Goal: Task Accomplishment & Management: Complete application form

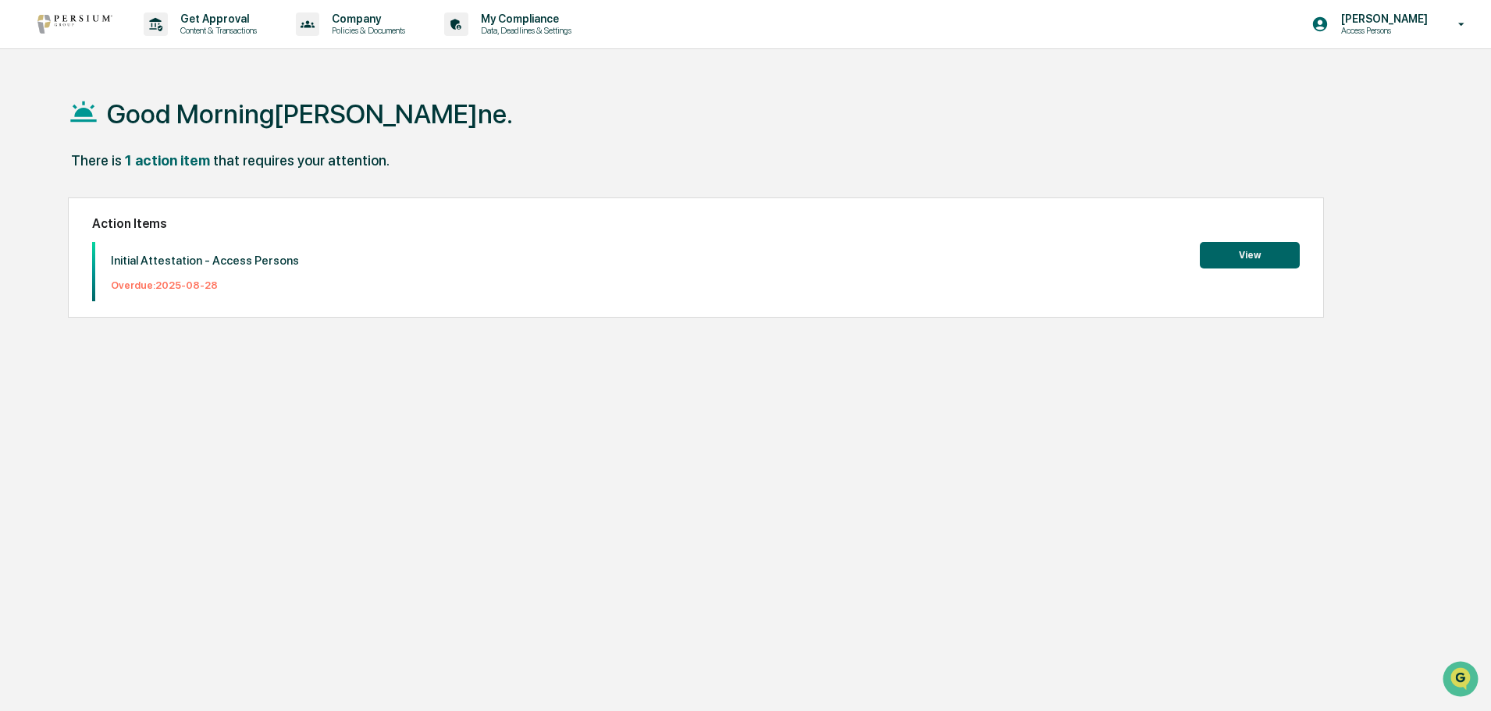
click at [1270, 262] on button "View" at bounding box center [1250, 255] width 100 height 27
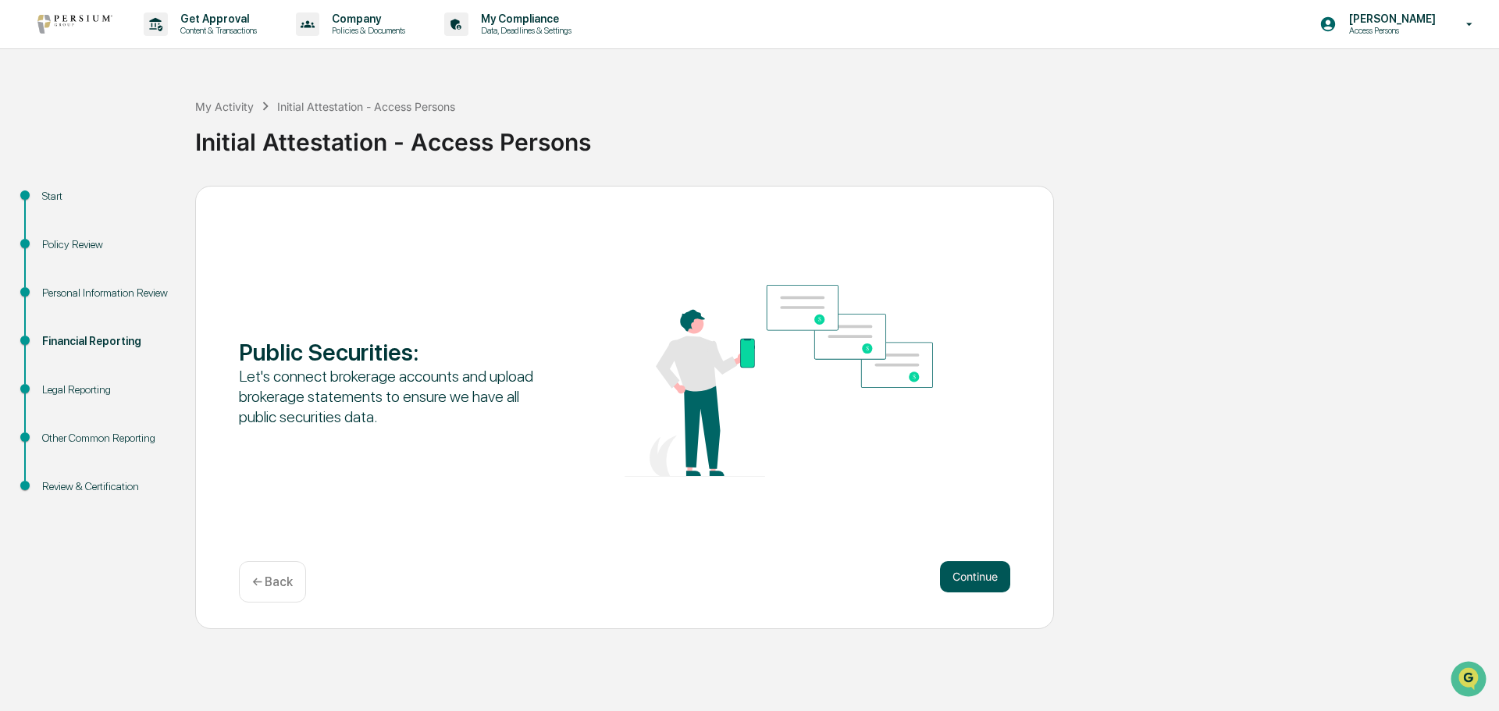
click at [970, 571] on button "Continue" at bounding box center [975, 576] width 70 height 31
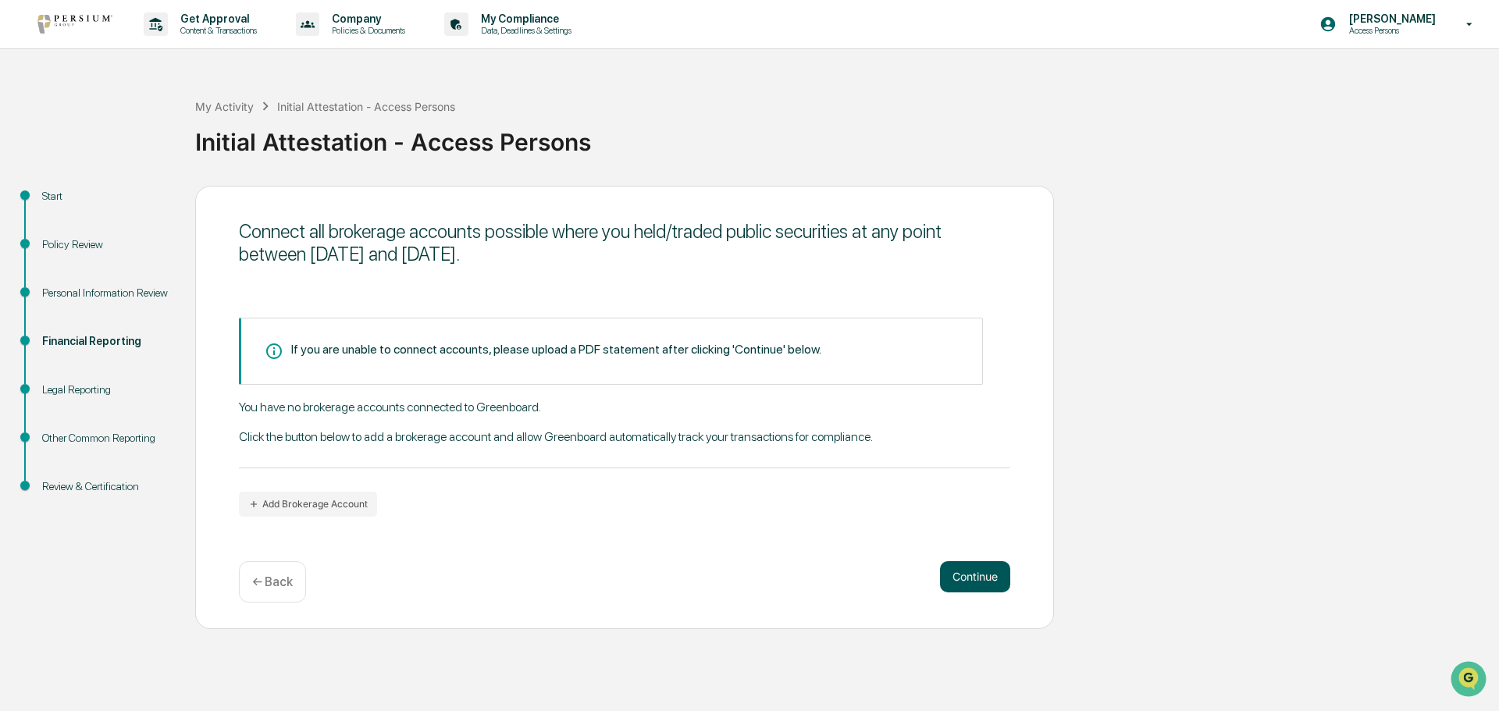
click at [962, 575] on button "Continue" at bounding box center [975, 576] width 70 height 31
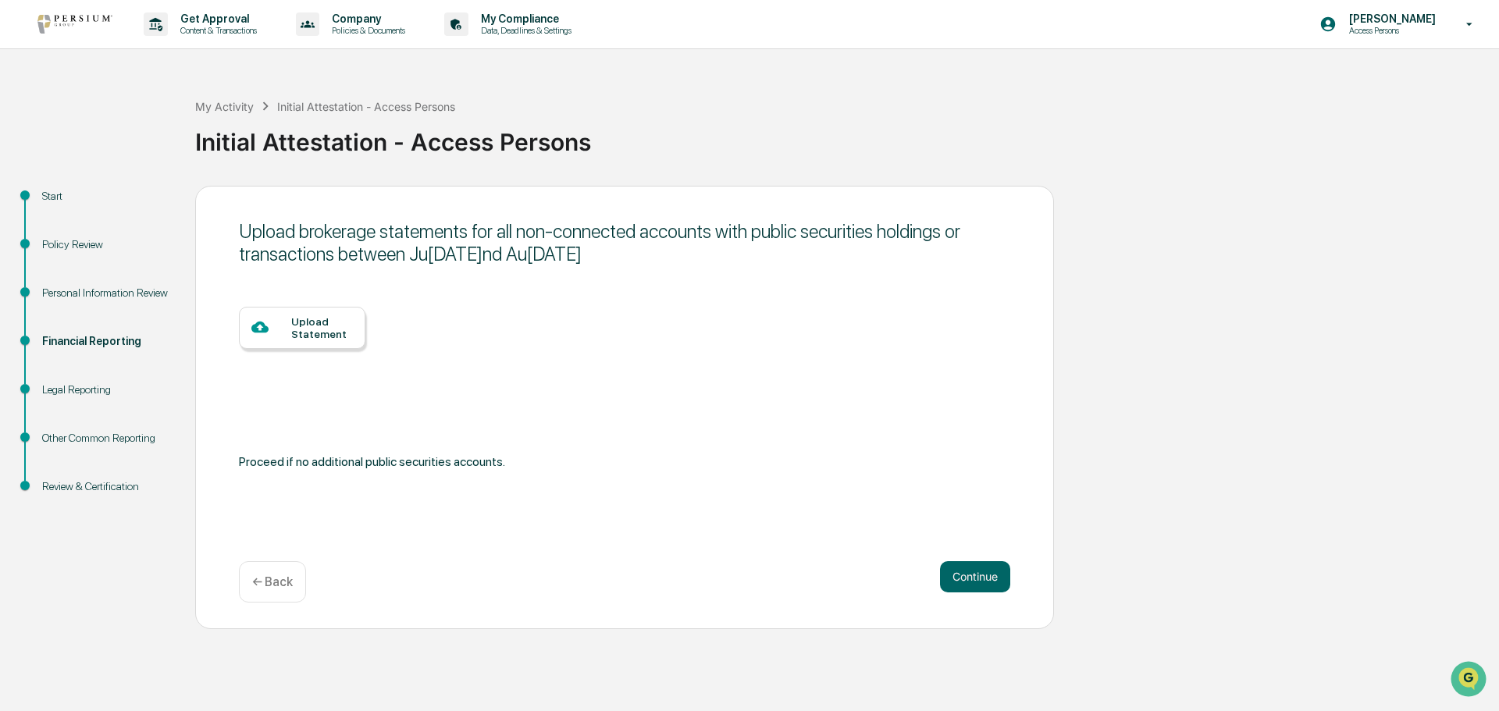
click at [348, 328] on div "Upload Statement" at bounding box center [322, 327] width 62 height 25
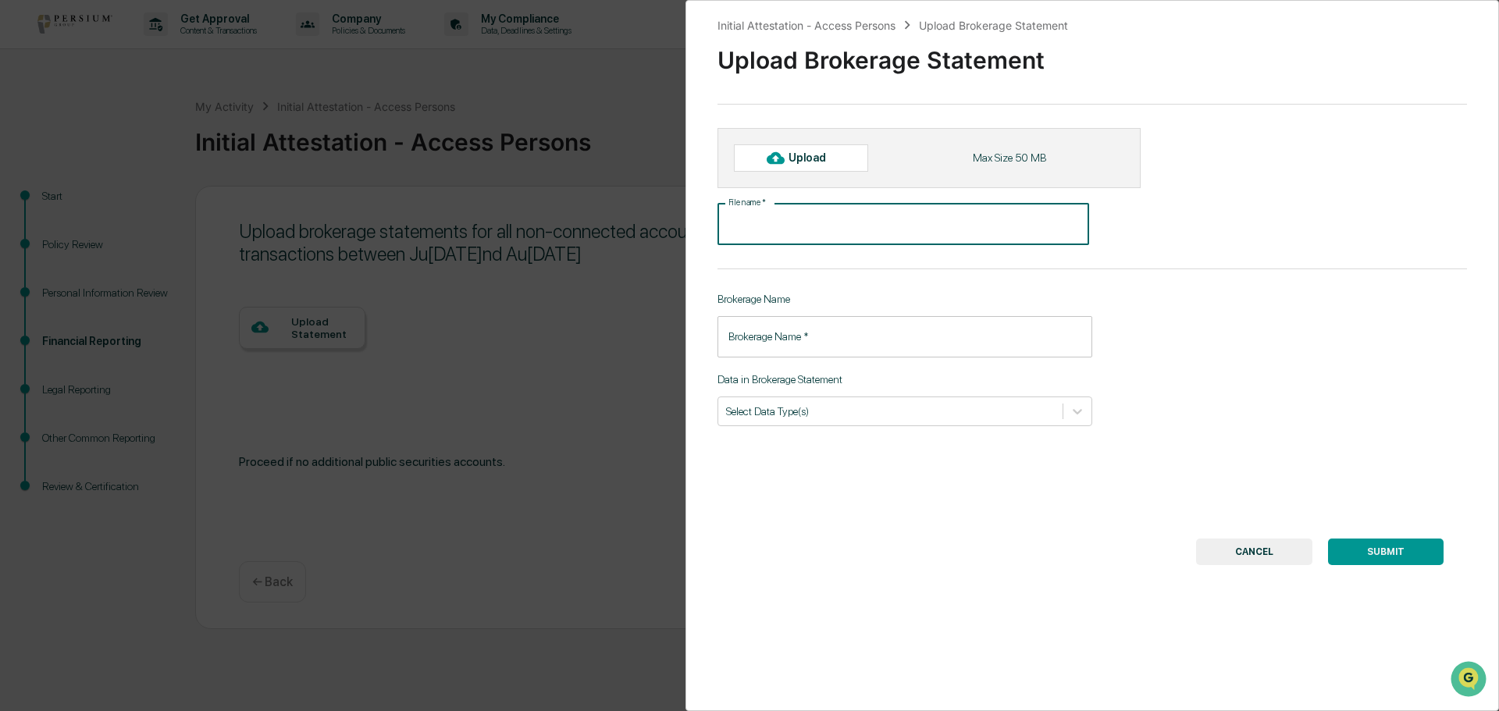
click at [772, 222] on input "File name   *" at bounding box center [904, 224] width 372 height 41
click at [799, 156] on div "Upload" at bounding box center [814, 157] width 51 height 12
type input "**********"
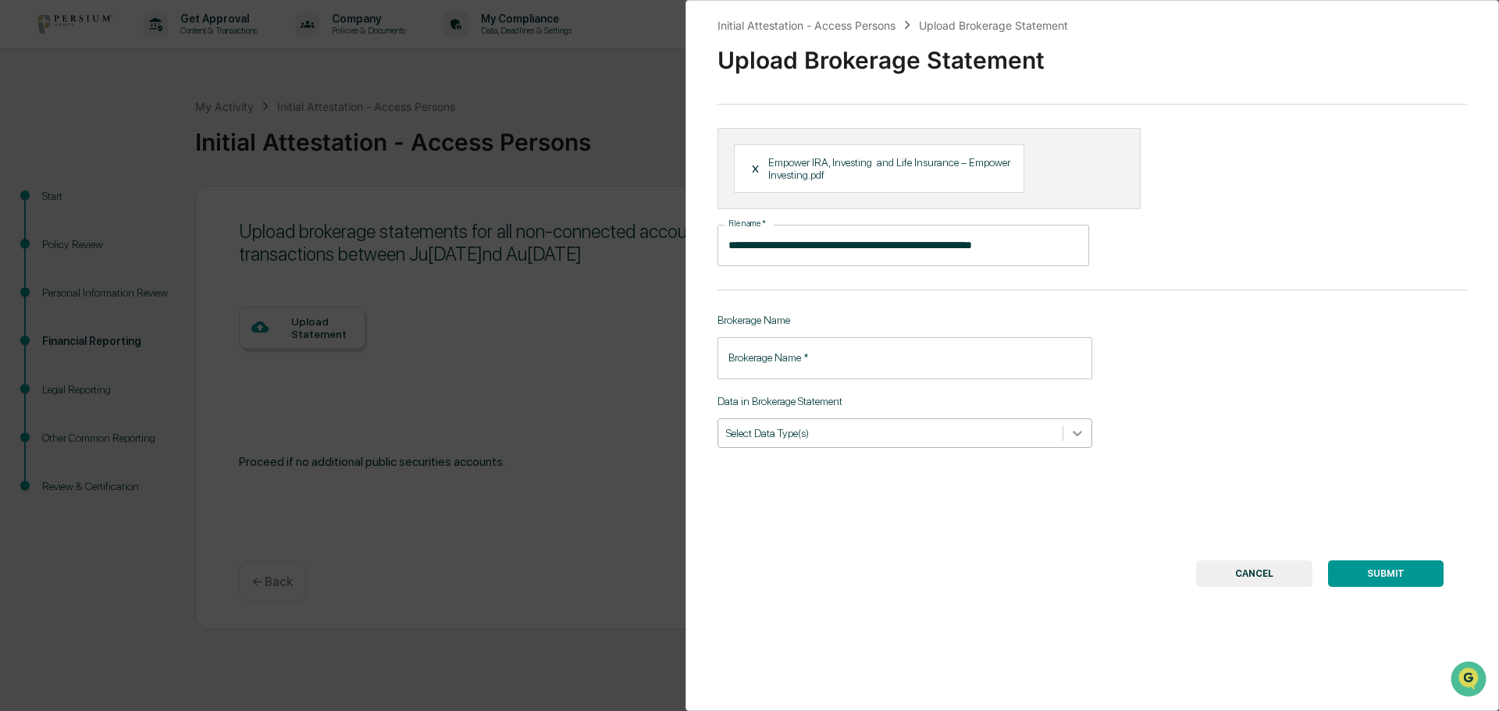
click at [1074, 432] on icon at bounding box center [1078, 434] width 16 height 16
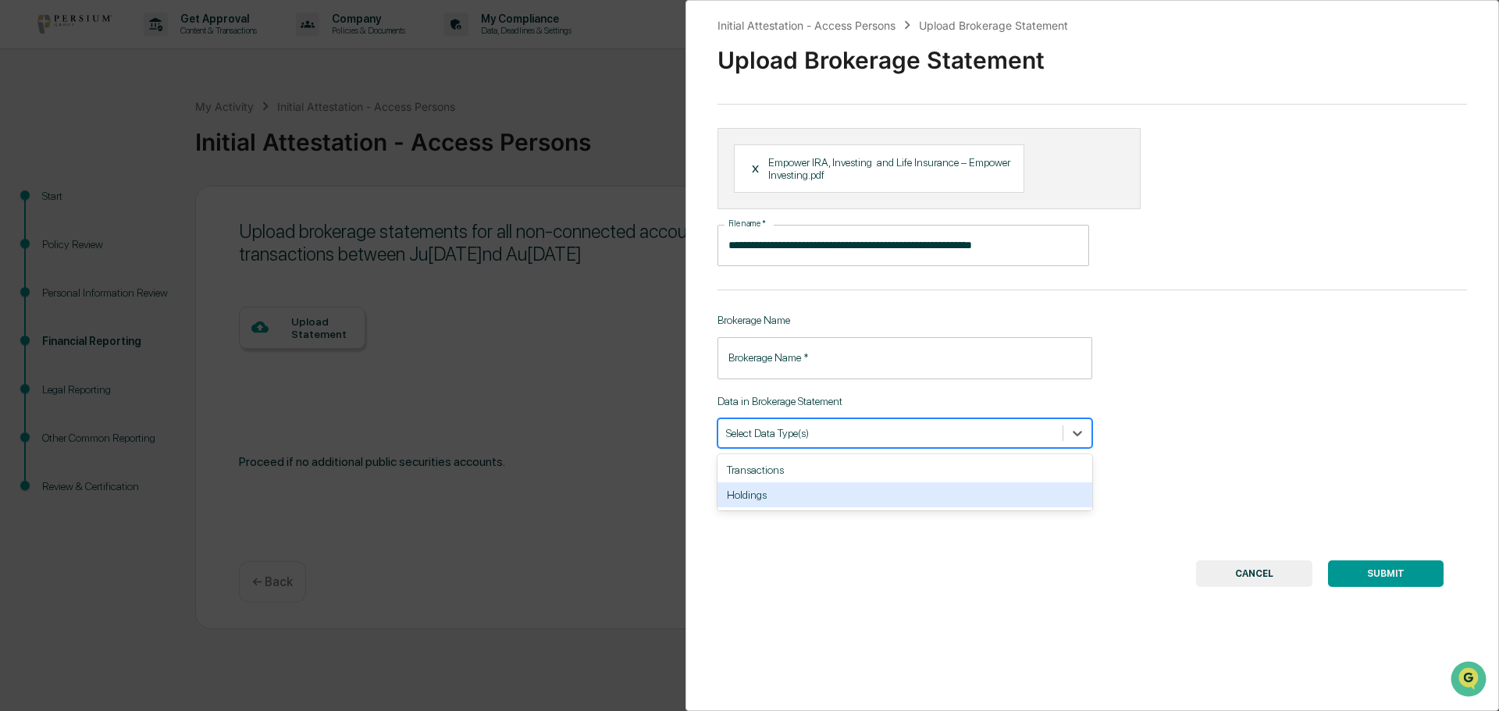
click at [745, 500] on div "Holdings" at bounding box center [905, 495] width 375 height 25
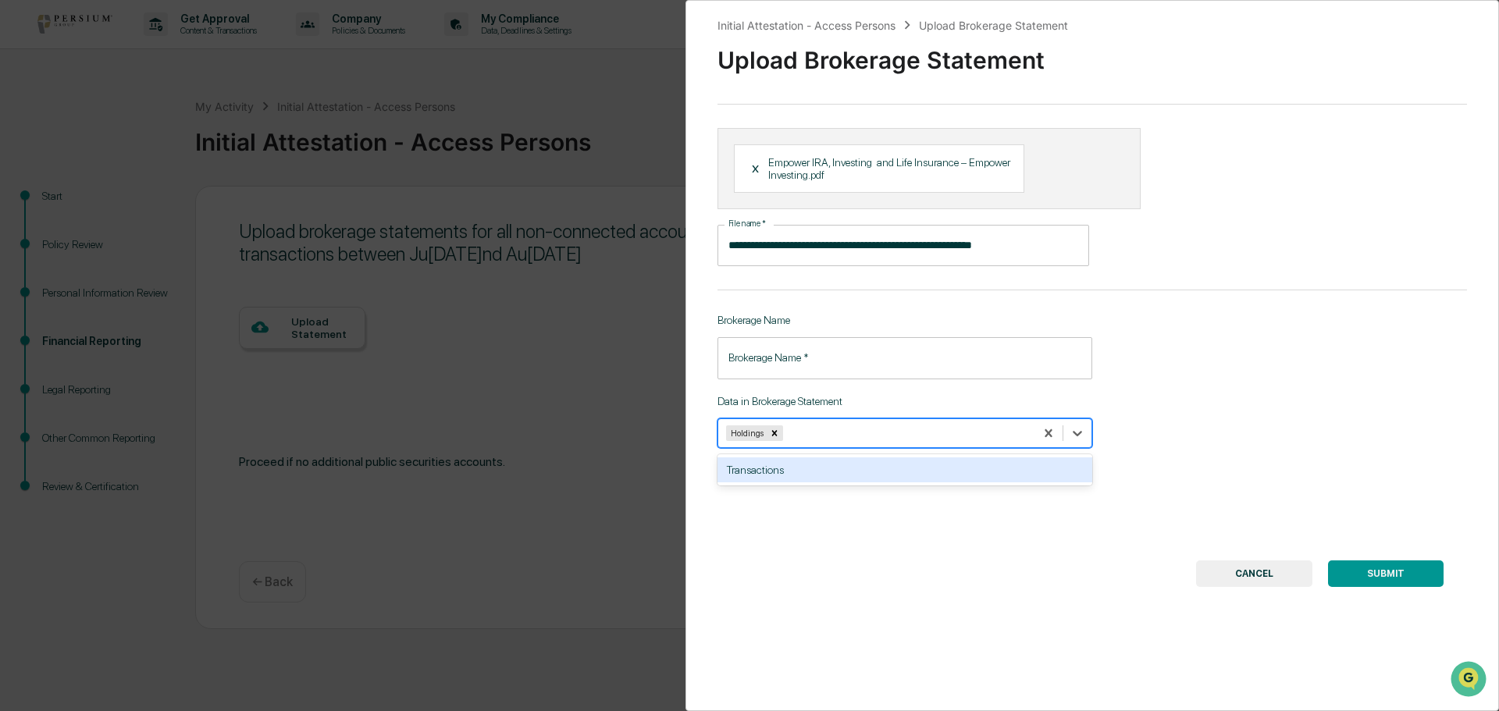
click at [1383, 576] on button "SUBMIT" at bounding box center [1386, 574] width 116 height 27
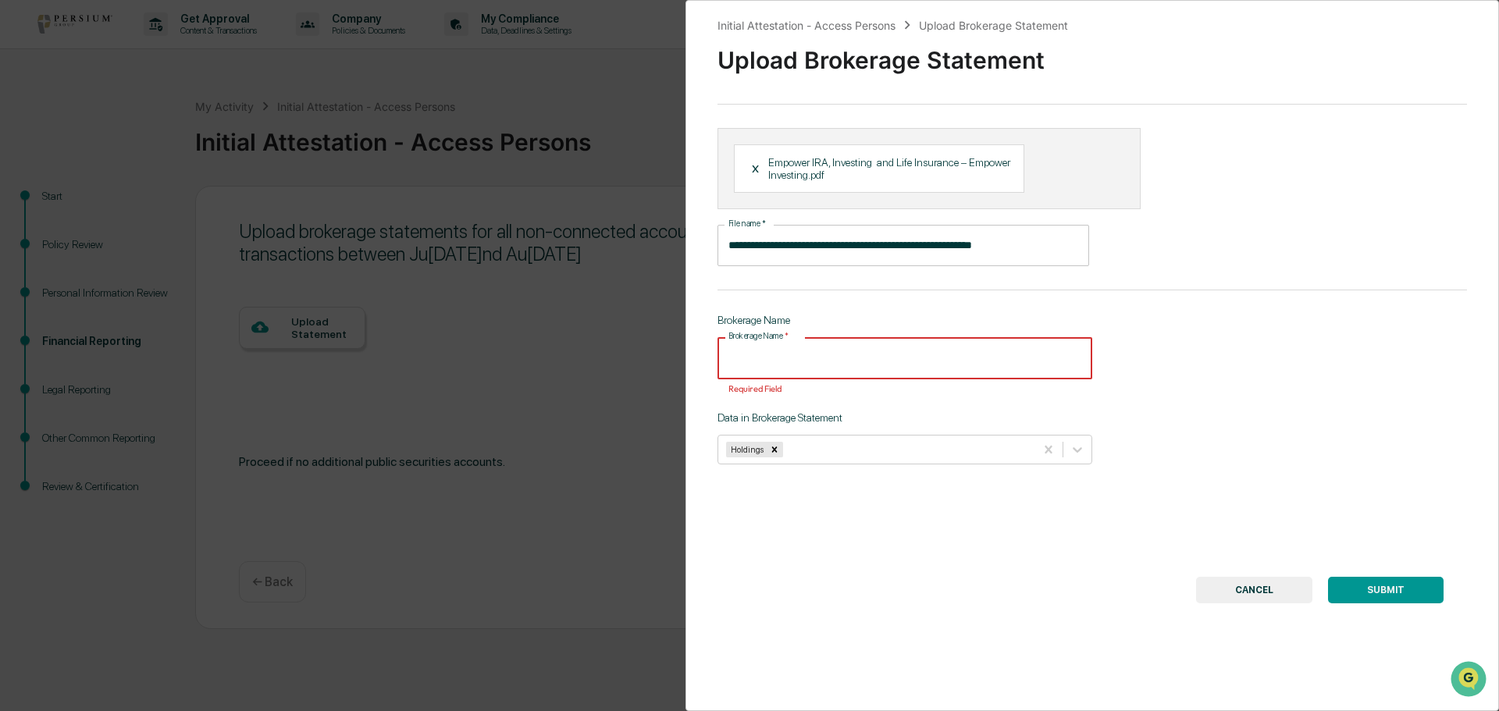
click at [792, 359] on input "Brokerage Name   *" at bounding box center [905, 357] width 375 height 41
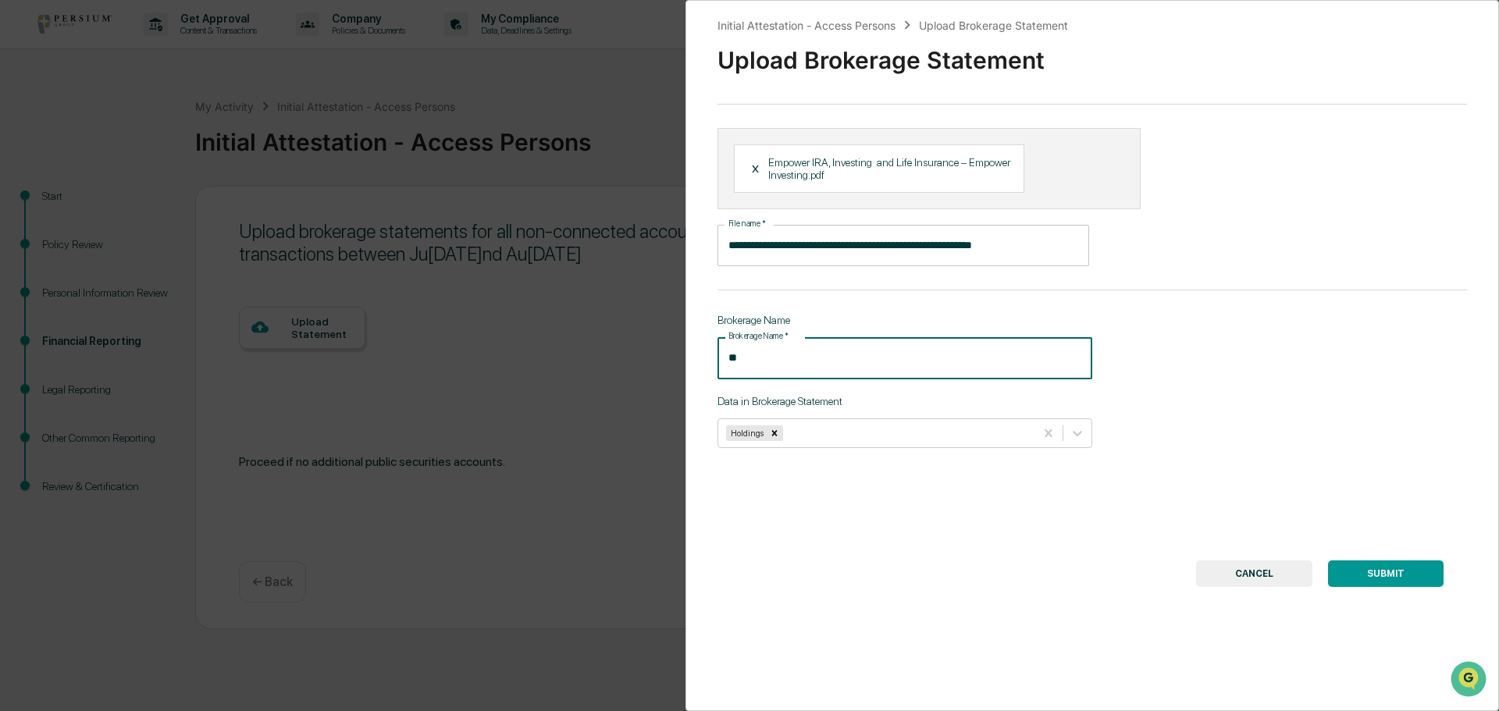
type input "*"
type input "*******"
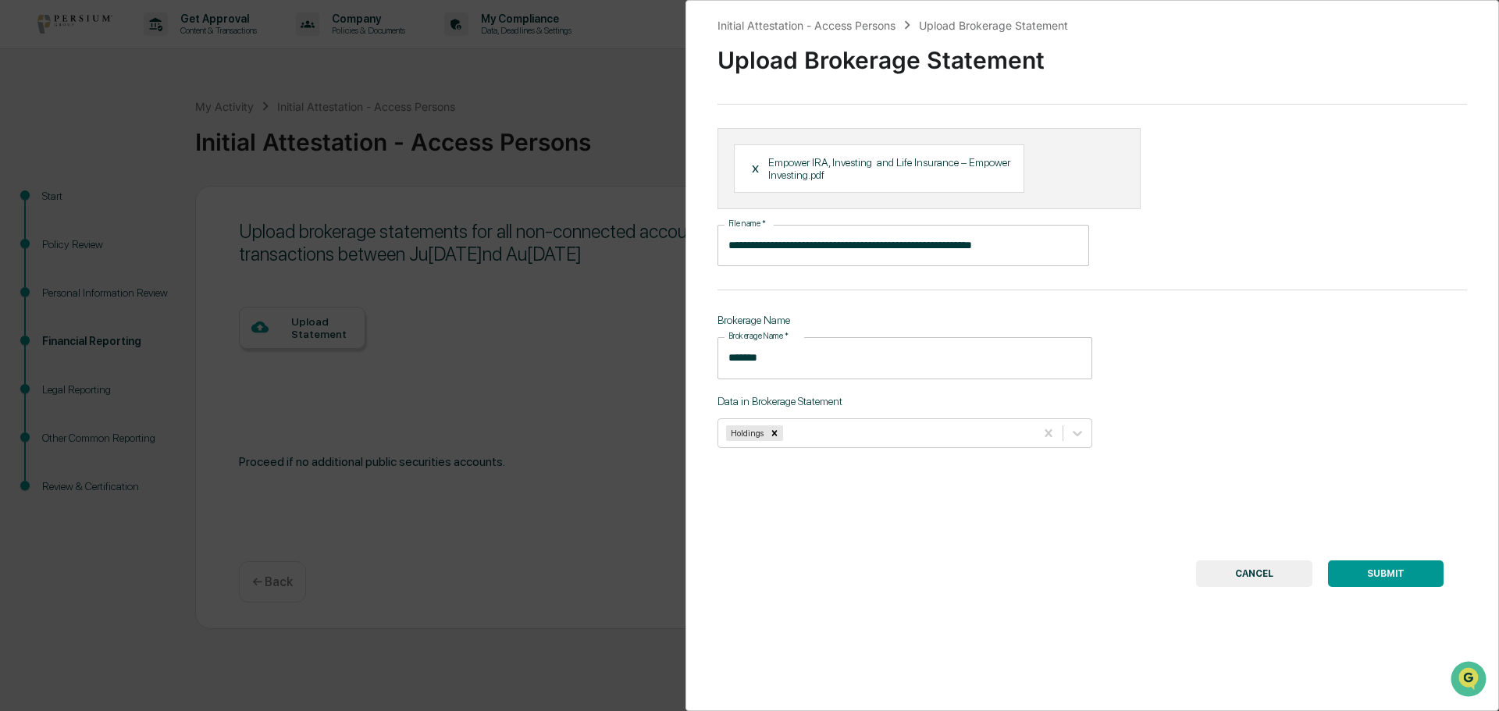
click at [1401, 575] on button "SUBMIT" at bounding box center [1386, 574] width 116 height 27
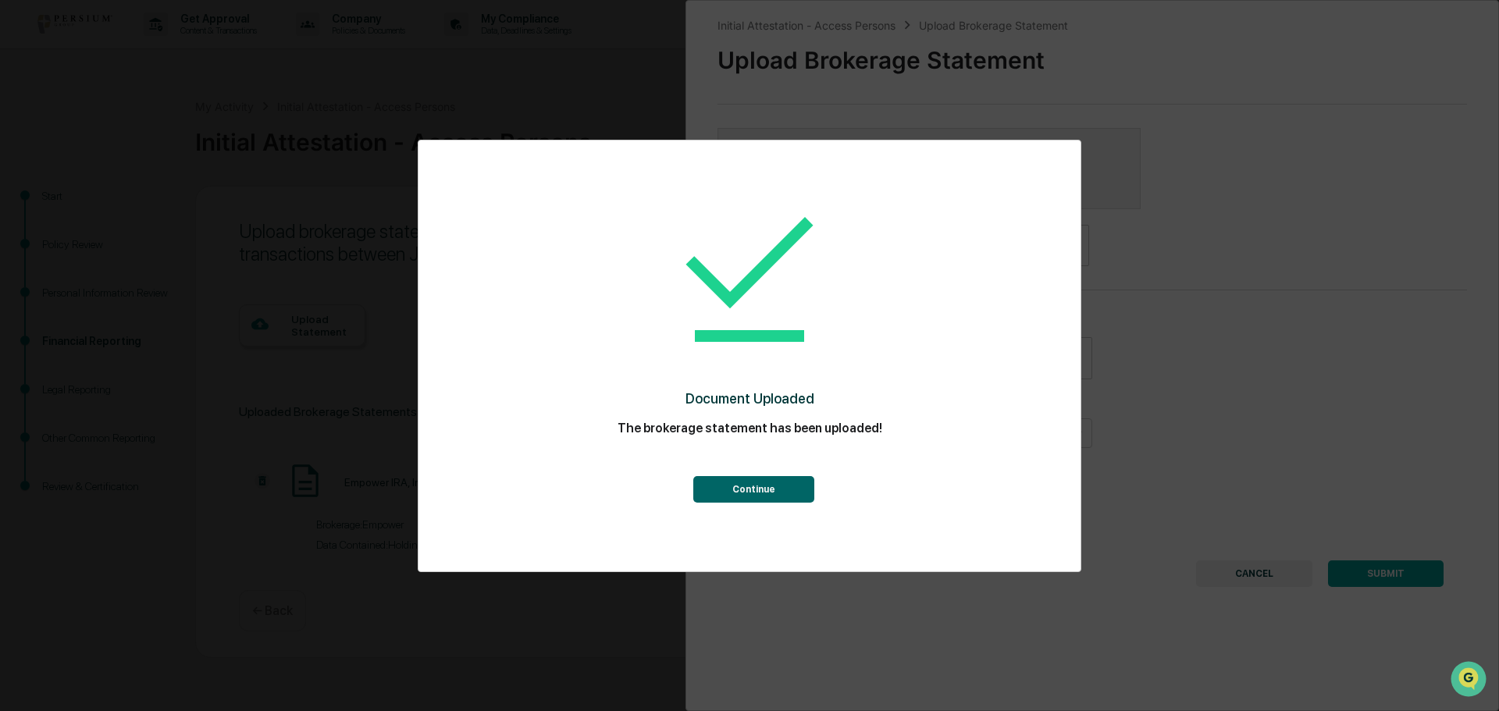
click at [757, 486] on button "Continue" at bounding box center [753, 489] width 121 height 27
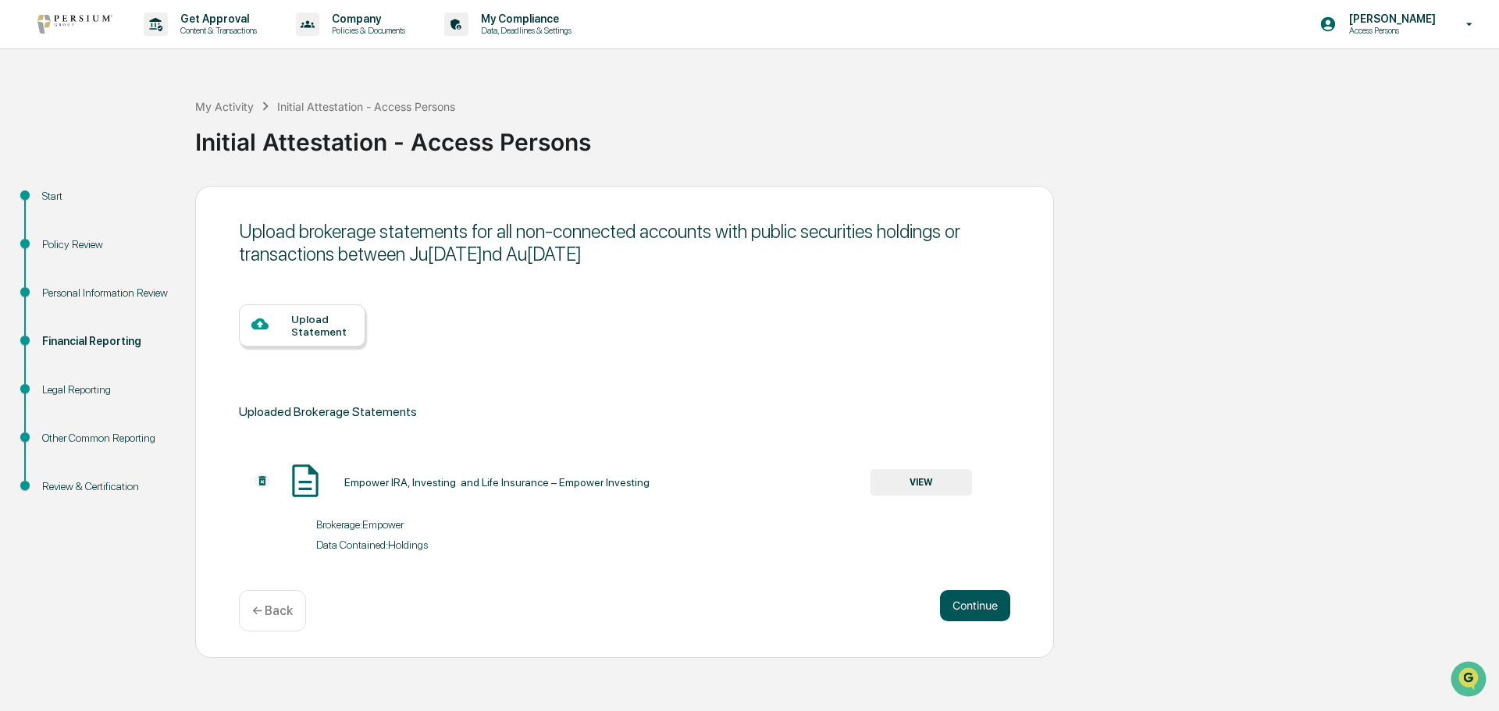
click at [970, 603] on button "Continue" at bounding box center [975, 605] width 70 height 31
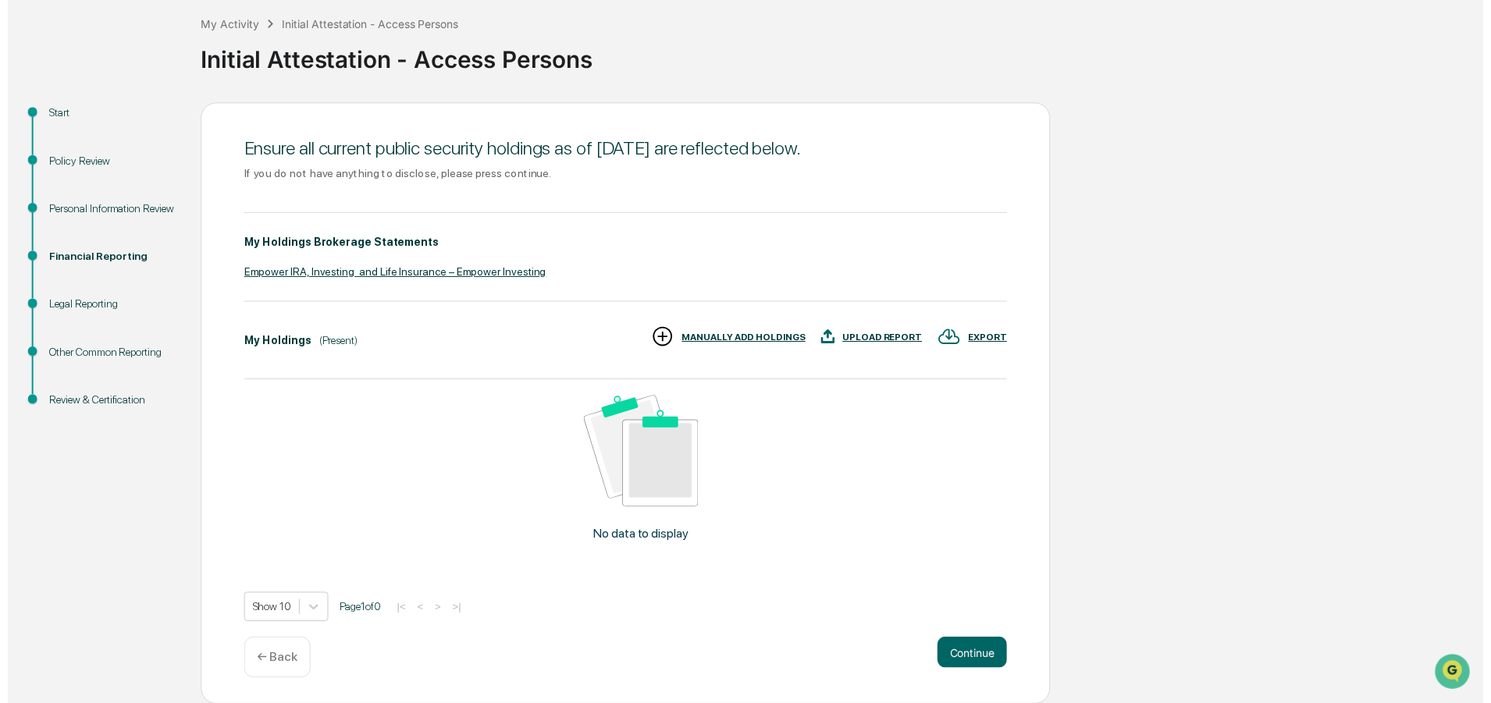
scroll to position [83, 0]
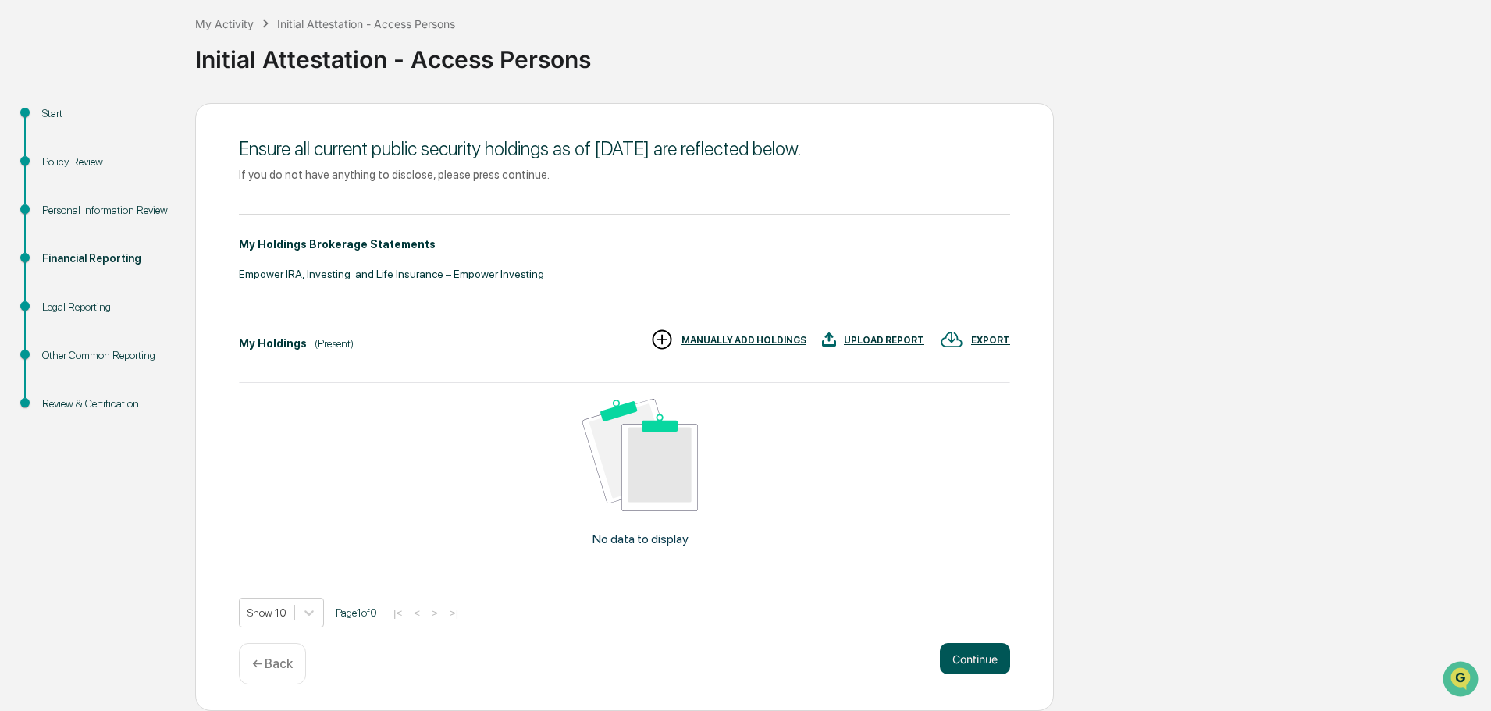
click at [960, 664] on button "Continue" at bounding box center [975, 658] width 70 height 31
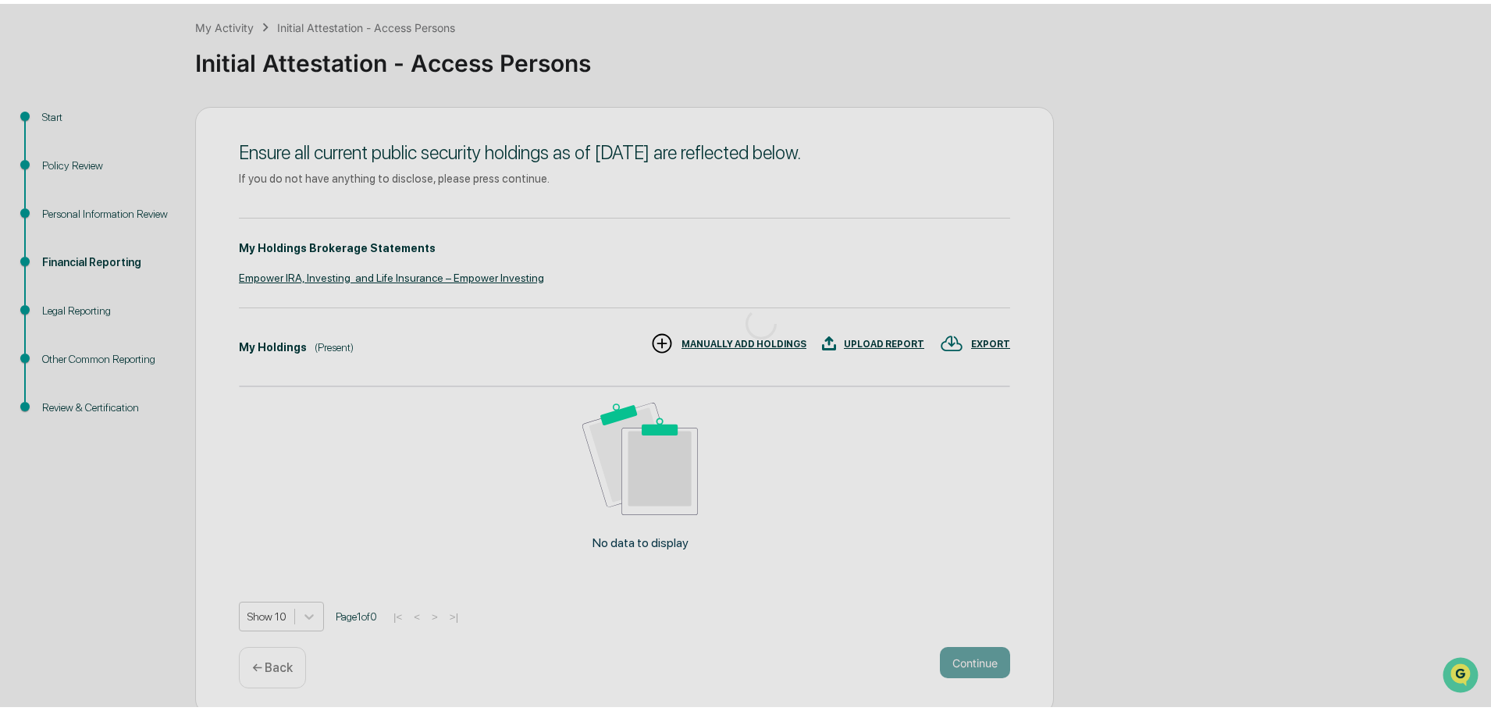
scroll to position [0, 0]
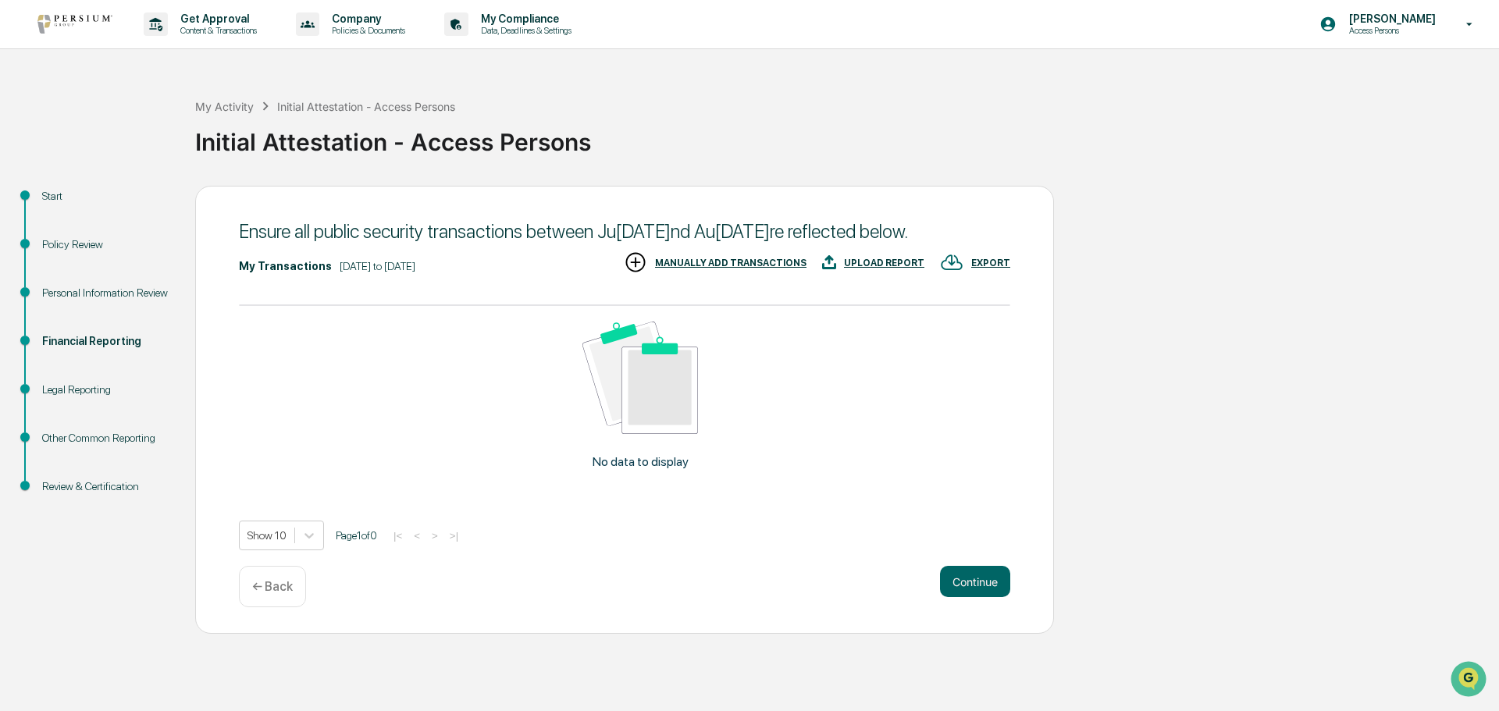
click at [873, 269] on div "UPLOAD REPORT" at bounding box center [884, 263] width 80 height 11
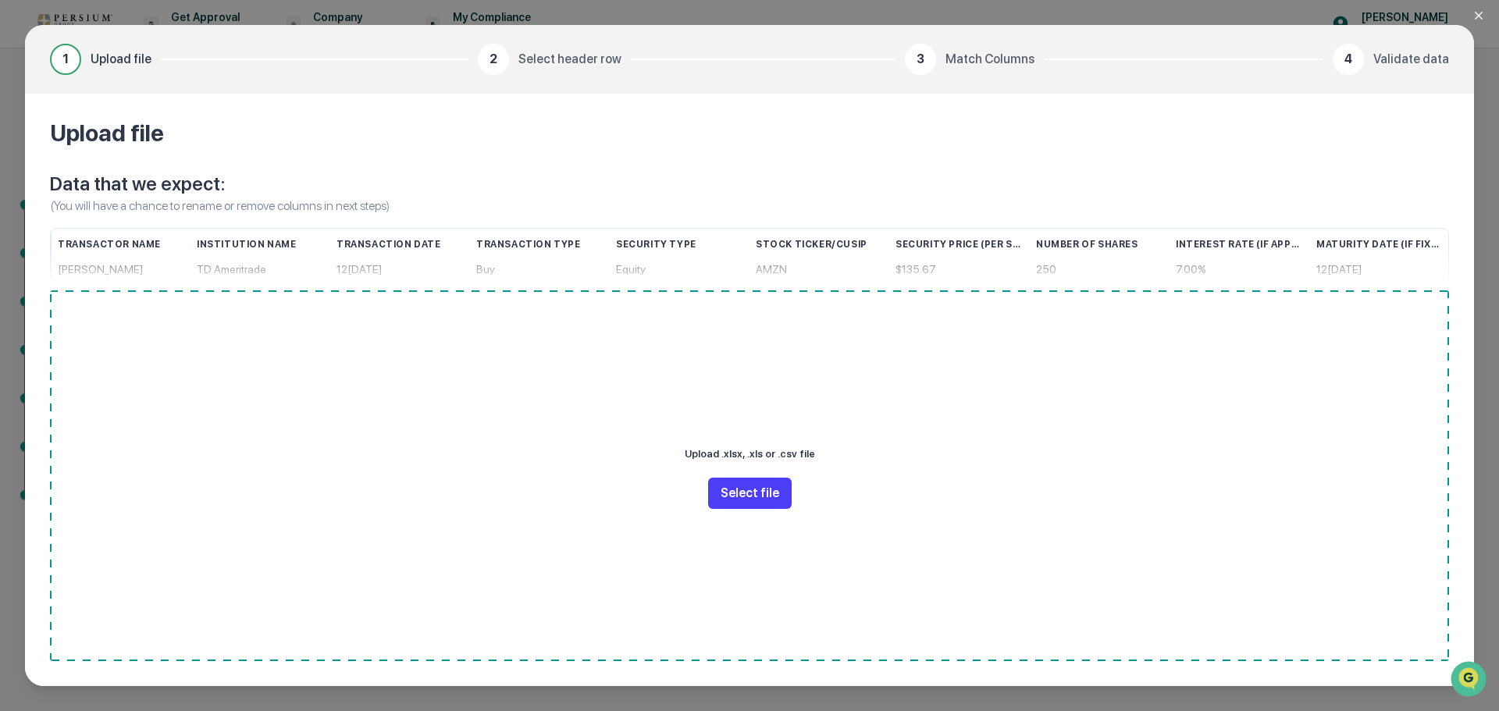
click at [749, 497] on button "Select file" at bounding box center [750, 493] width 84 height 31
click at [1478, 14] on icon "Close modal" at bounding box center [1479, 15] width 12 height 12
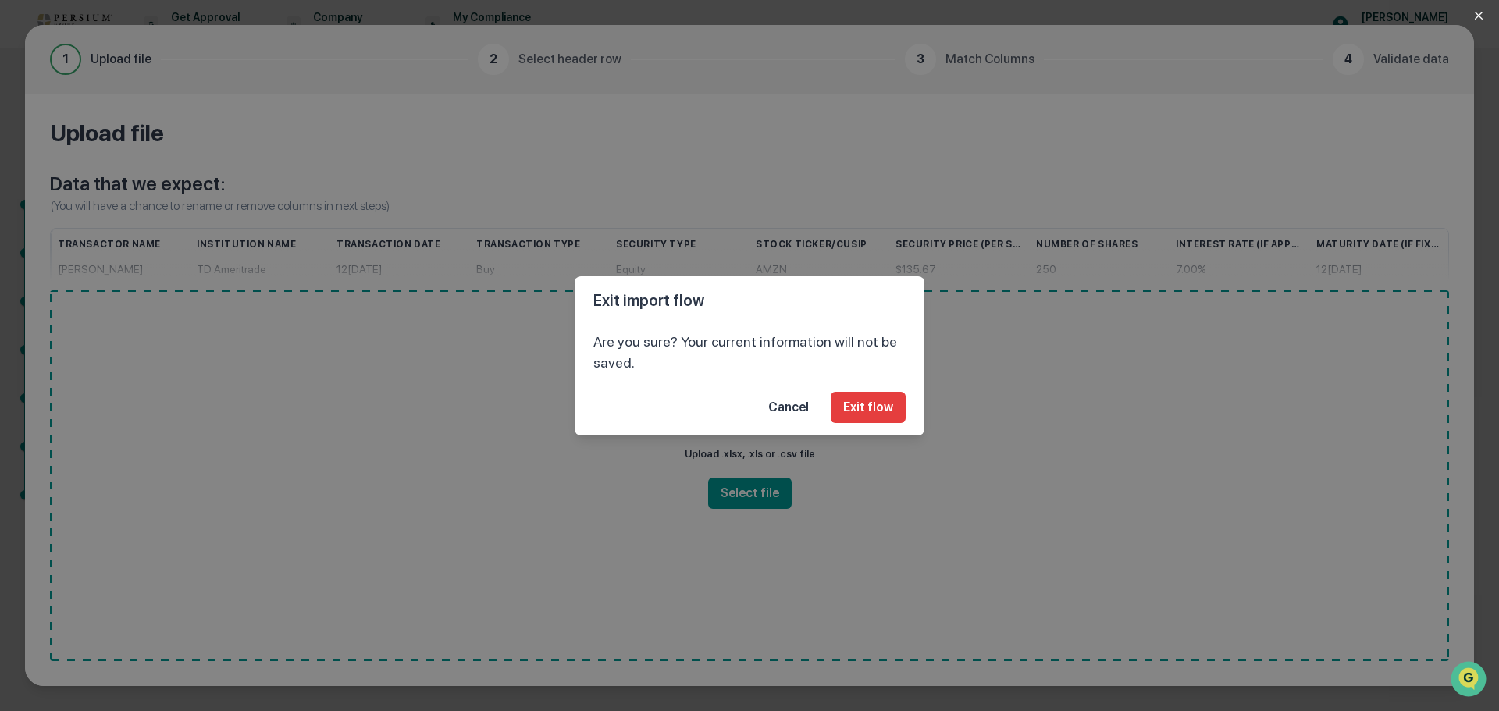
click at [797, 408] on button "Cancel" at bounding box center [789, 407] width 66 height 31
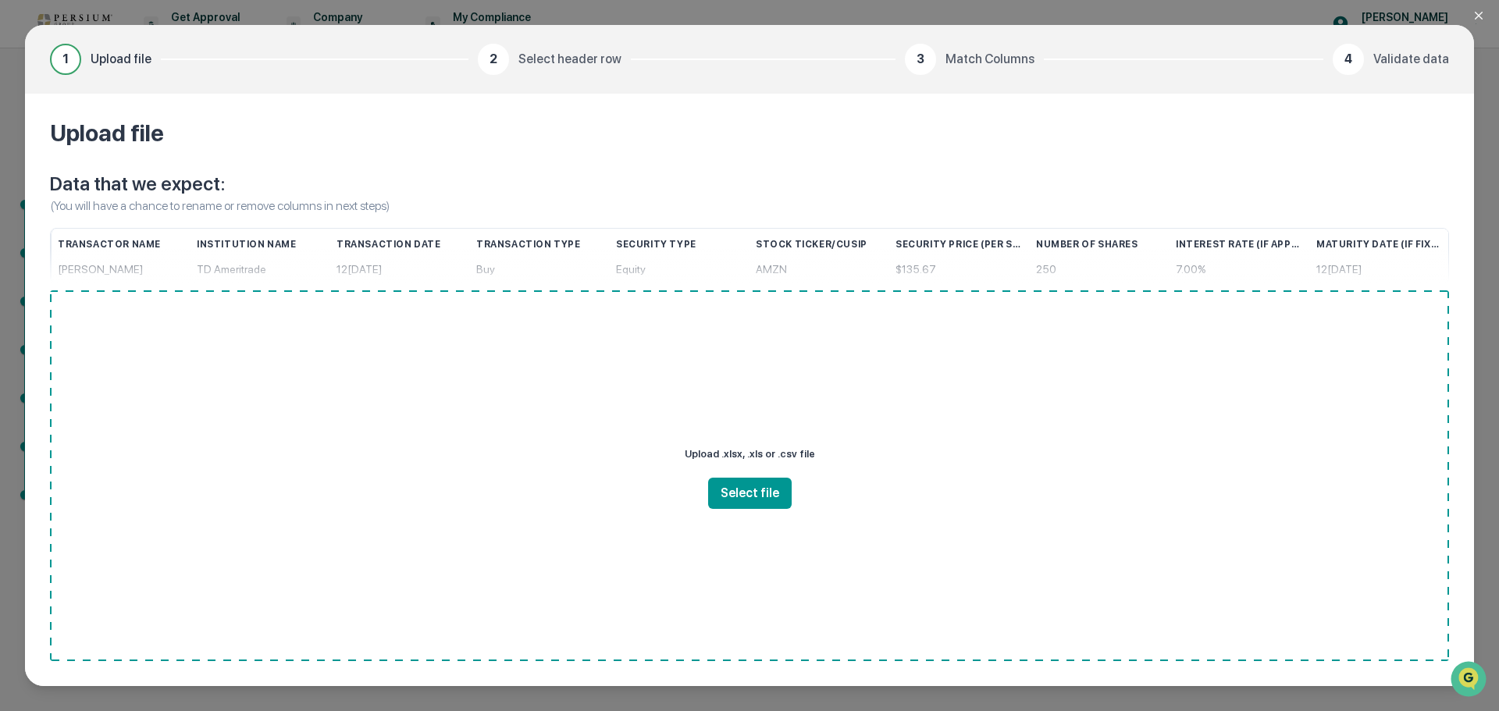
click at [18, 98] on div "1 Upload file 2 Select header row 3 Match Columns 4 Validate data Upload file D…" at bounding box center [749, 355] width 1499 height 711
click at [1477, 12] on icon "Close modal" at bounding box center [1479, 15] width 12 height 12
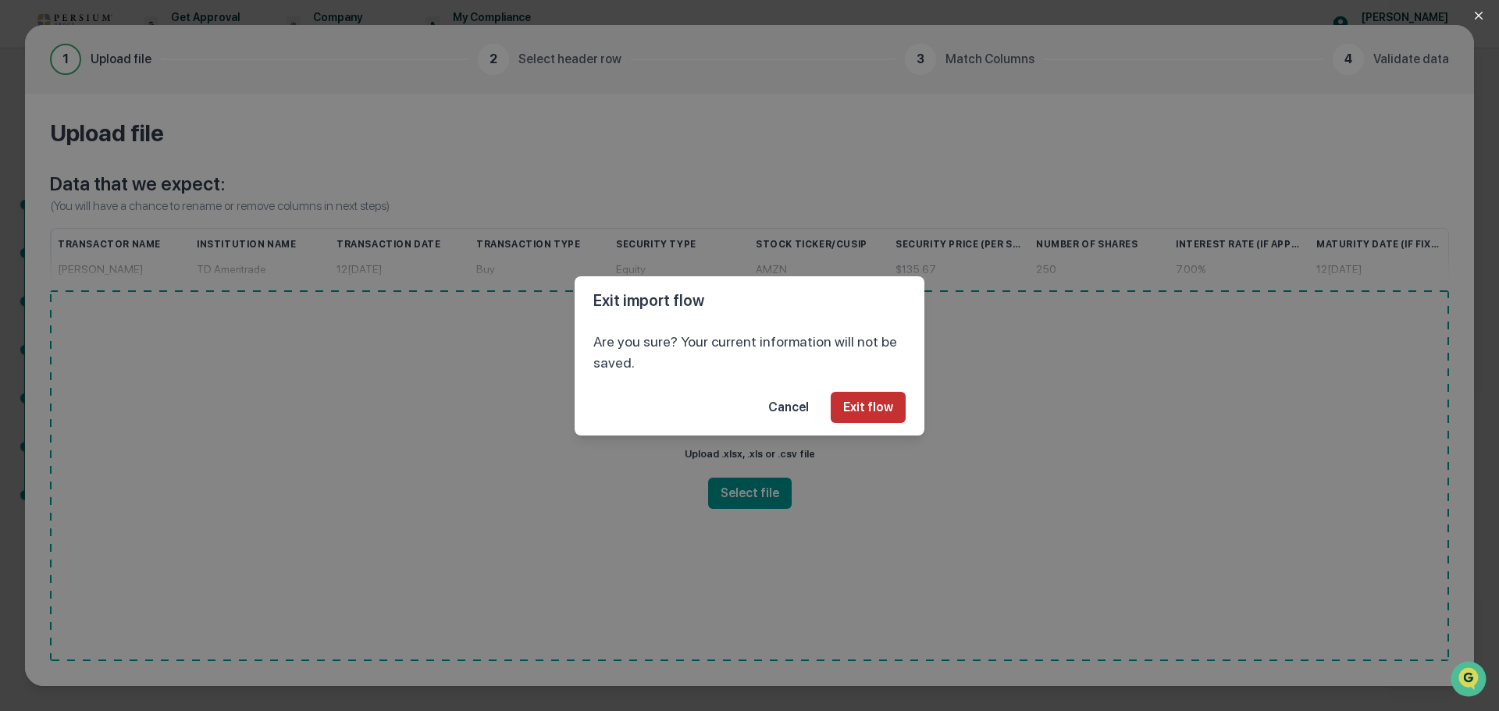
click at [863, 413] on button "Exit flow" at bounding box center [868, 407] width 75 height 31
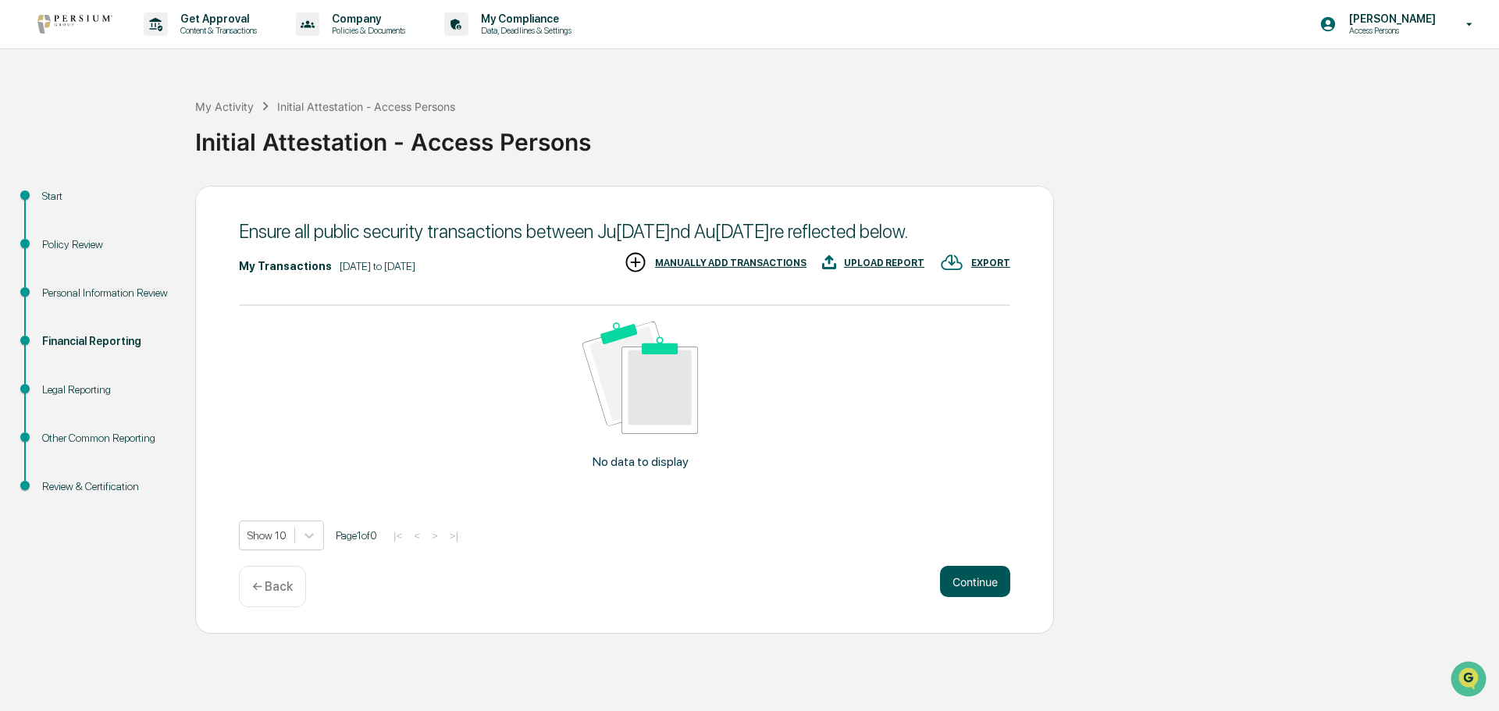
click at [960, 597] on button "Continue" at bounding box center [975, 581] width 70 height 31
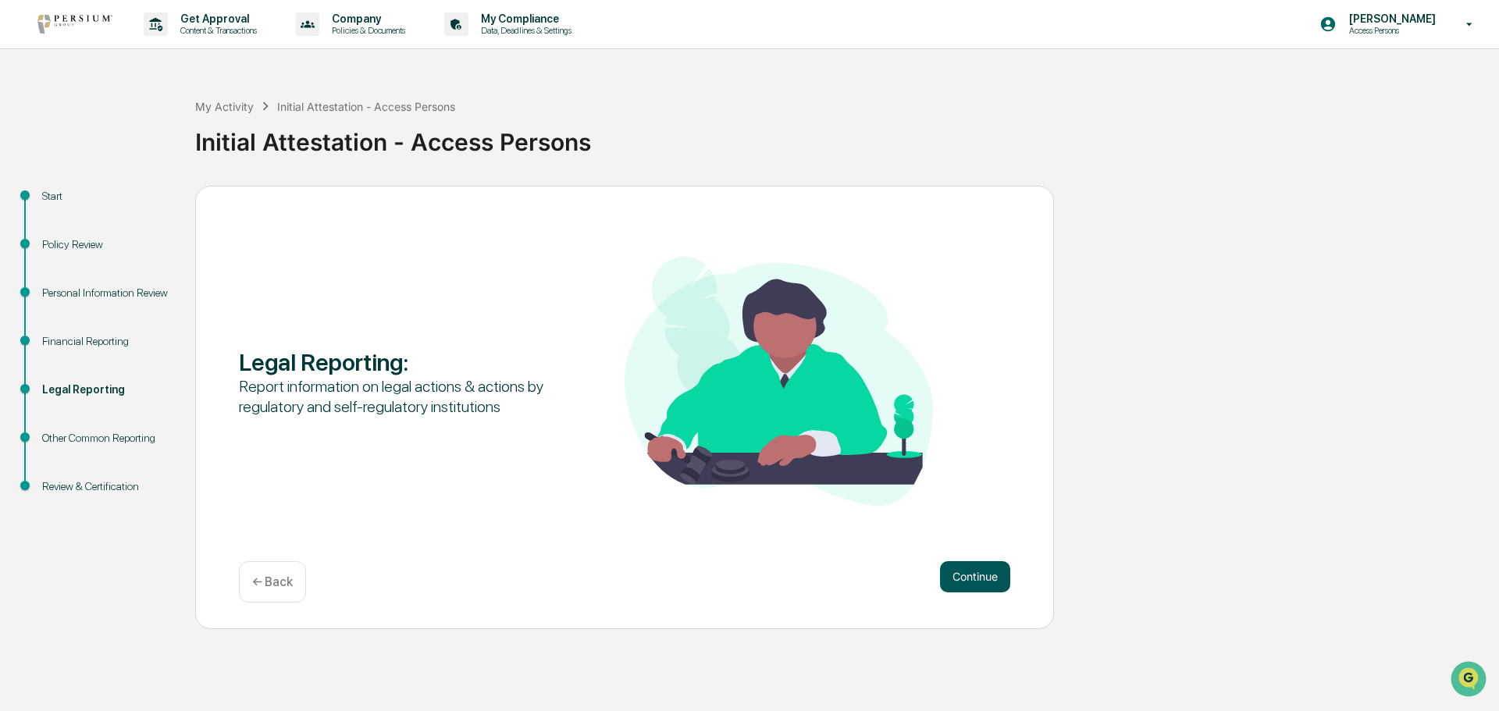
click at [970, 570] on button "Continue" at bounding box center [975, 576] width 70 height 31
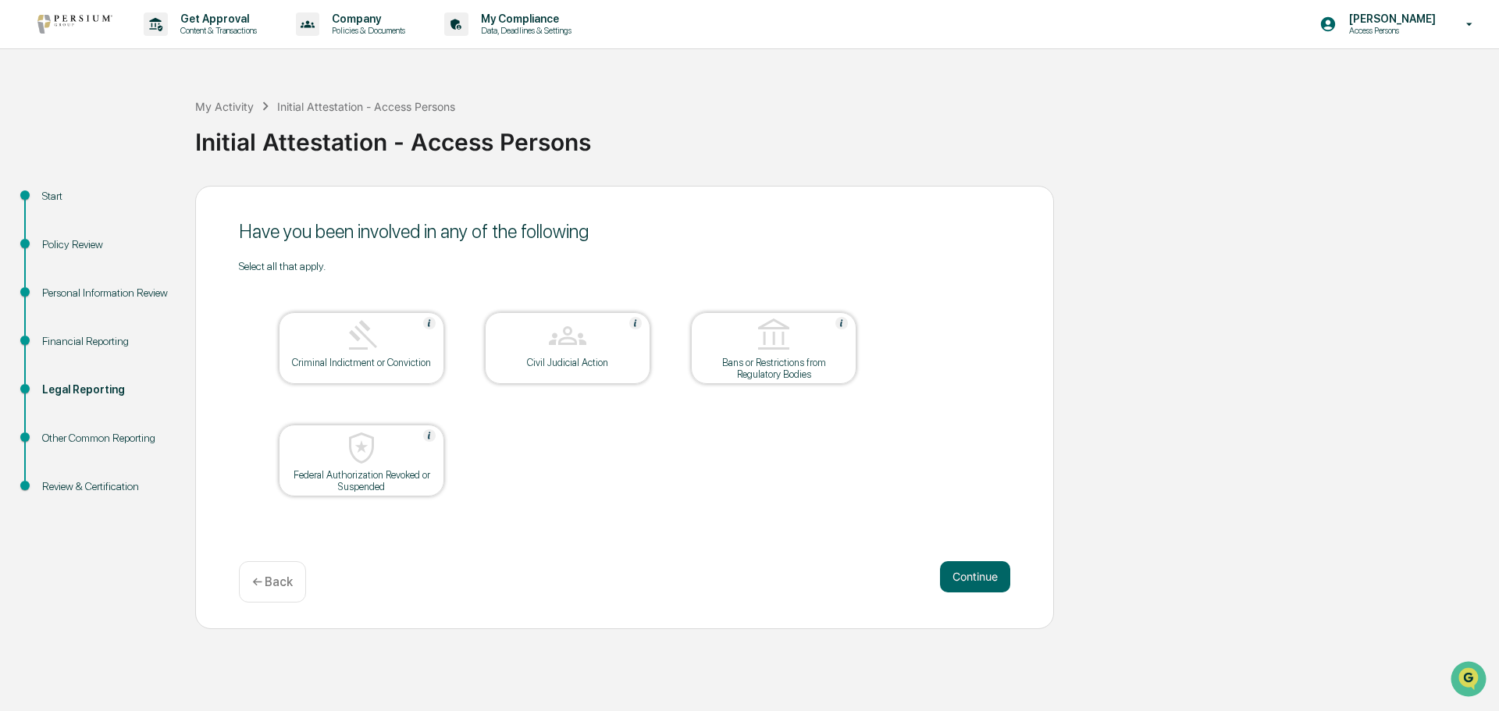
click at [68, 348] on div "Financial Reporting" at bounding box center [106, 341] width 128 height 16
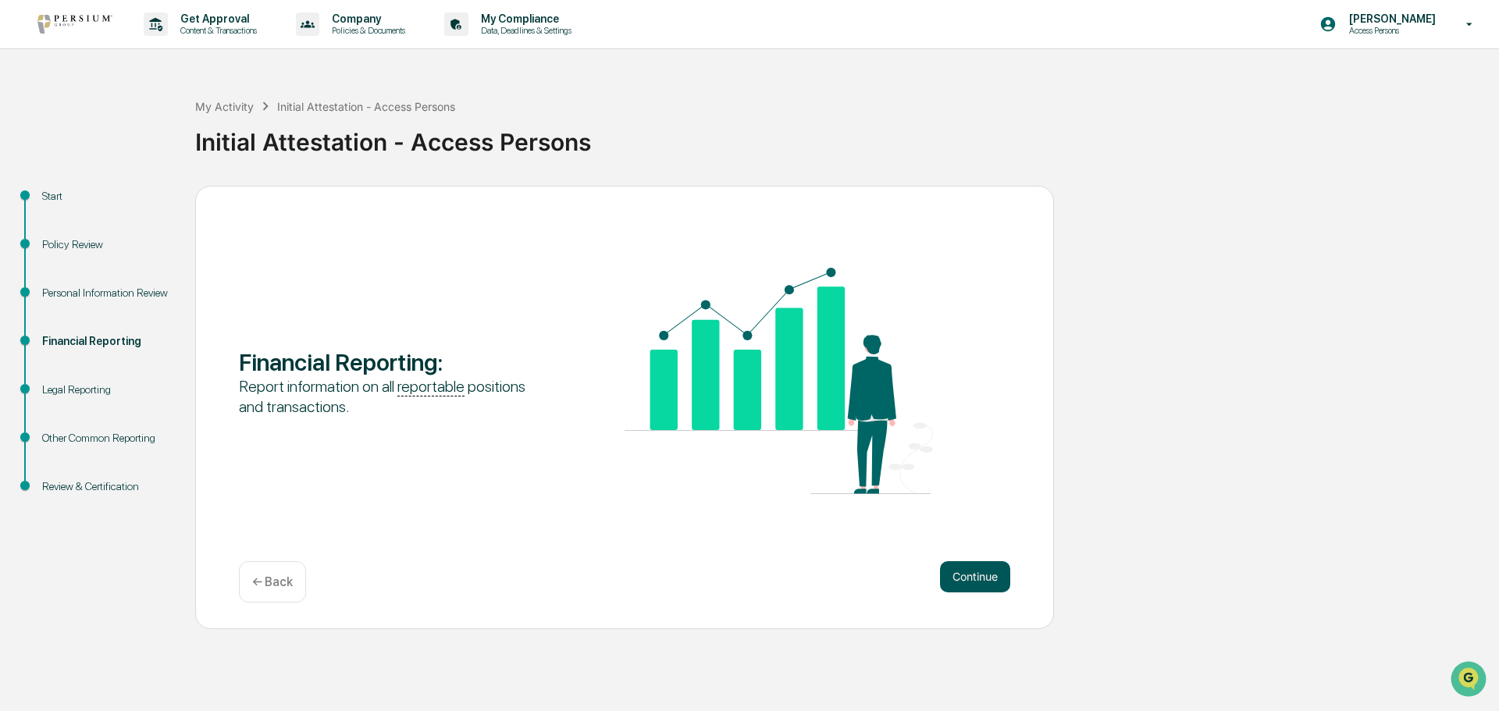
click at [959, 569] on button "Continue" at bounding box center [975, 576] width 70 height 31
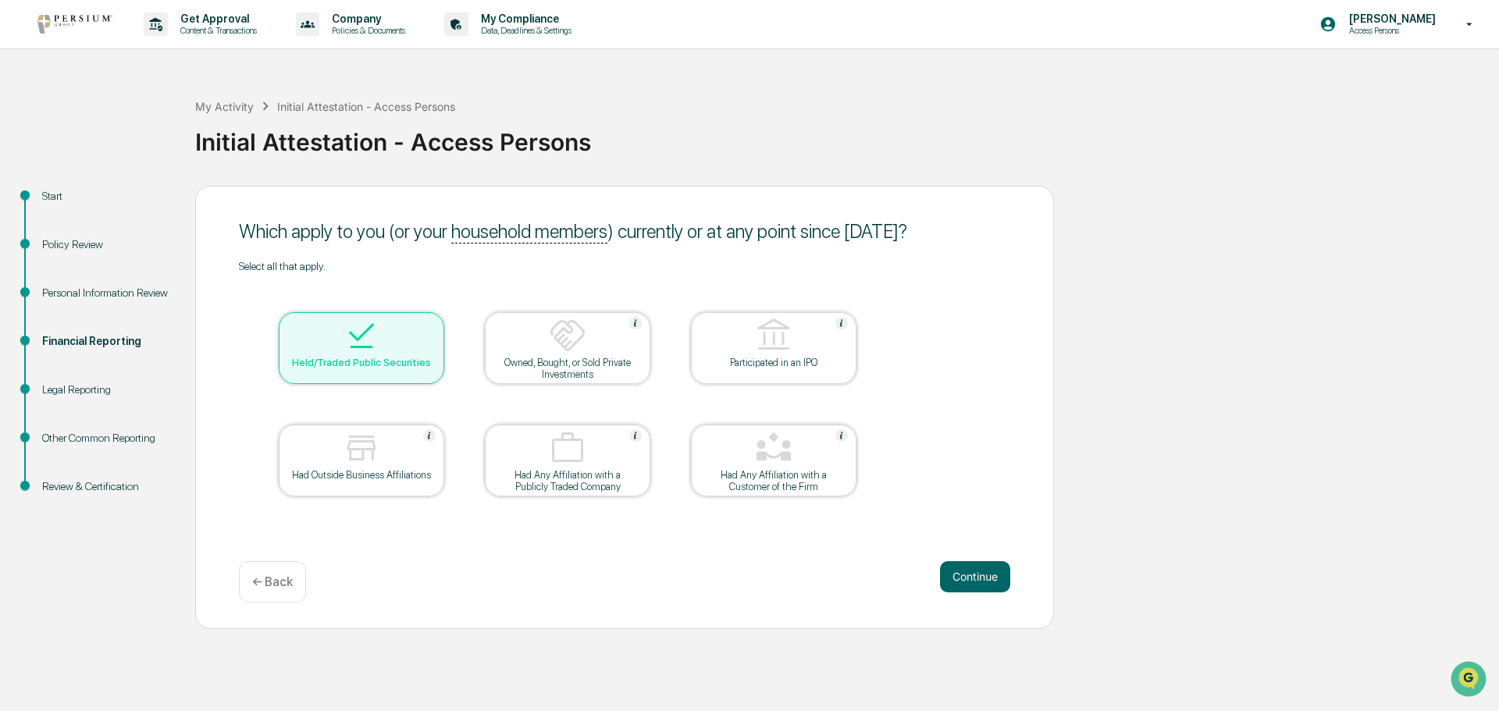
click at [361, 341] on img at bounding box center [361, 335] width 37 height 37
click at [956, 584] on button "Continue" at bounding box center [975, 576] width 70 height 31
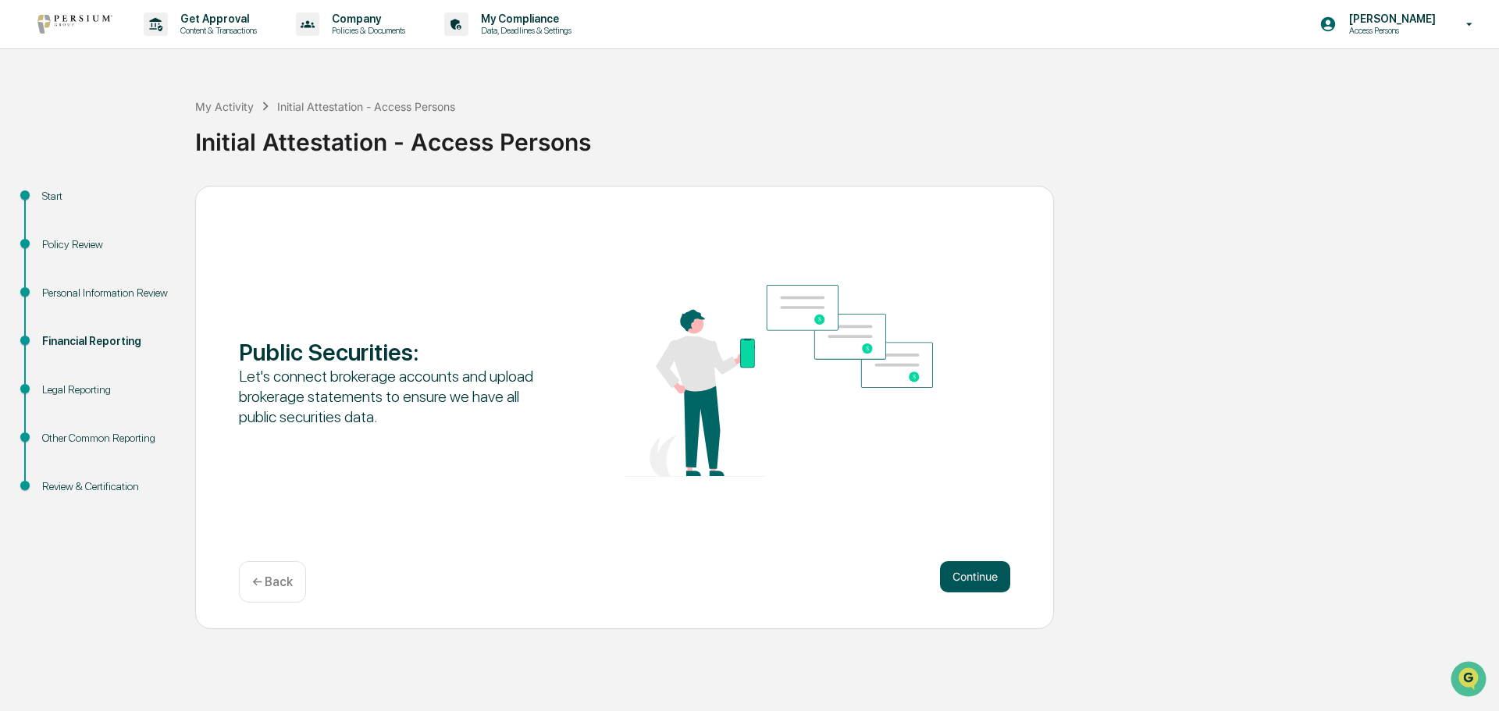
click at [956, 582] on button "Continue" at bounding box center [975, 576] width 70 height 31
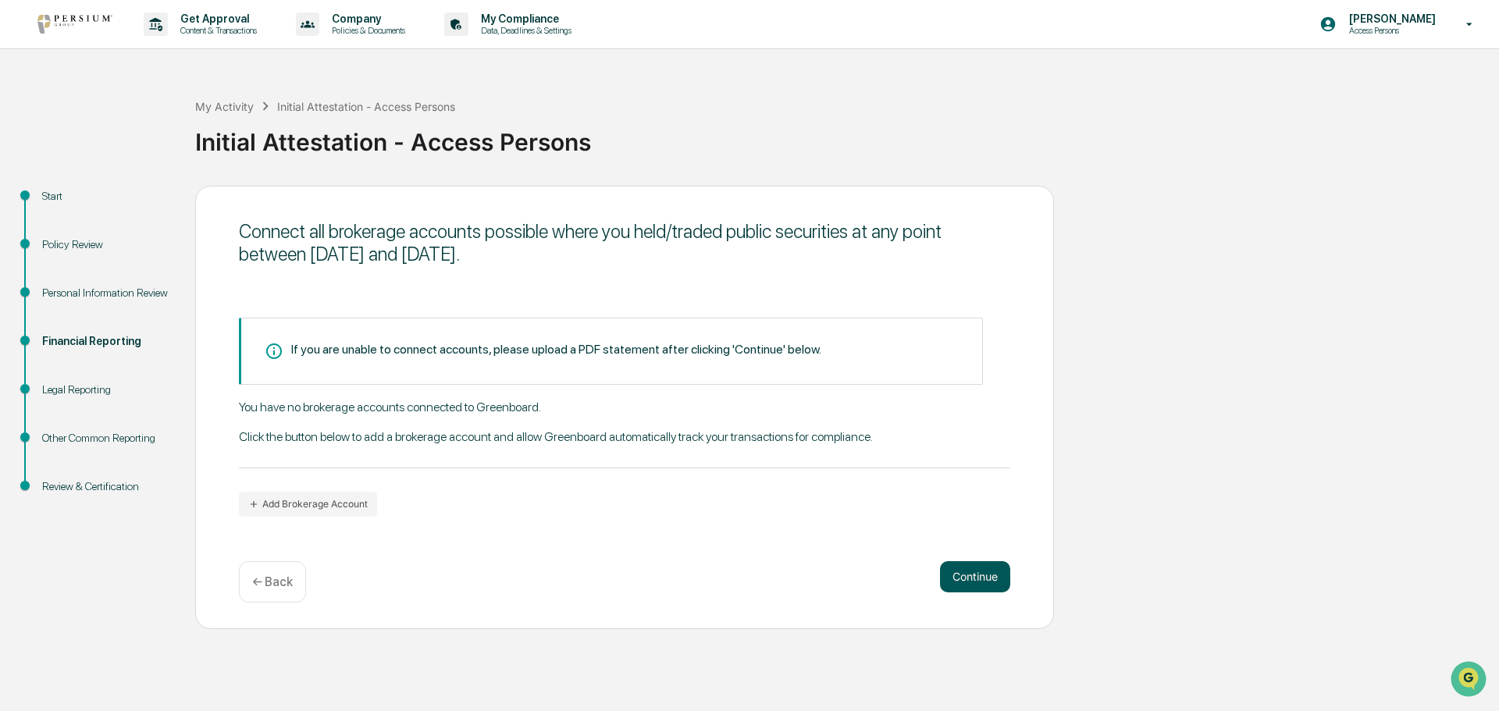
click at [963, 572] on button "Continue" at bounding box center [975, 576] width 70 height 31
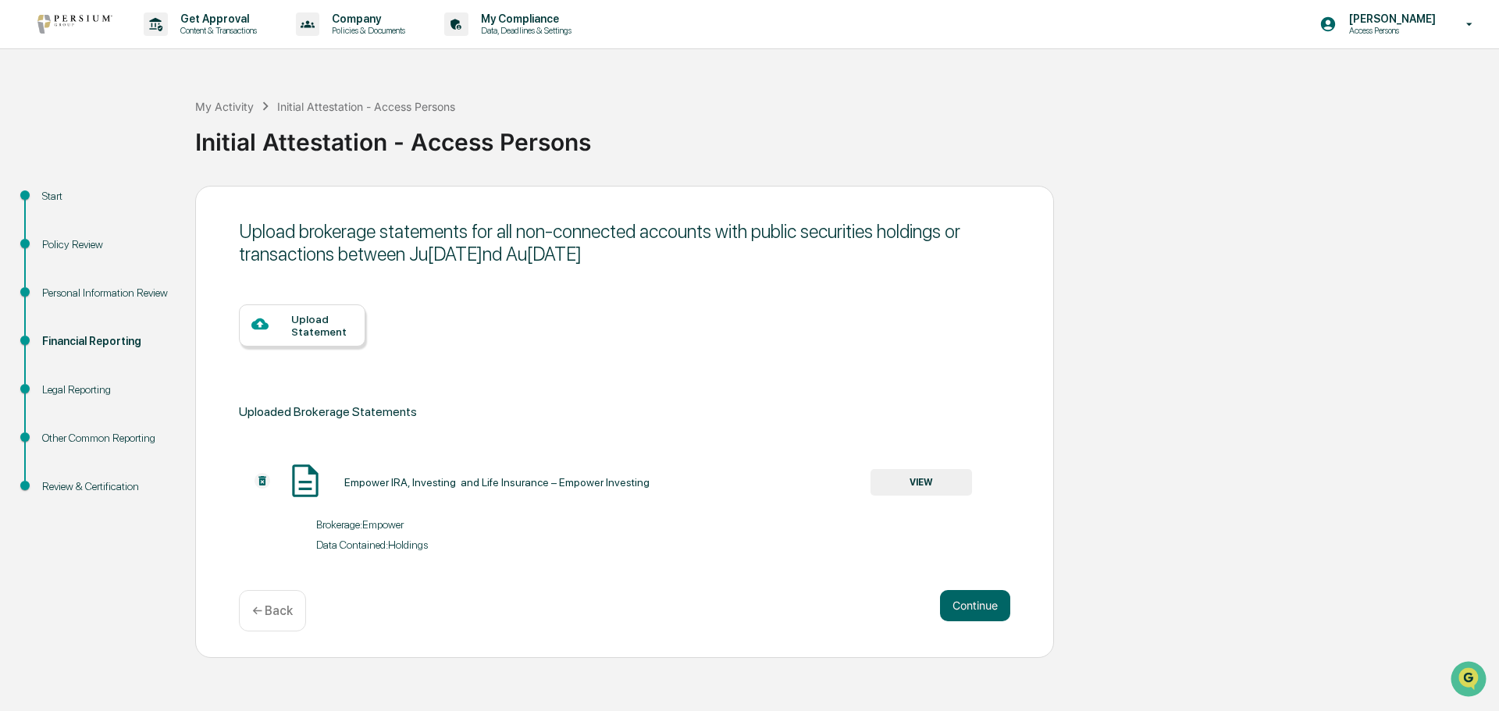
click at [287, 321] on div at bounding box center [271, 325] width 40 height 20
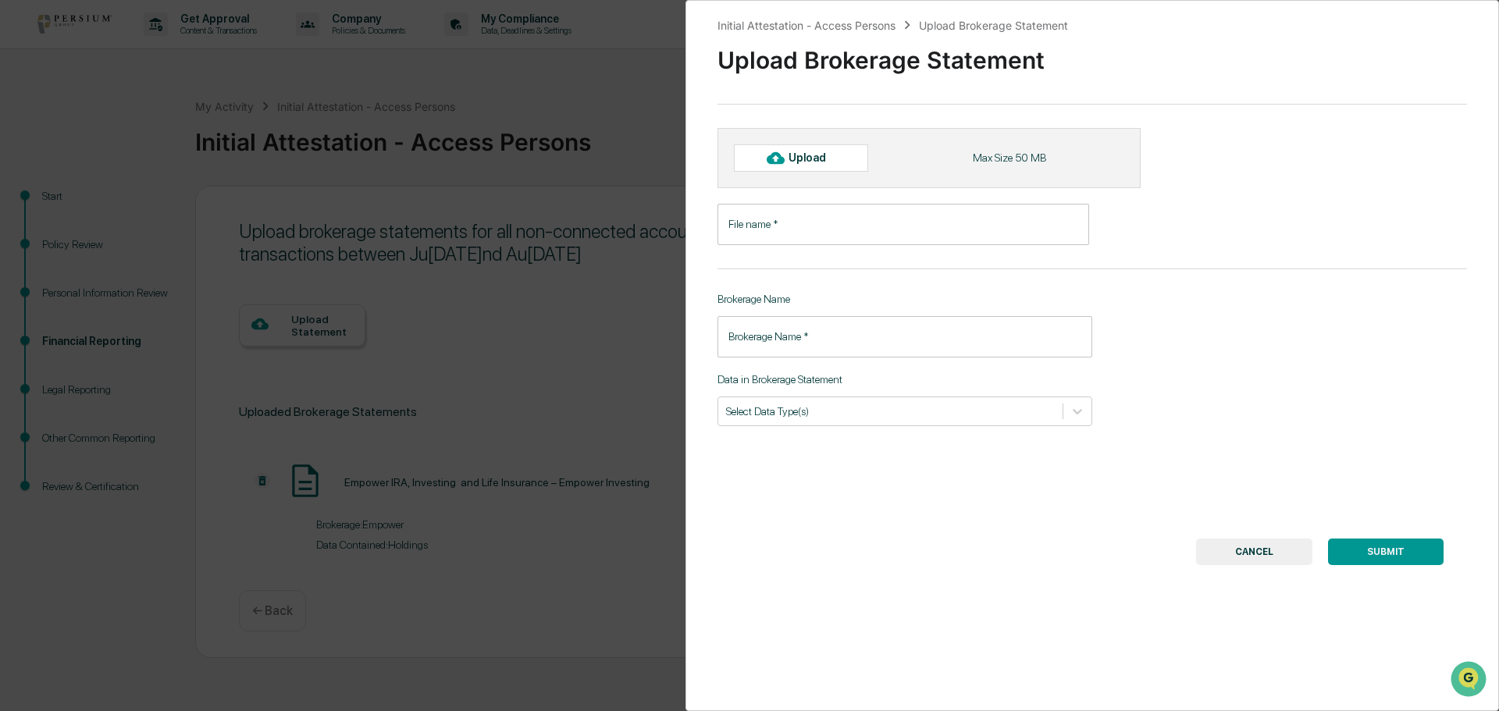
click at [805, 155] on div "Upload" at bounding box center [814, 157] width 51 height 12
type input "**********"
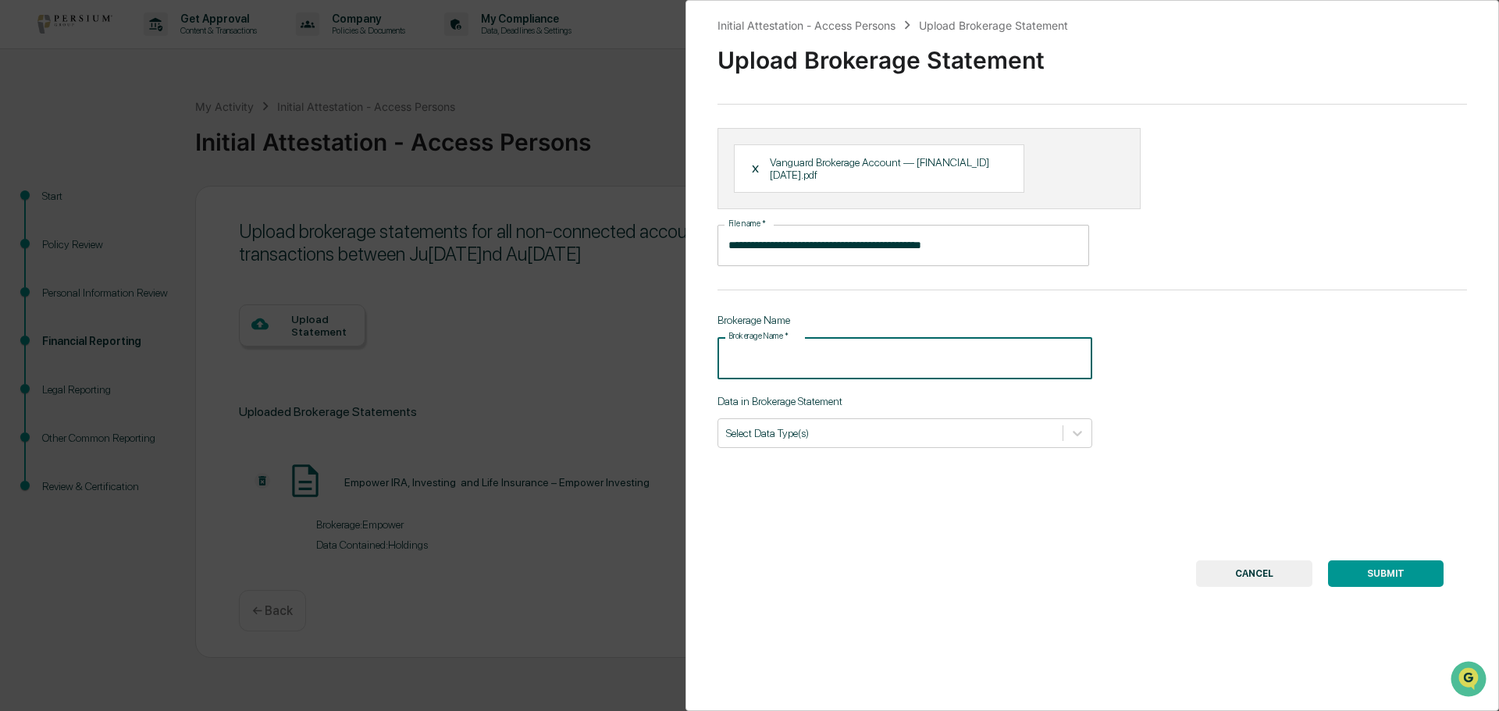
click at [772, 360] on input "Brokerage Name   *" at bounding box center [905, 357] width 375 height 41
type input "********"
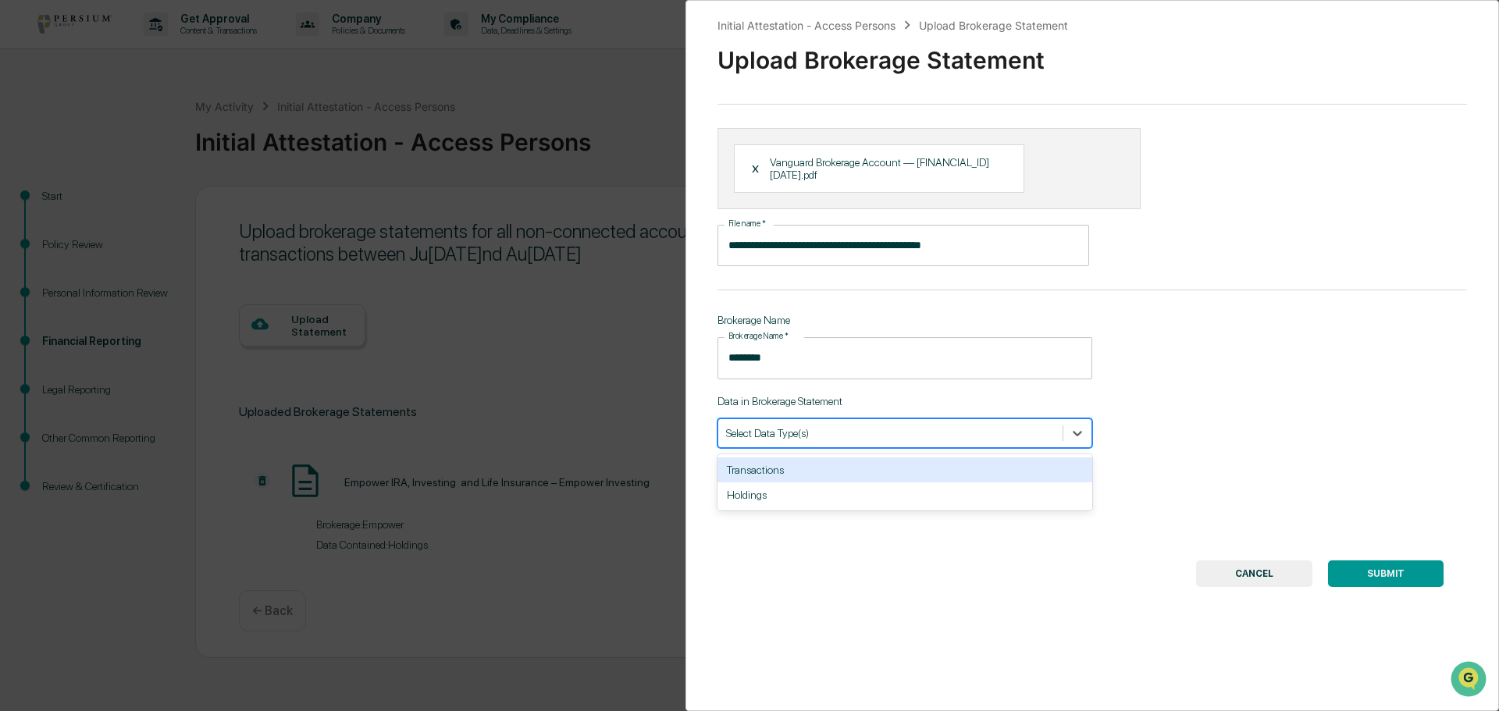
click at [899, 434] on div at bounding box center [890, 433] width 329 height 15
click at [764, 469] on div "Transactions" at bounding box center [905, 470] width 375 height 25
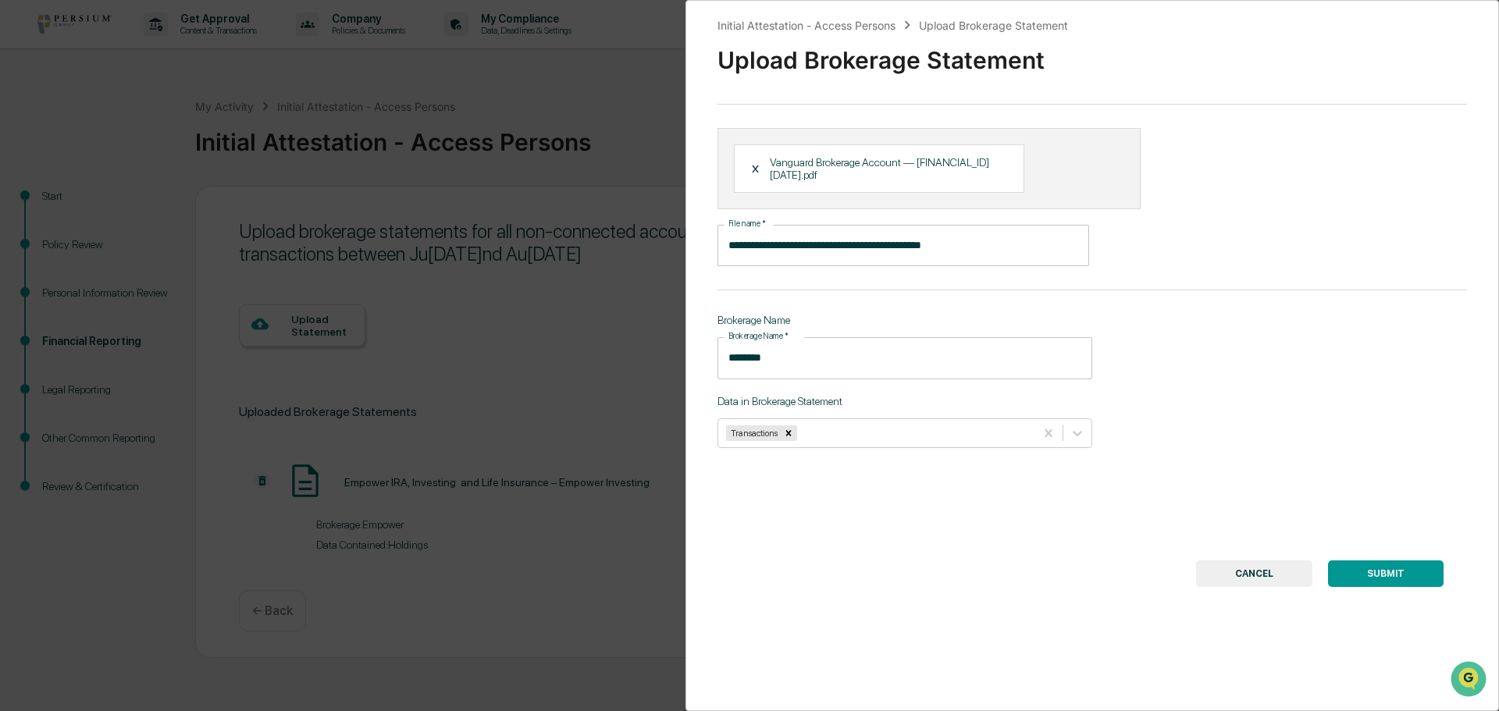
click at [1375, 572] on button "SUBMIT" at bounding box center [1386, 574] width 116 height 27
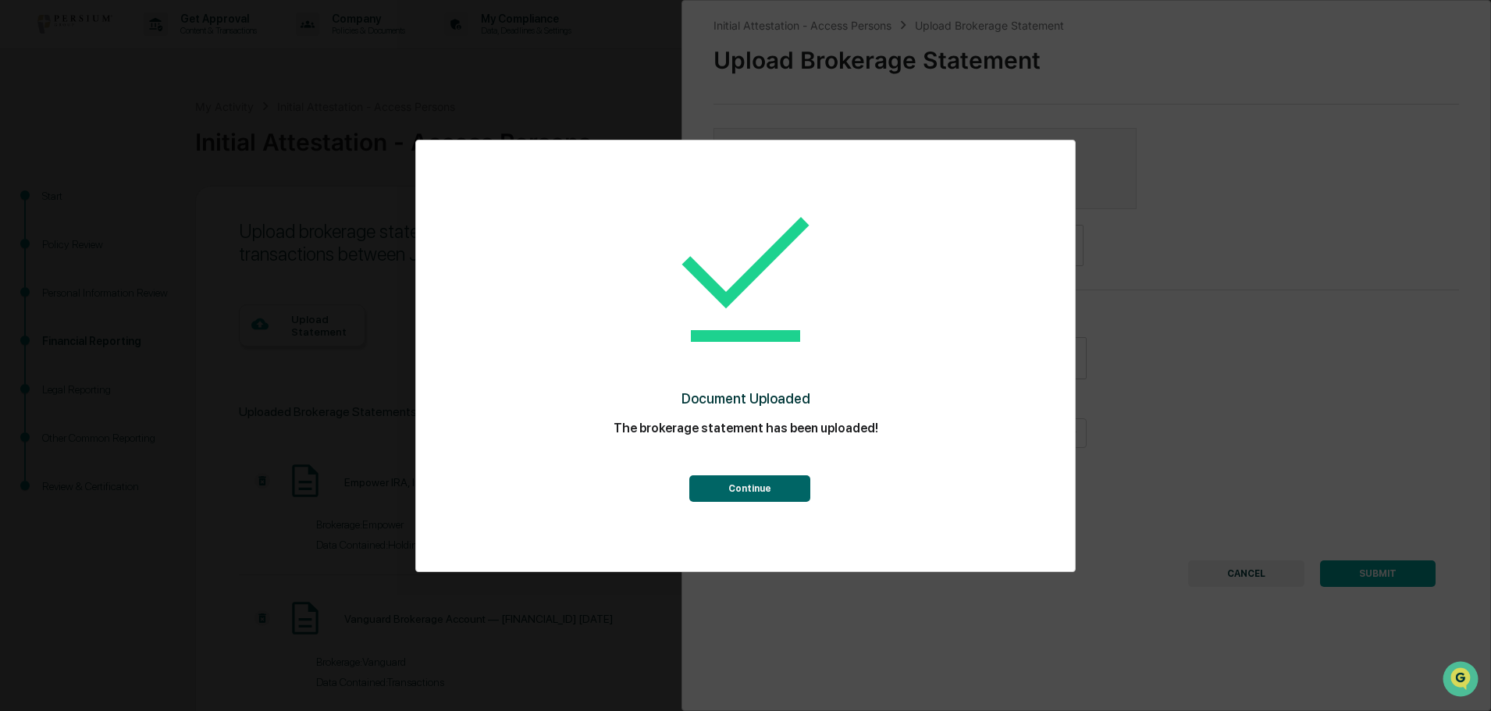
click at [775, 491] on button "Continue" at bounding box center [749, 488] width 121 height 27
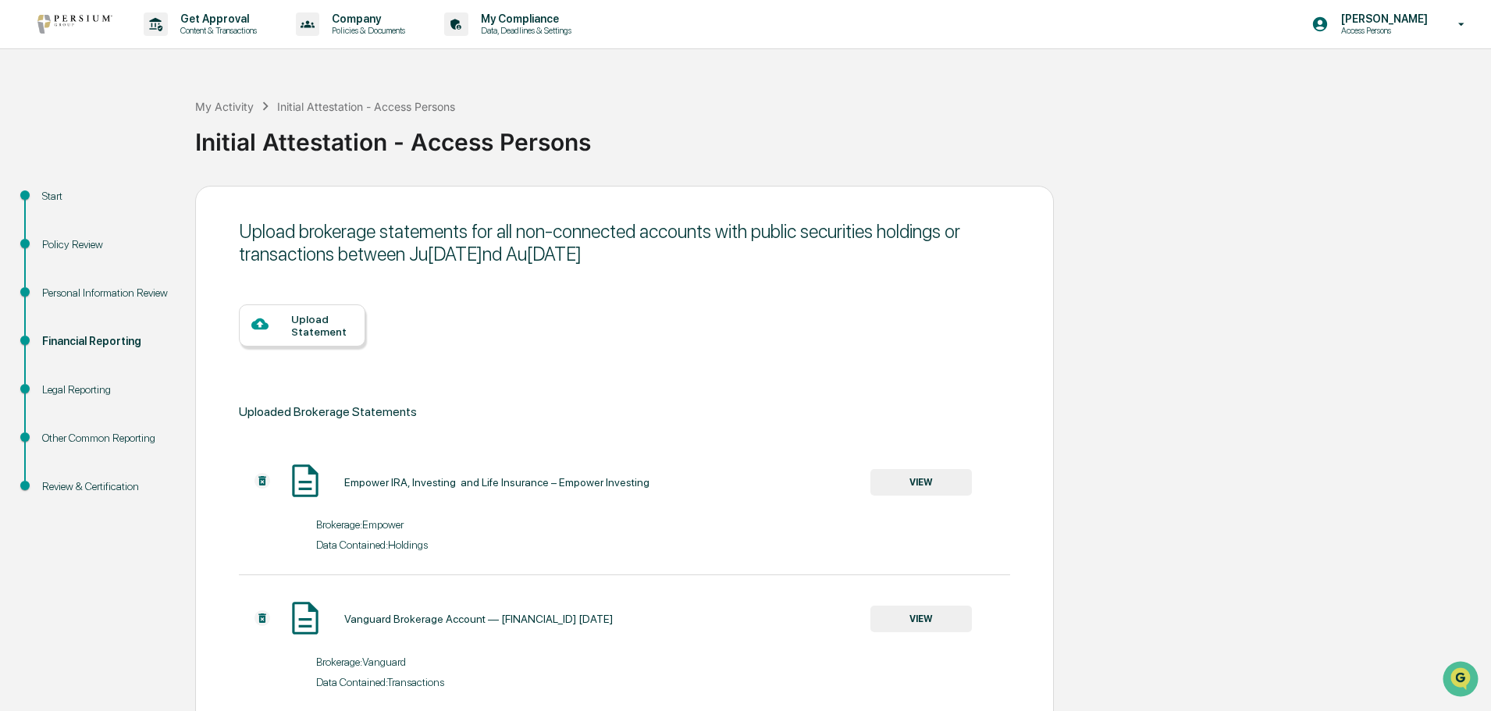
click at [351, 326] on div "Upload Statement" at bounding box center [322, 325] width 62 height 25
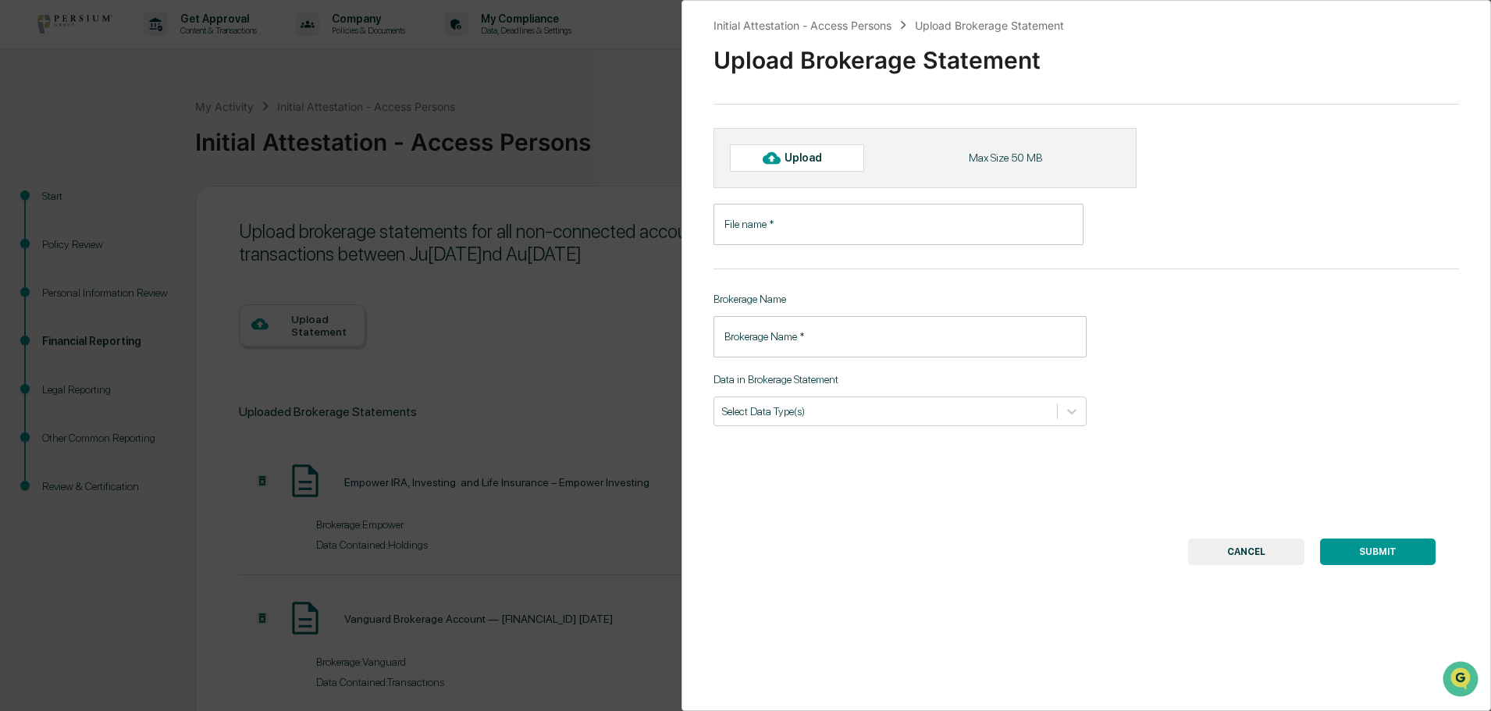
click at [814, 150] on div "Upload" at bounding box center [797, 157] width 134 height 27
type input "**********"
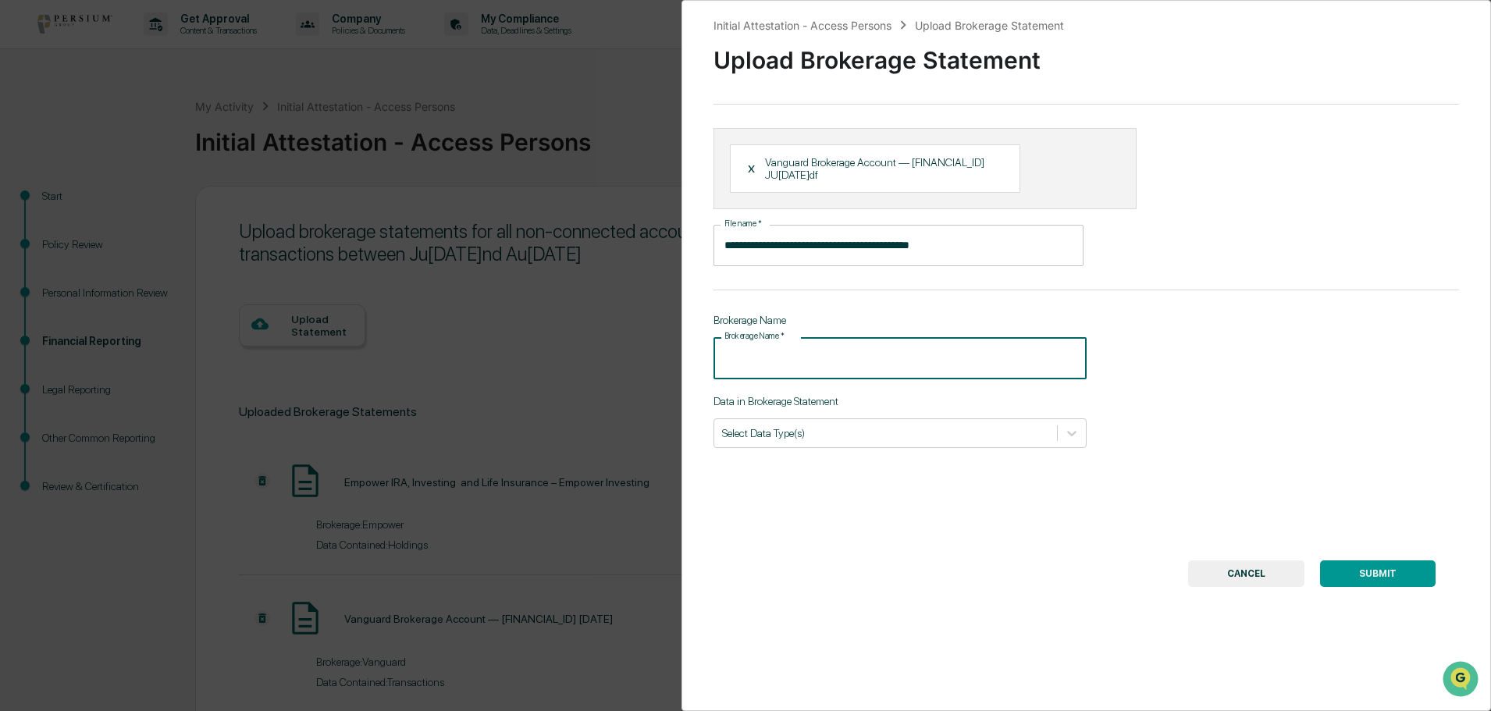
click at [772, 359] on input "Brokerage Name   *" at bounding box center [900, 357] width 373 height 41
type input "********"
click at [805, 436] on div at bounding box center [885, 433] width 327 height 15
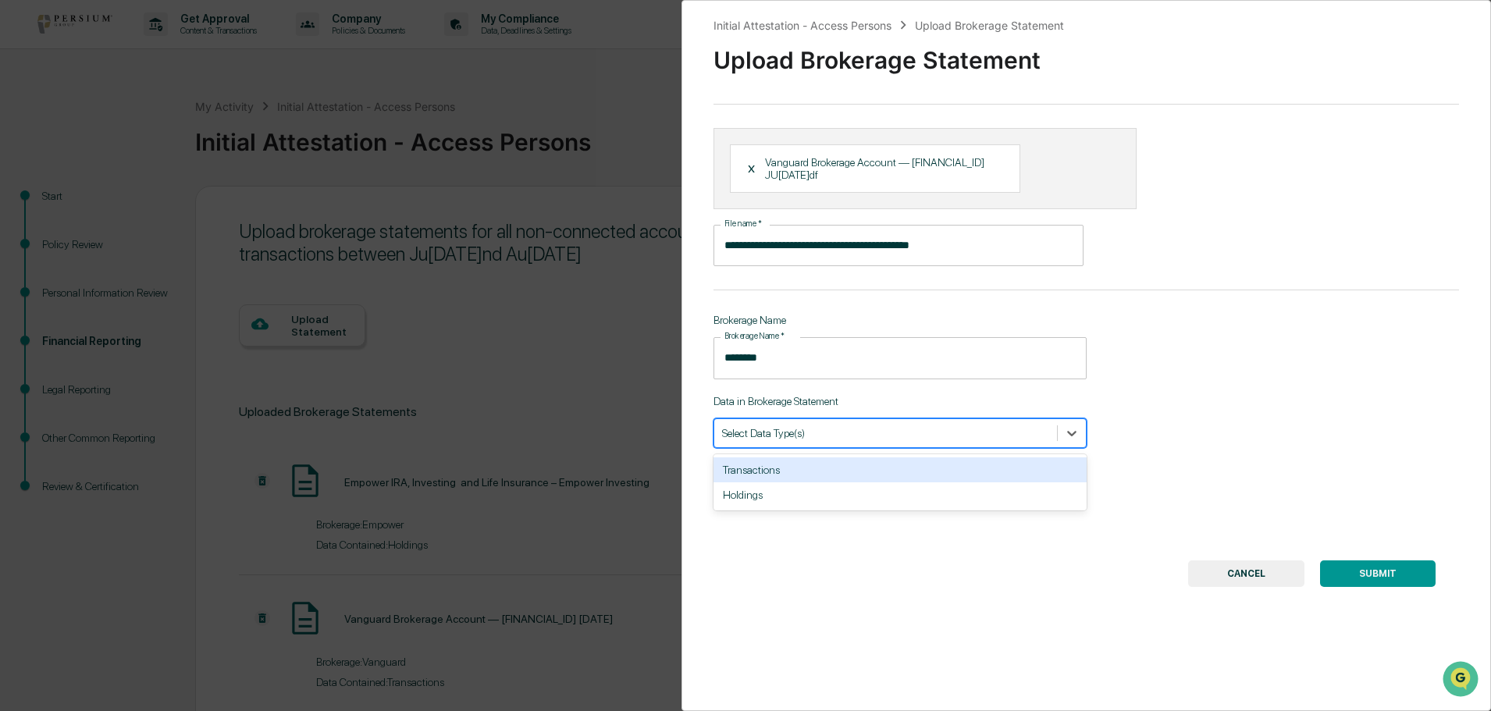
click at [771, 472] on div "Transactions" at bounding box center [900, 470] width 373 height 25
click at [1388, 573] on button "SUBMIT" at bounding box center [1378, 574] width 116 height 27
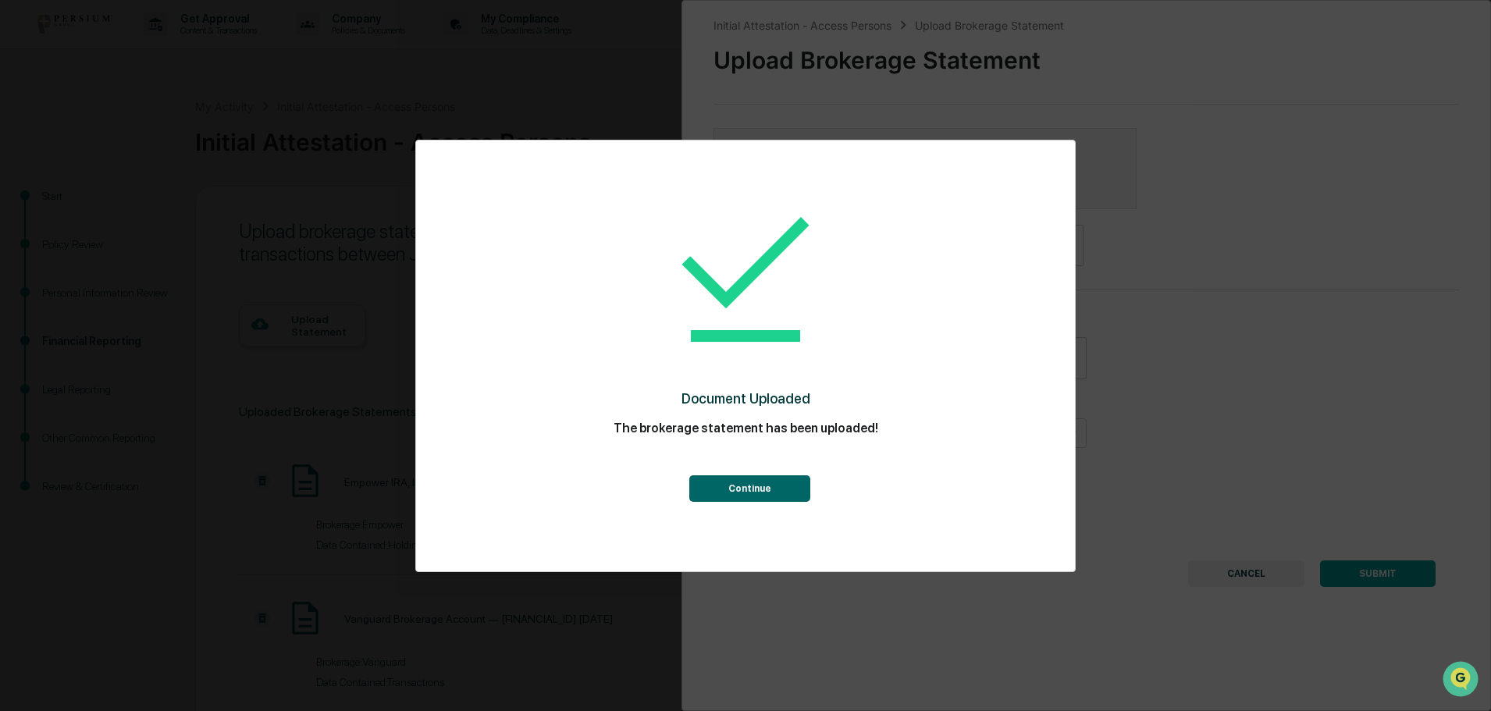
click at [792, 493] on button "Continue" at bounding box center [749, 488] width 121 height 27
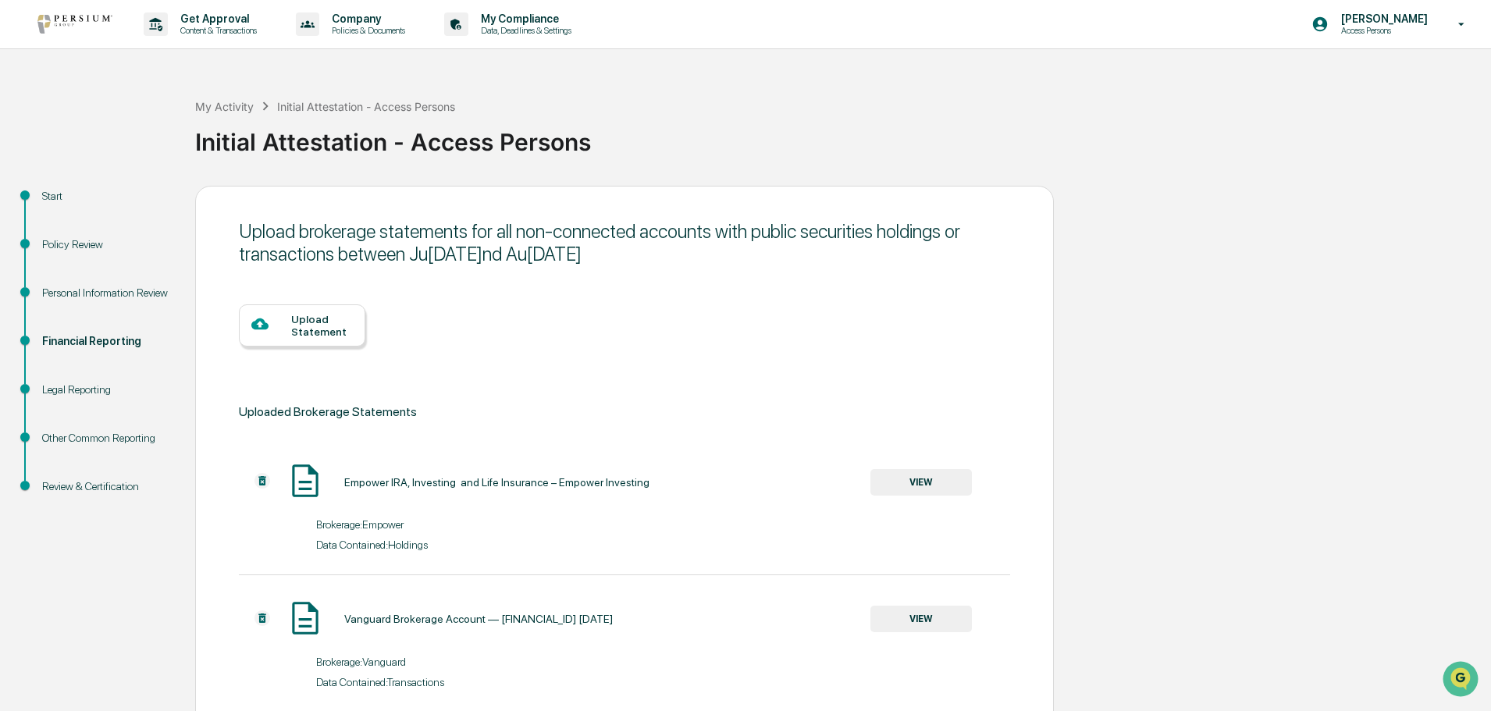
click at [283, 322] on div at bounding box center [271, 325] width 40 height 20
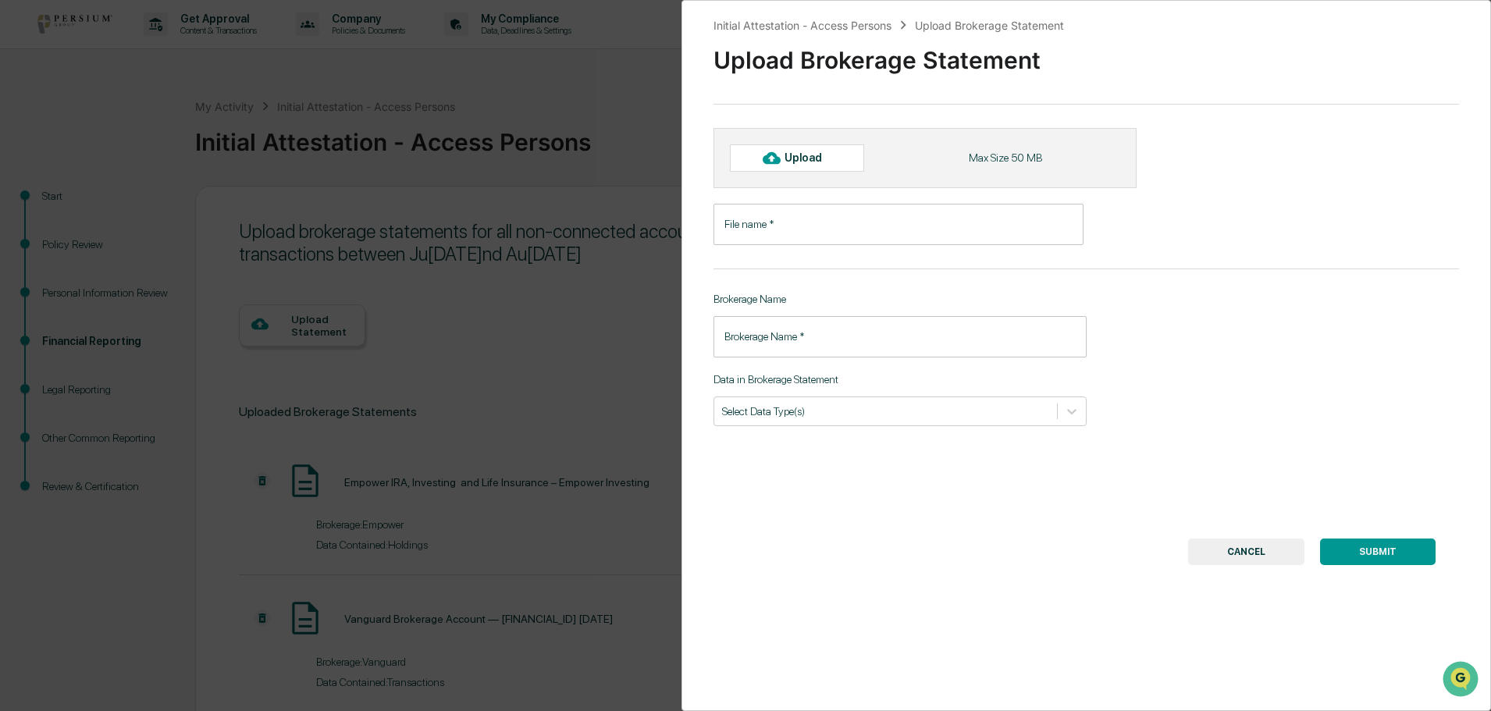
click at [810, 153] on div "Upload" at bounding box center [810, 157] width 51 height 12
type input "**********"
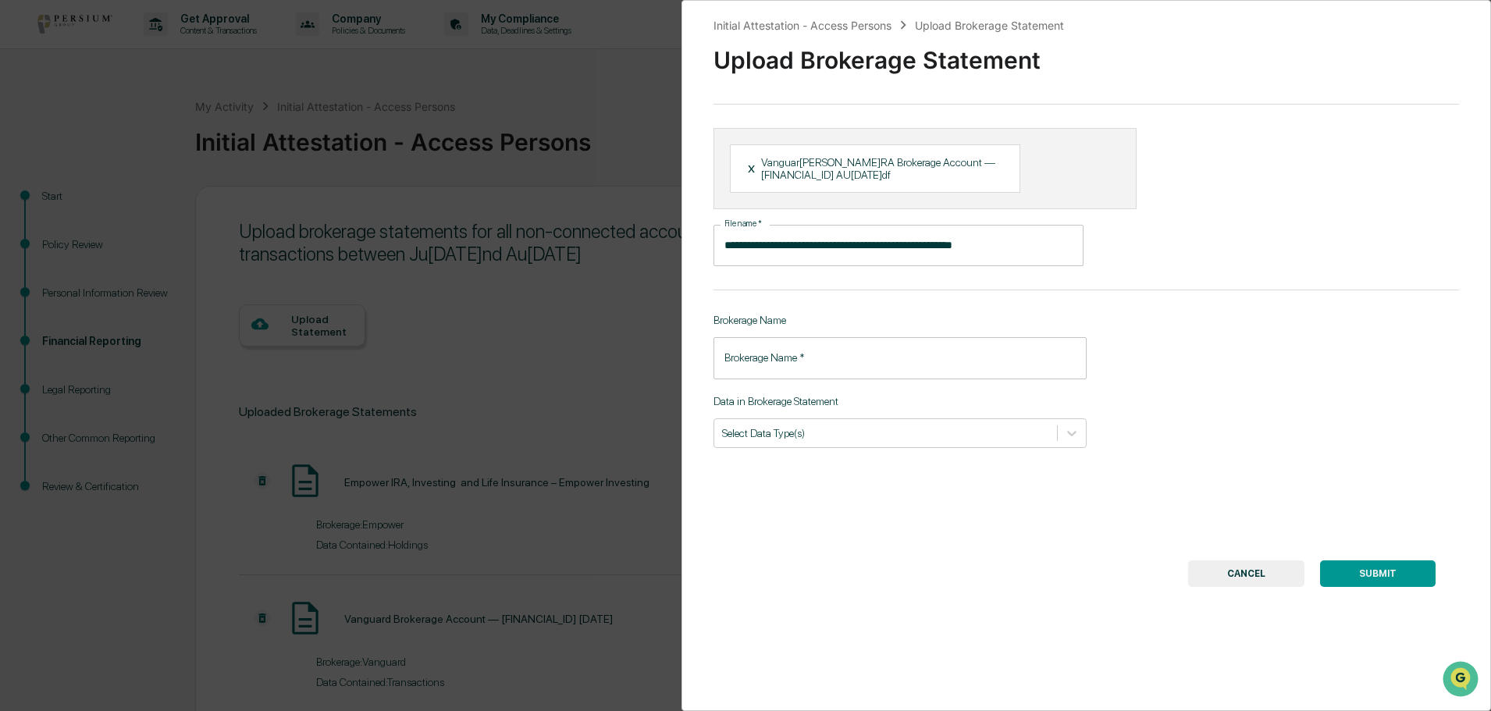
click at [778, 354] on input "Brokerage Name   *" at bounding box center [900, 357] width 373 height 41
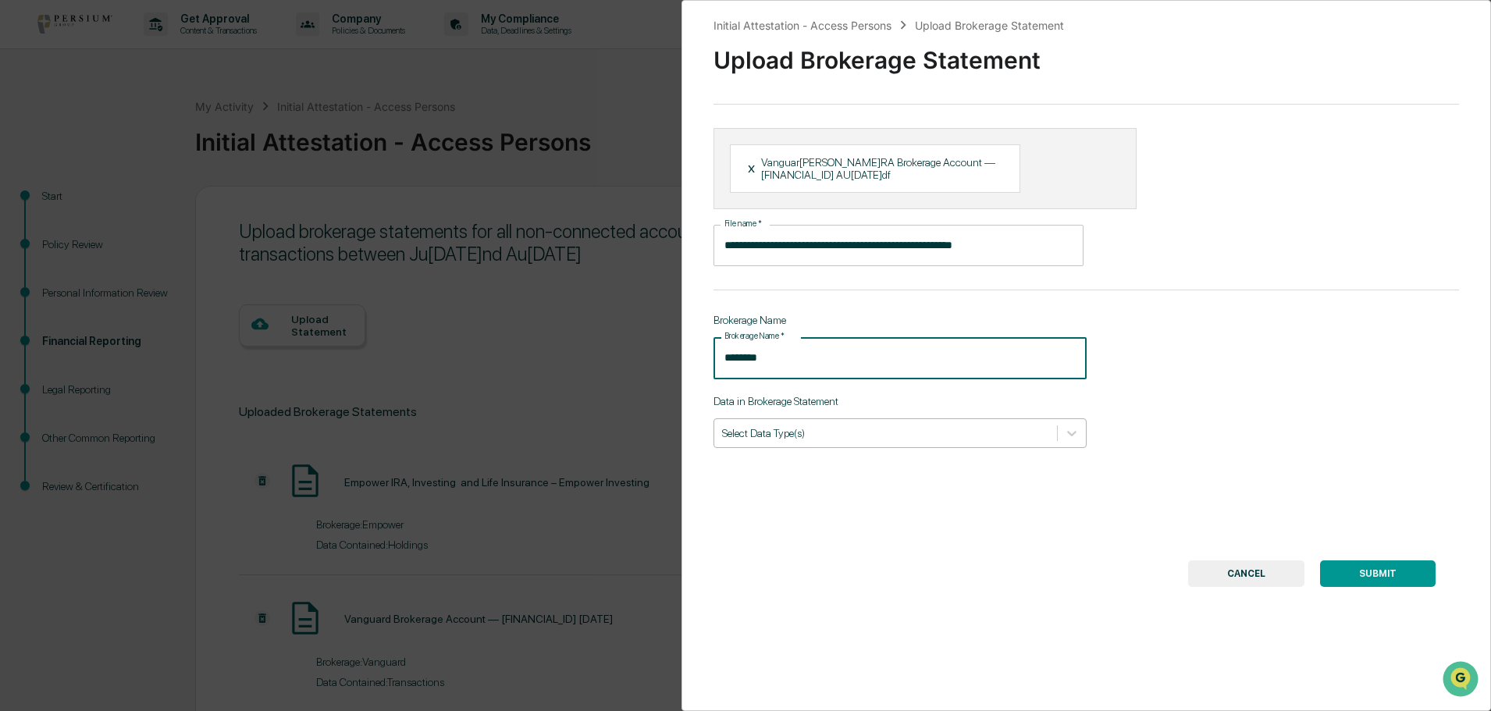
type input "********"
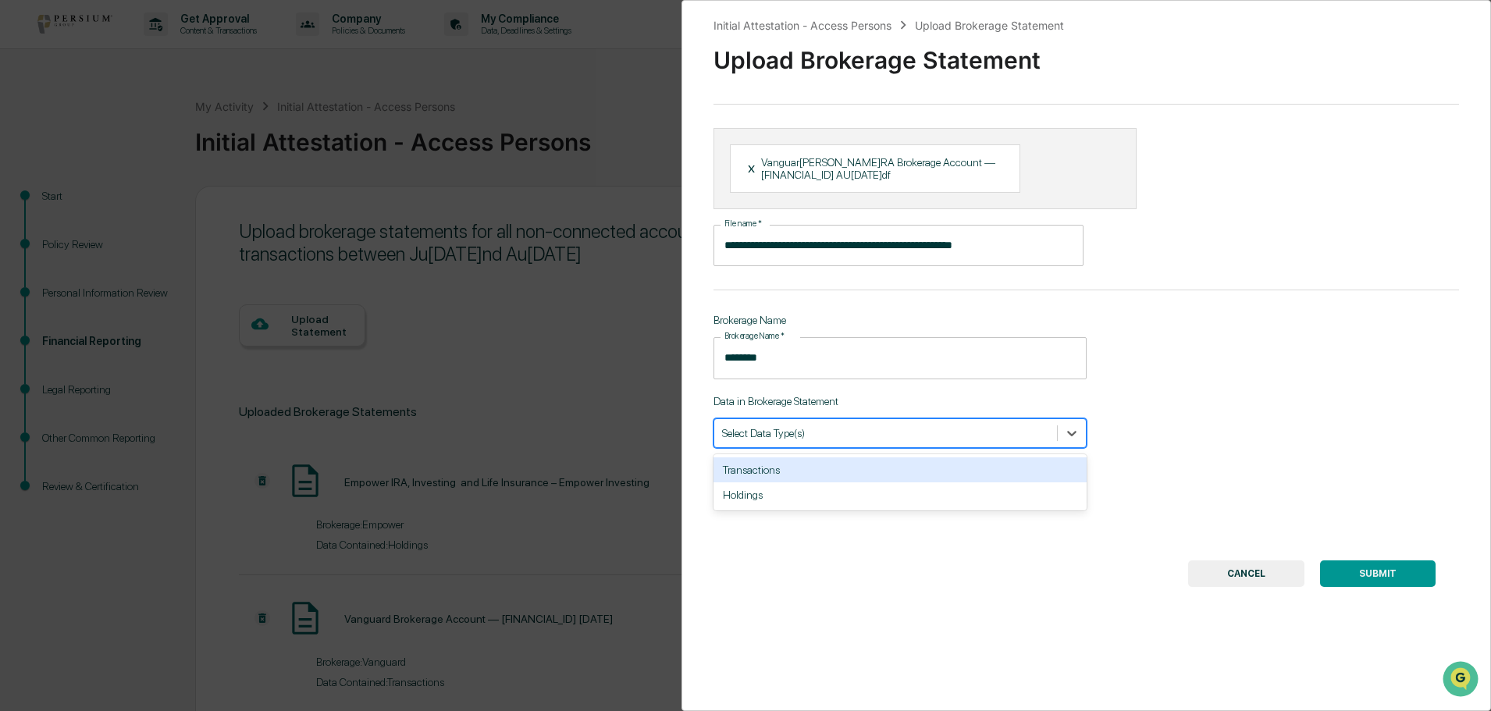
click at [885, 435] on div at bounding box center [885, 433] width 327 height 15
click at [754, 466] on div "Transactions" at bounding box center [900, 470] width 373 height 25
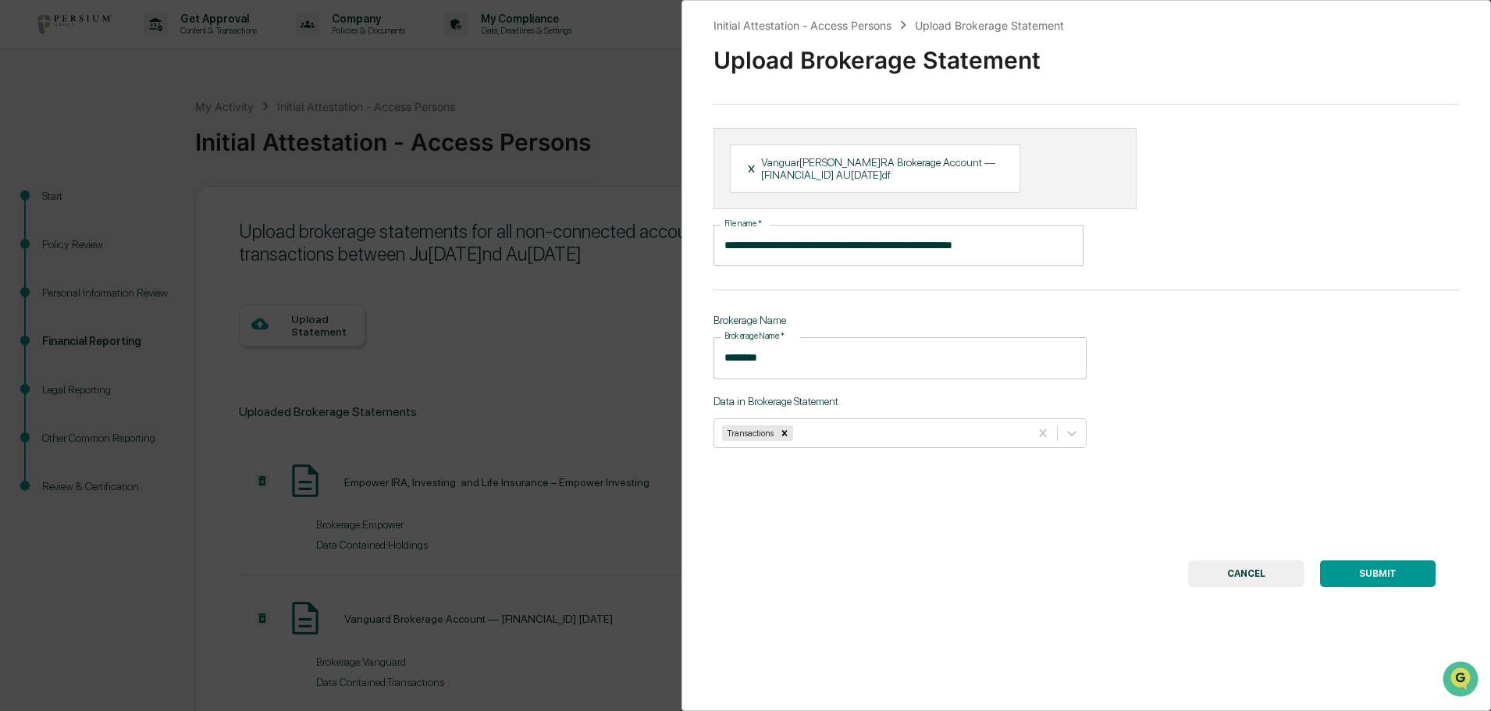
click at [1400, 572] on button "SUBMIT" at bounding box center [1378, 574] width 116 height 27
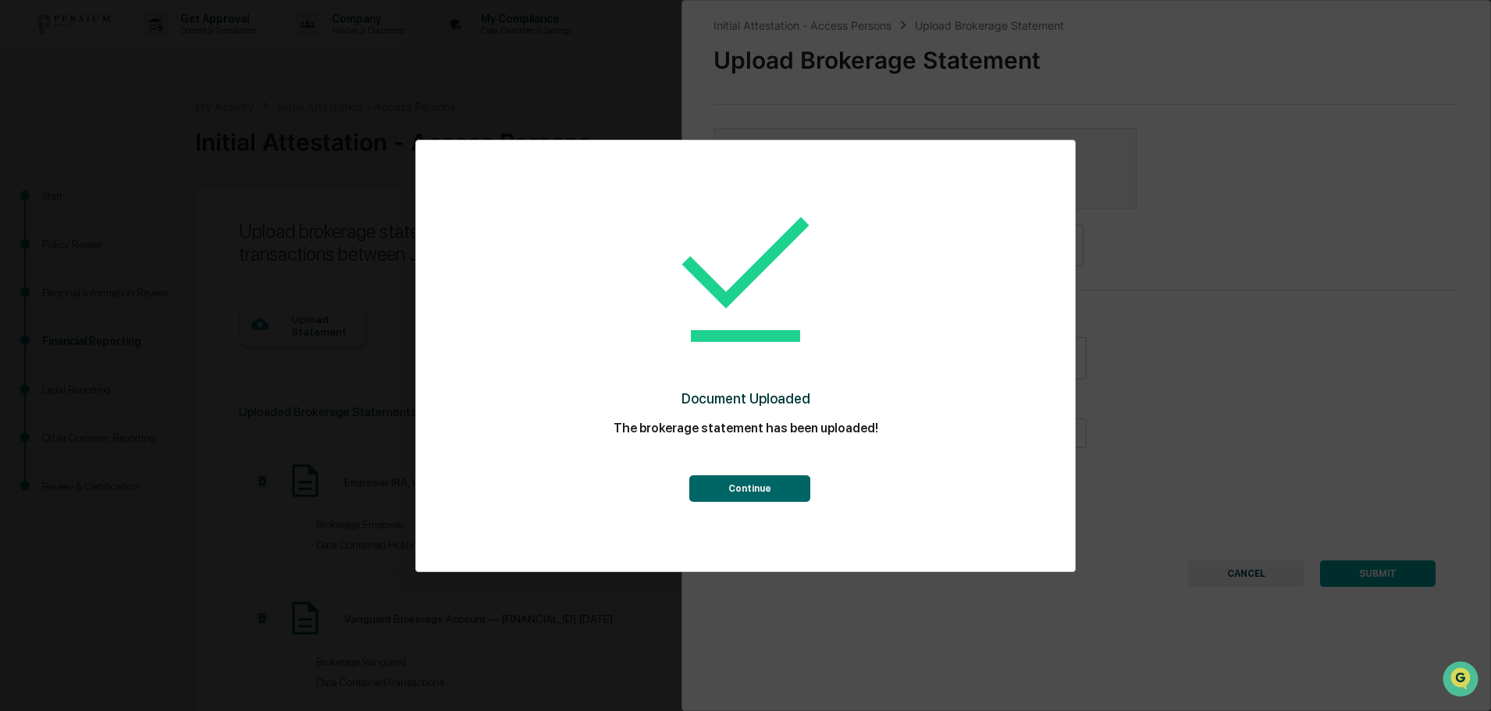
click at [778, 481] on button "Continue" at bounding box center [749, 488] width 121 height 27
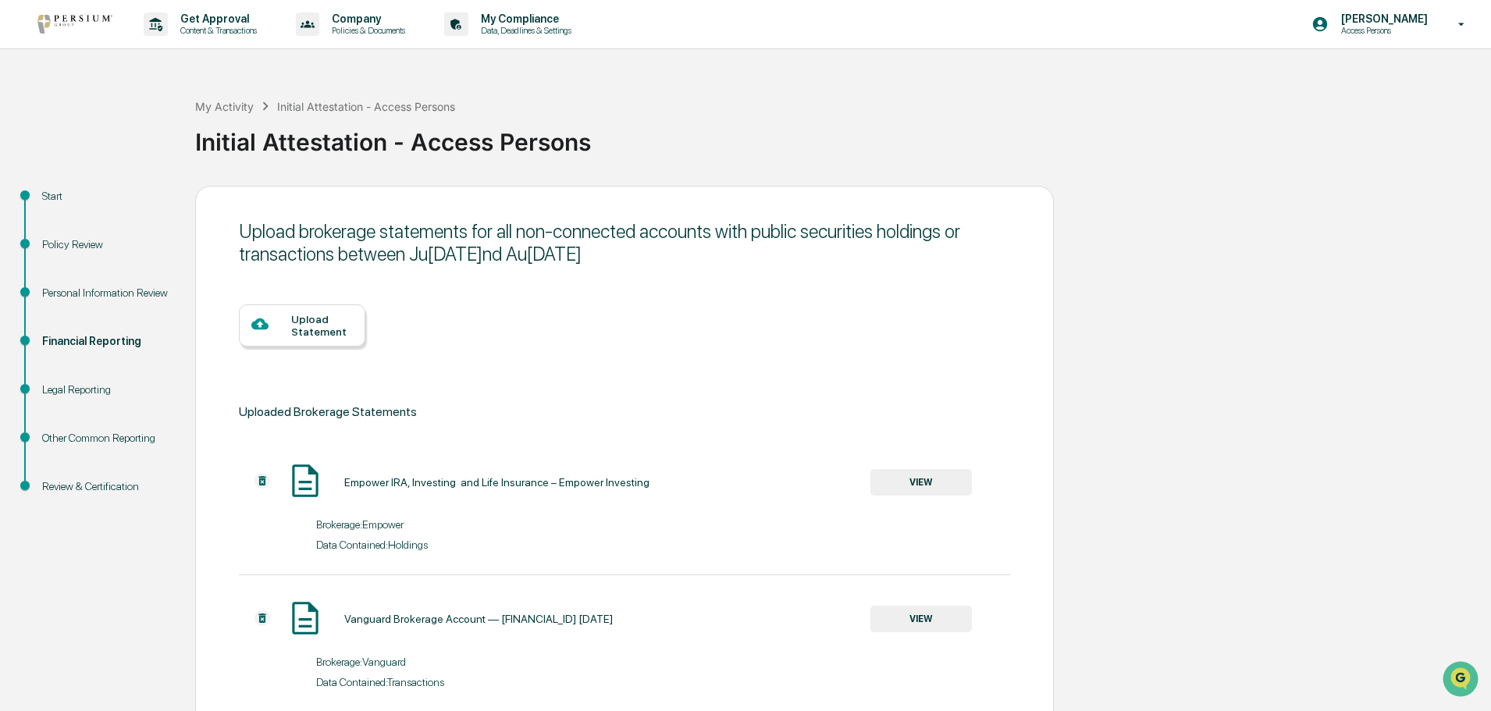
click at [319, 320] on div "Upload Statement" at bounding box center [322, 325] width 62 height 25
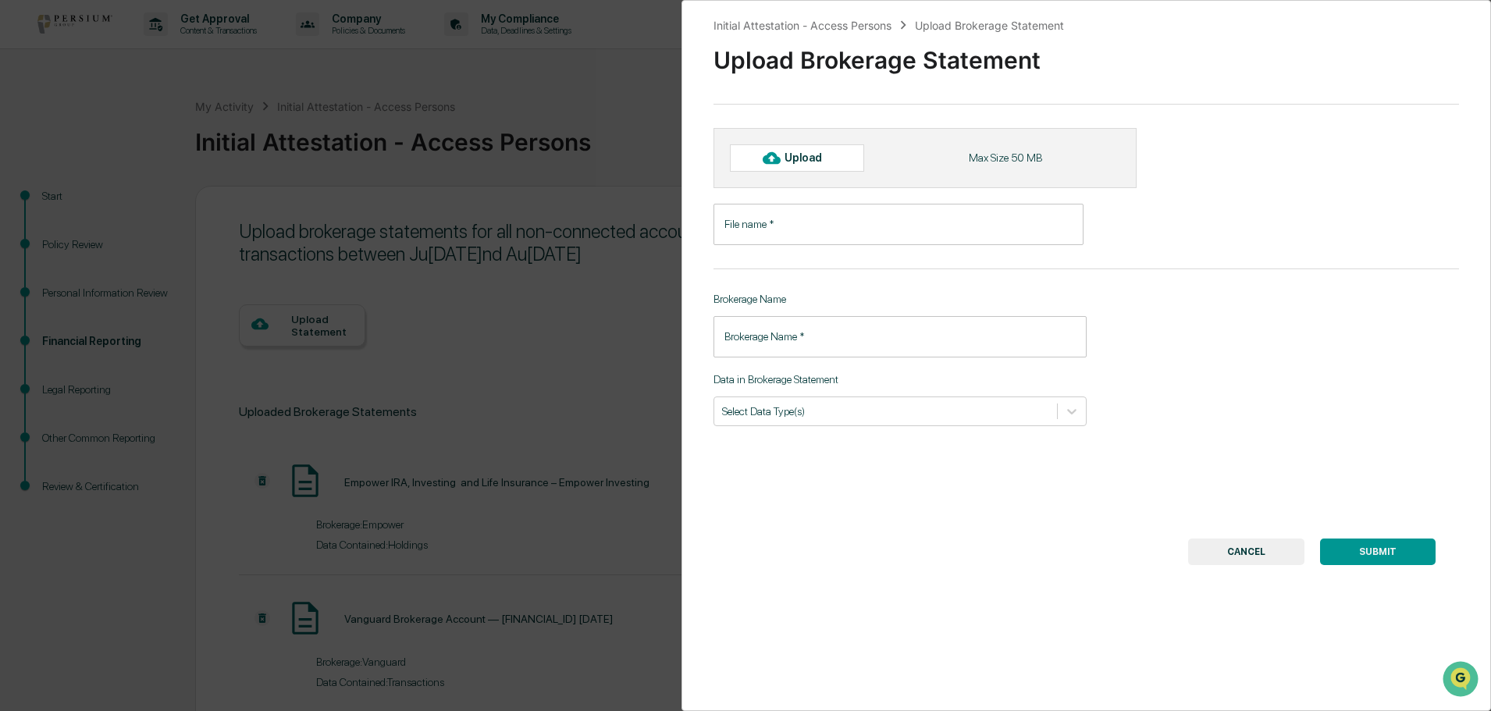
click at [832, 158] on div "Upload" at bounding box center [810, 157] width 51 height 12
type input "**********"
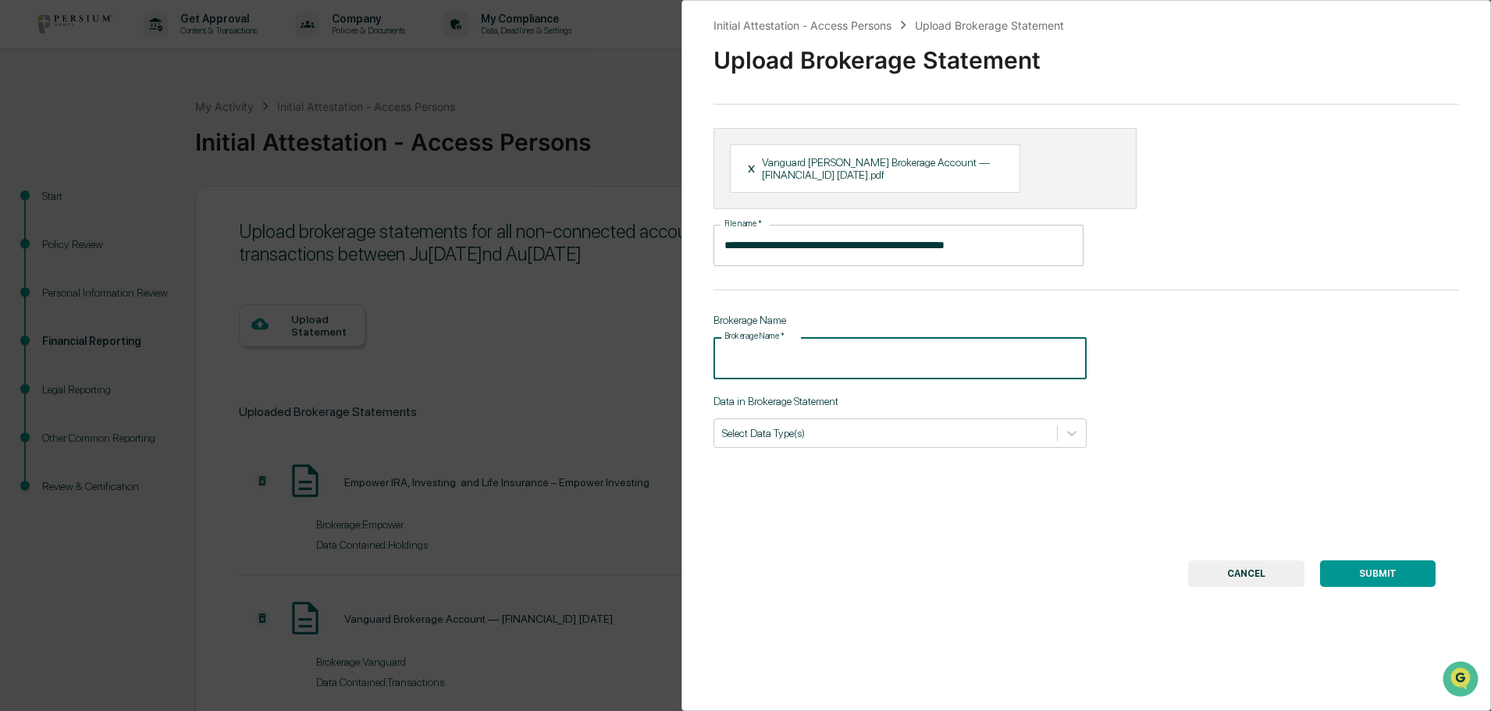
click at [765, 366] on input "Brokerage Name   *" at bounding box center [900, 357] width 373 height 41
type input "********"
click at [795, 426] on div at bounding box center [885, 433] width 327 height 15
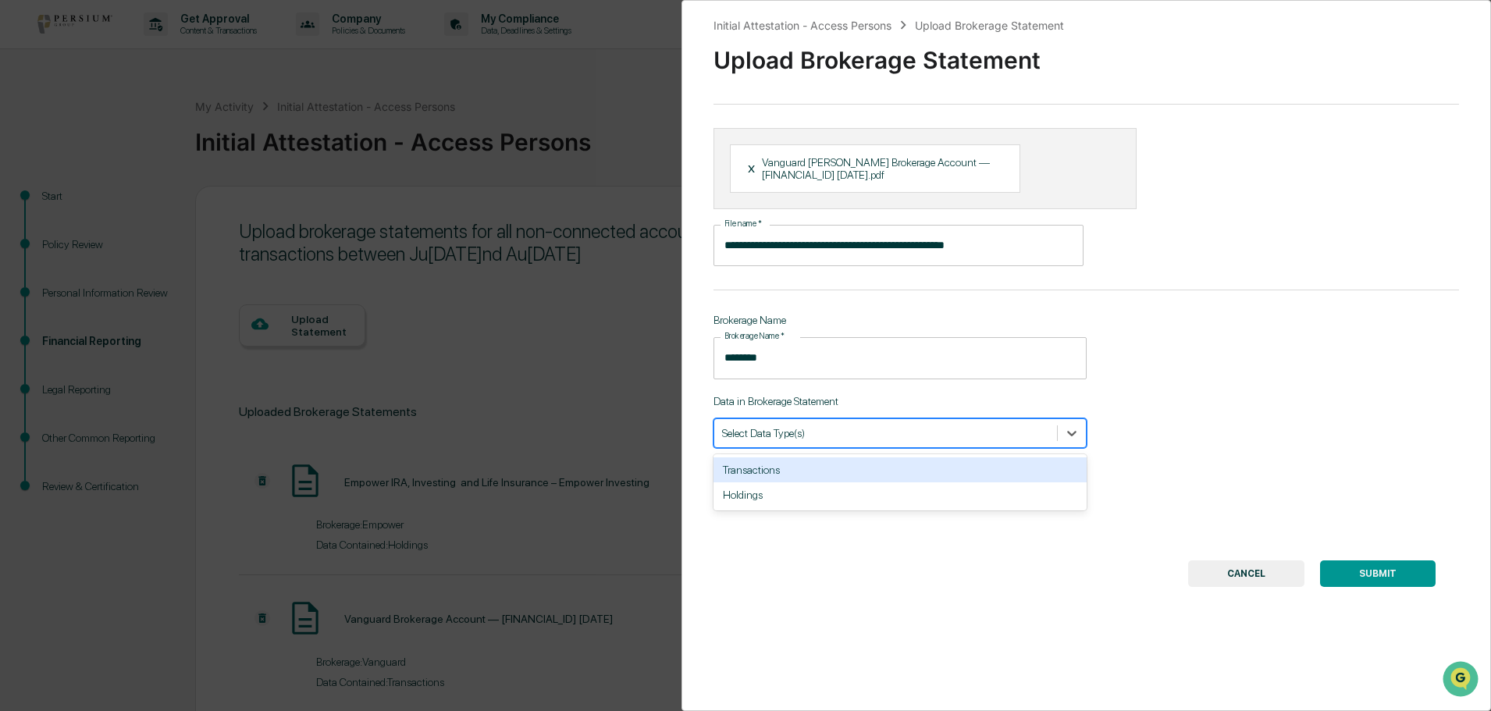
click at [771, 468] on div "Transactions" at bounding box center [900, 470] width 373 height 25
click at [1402, 570] on button "SUBMIT" at bounding box center [1378, 574] width 116 height 27
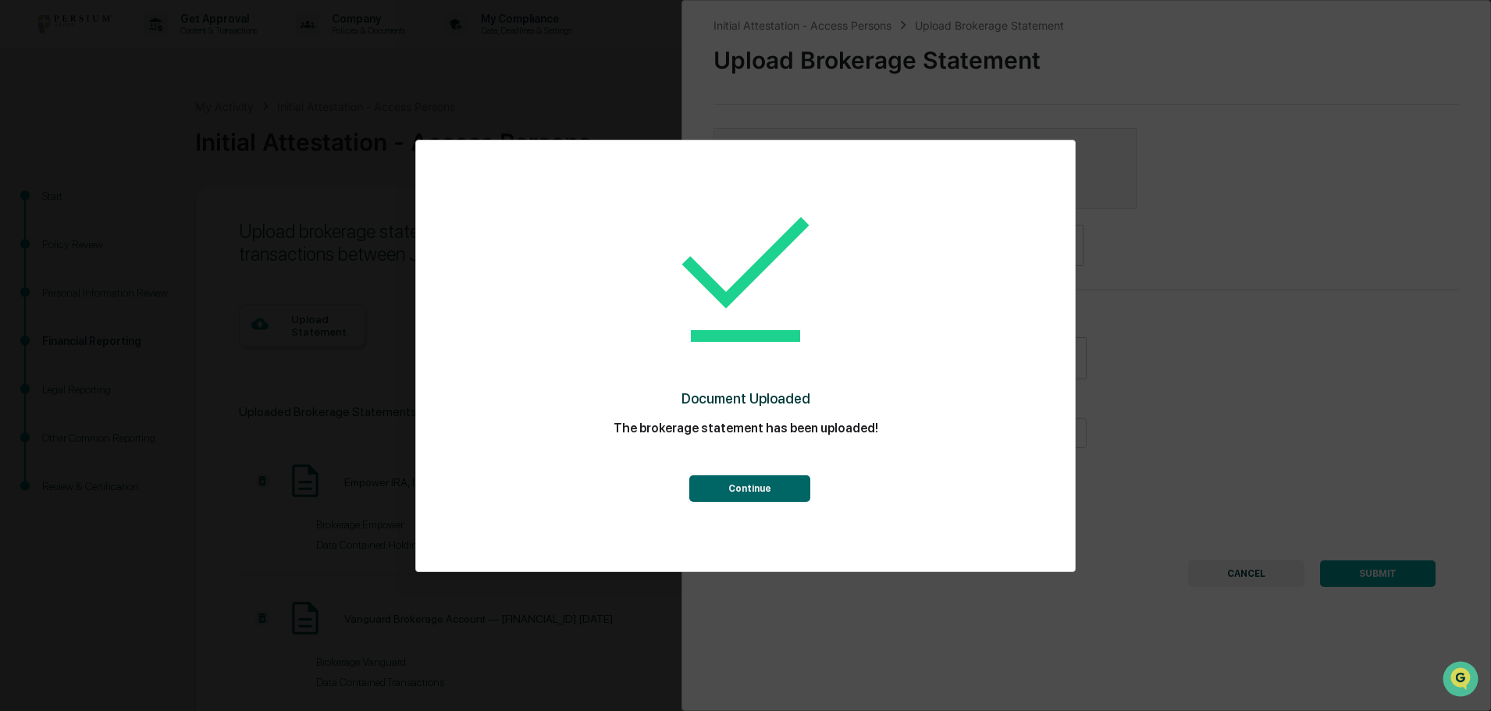
click at [777, 480] on button "Continue" at bounding box center [749, 488] width 121 height 27
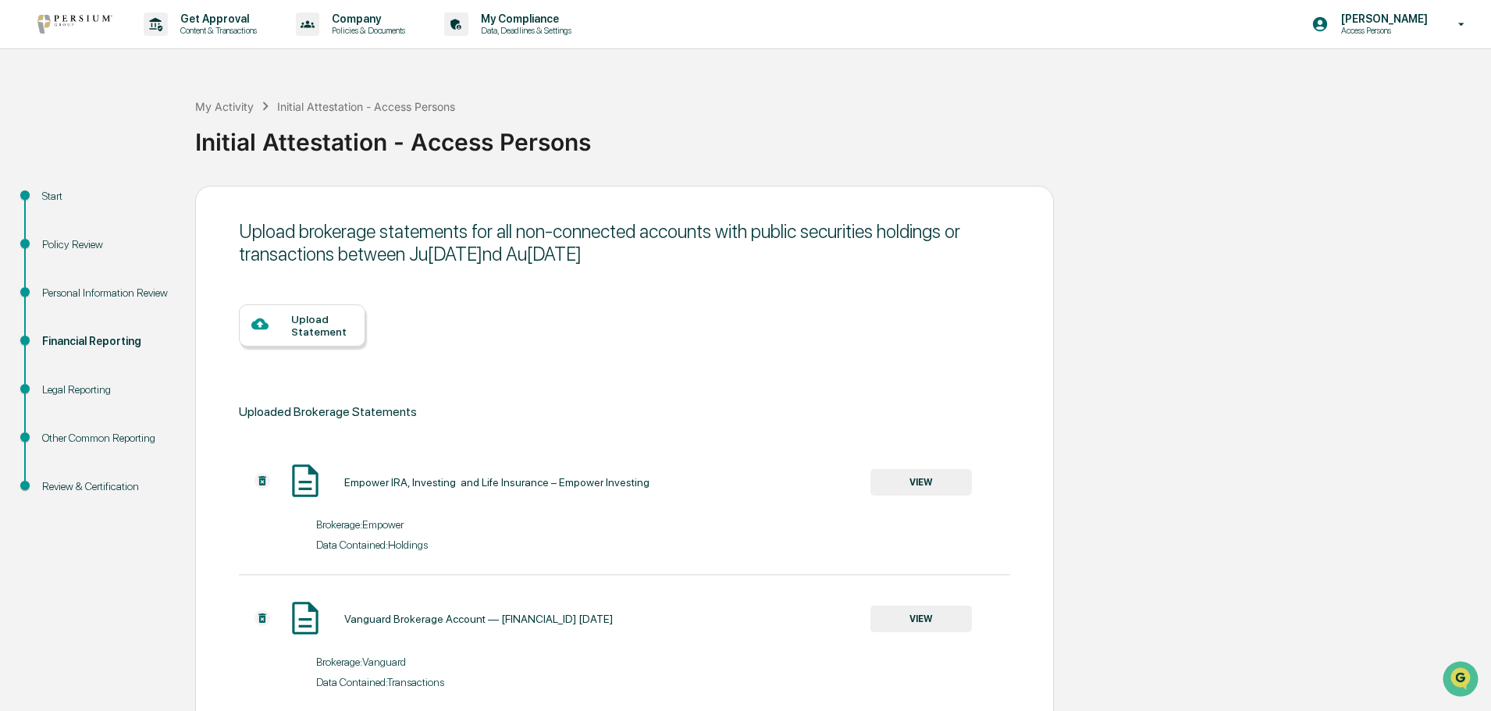
click at [320, 322] on div "Upload Statement" at bounding box center [322, 325] width 62 height 25
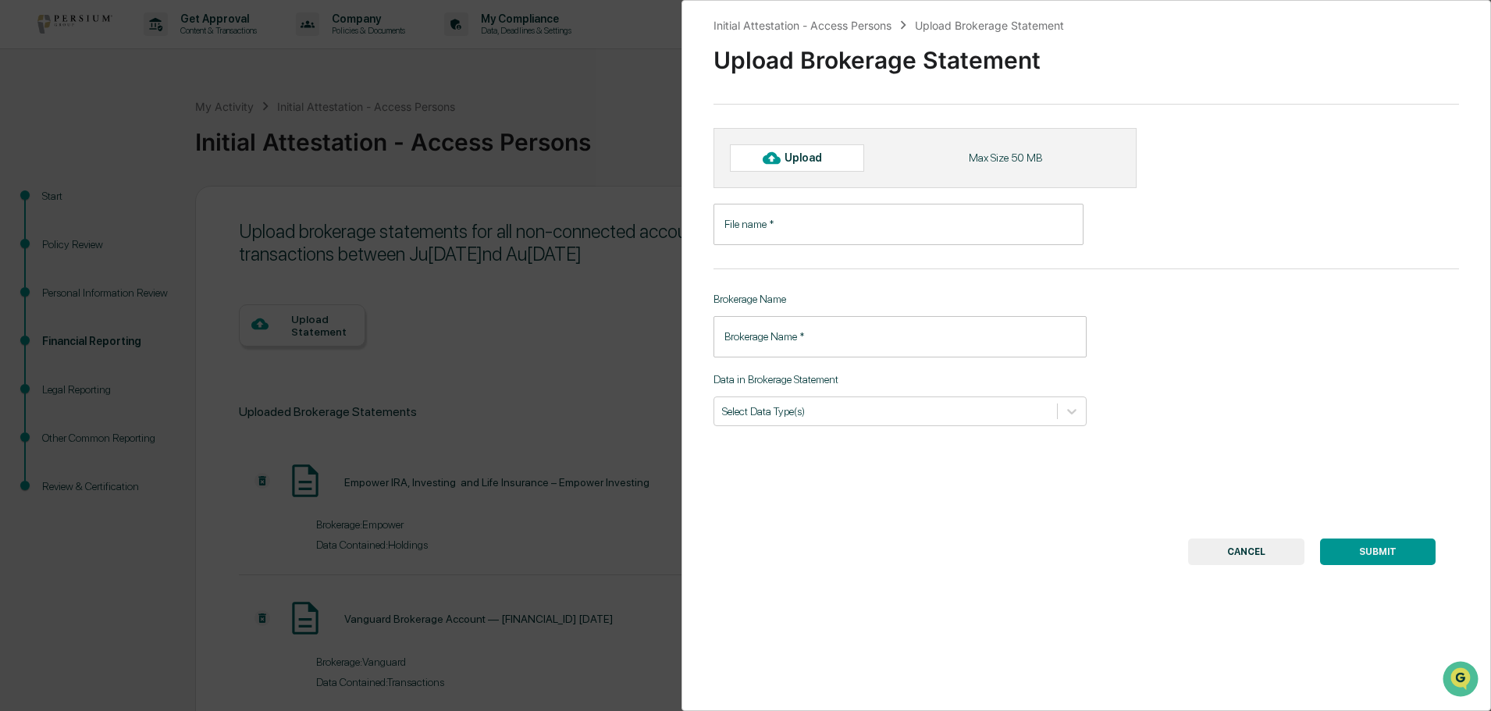
click at [807, 158] on div "Upload" at bounding box center [810, 157] width 51 height 12
type input "**********"
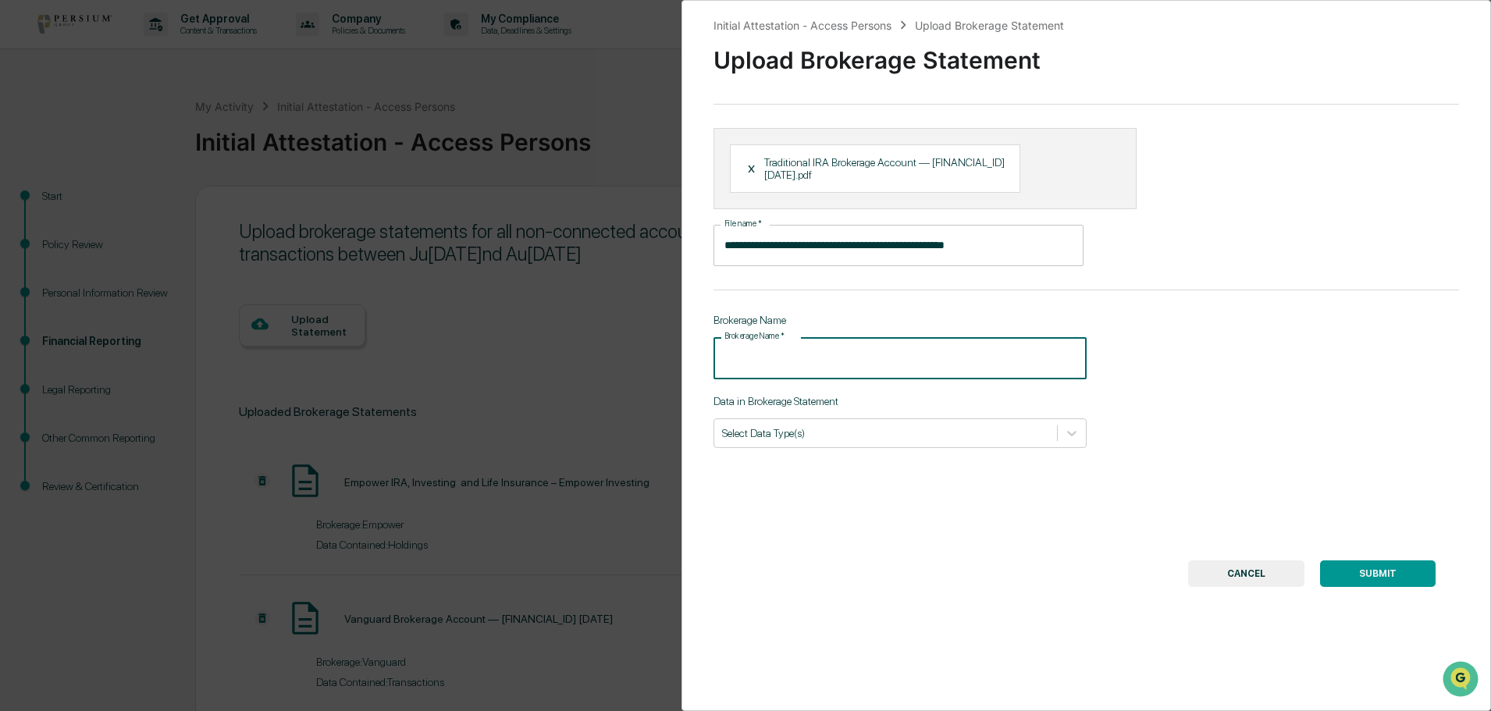
click at [764, 357] on input "Brokerage Name   *" at bounding box center [900, 357] width 373 height 41
type input "*******"
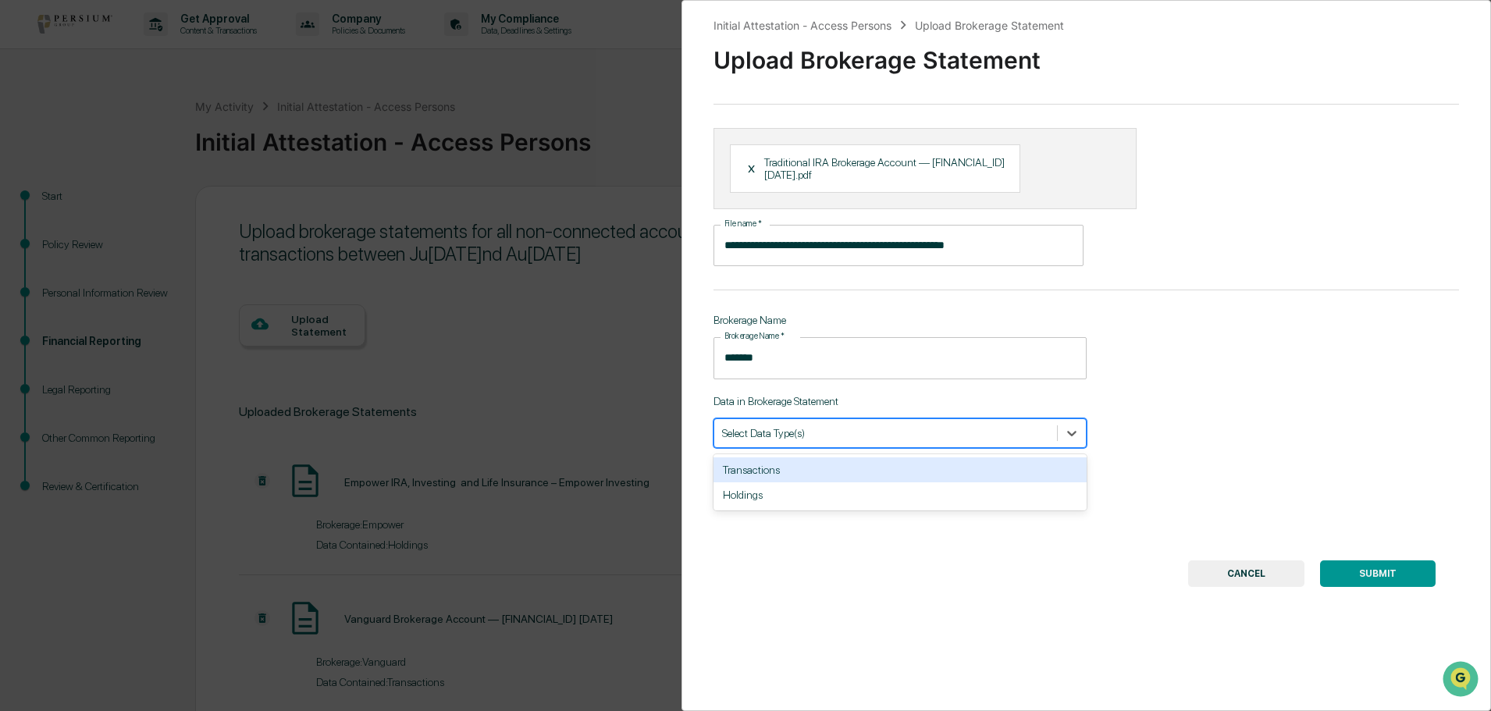
click at [831, 430] on div at bounding box center [885, 433] width 327 height 15
click at [753, 475] on div "Transactions" at bounding box center [900, 470] width 373 height 25
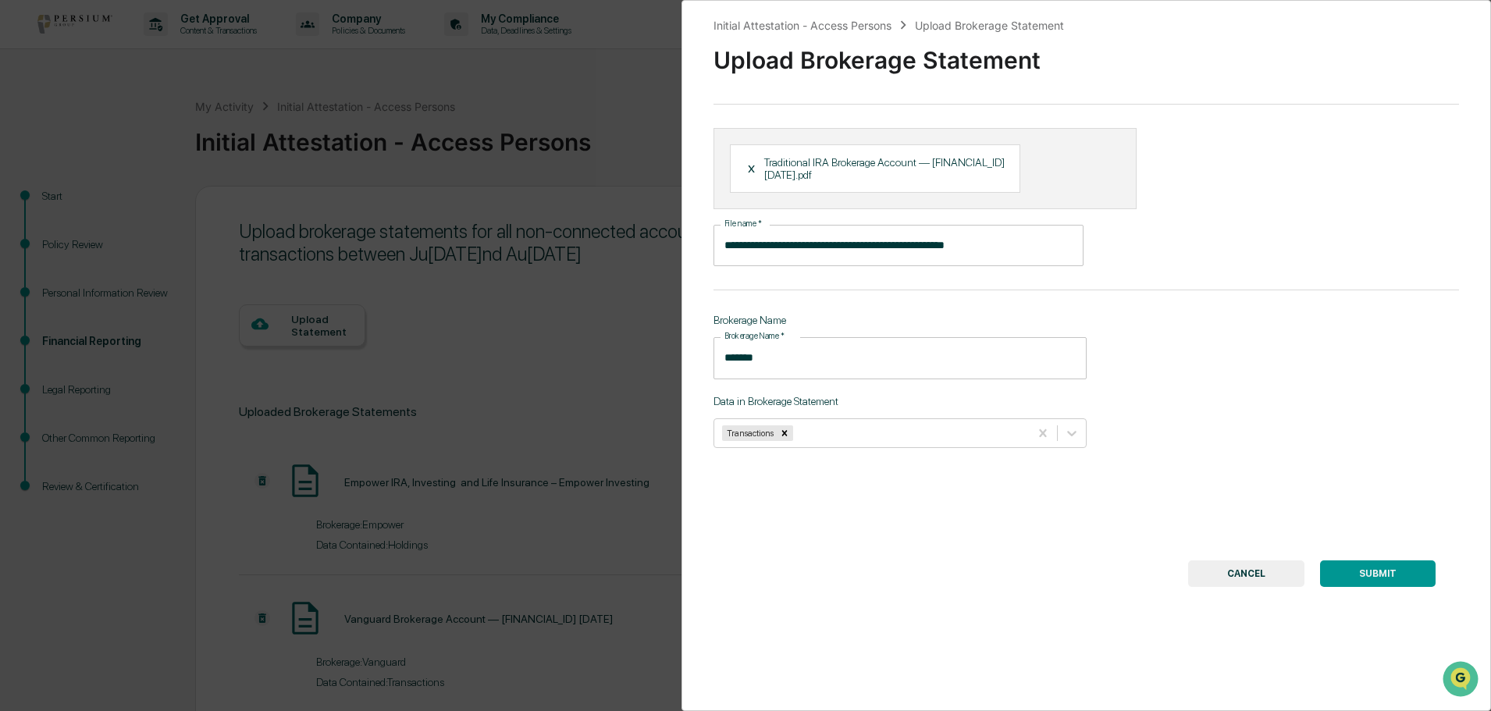
click at [1371, 567] on button "SUBMIT" at bounding box center [1378, 574] width 116 height 27
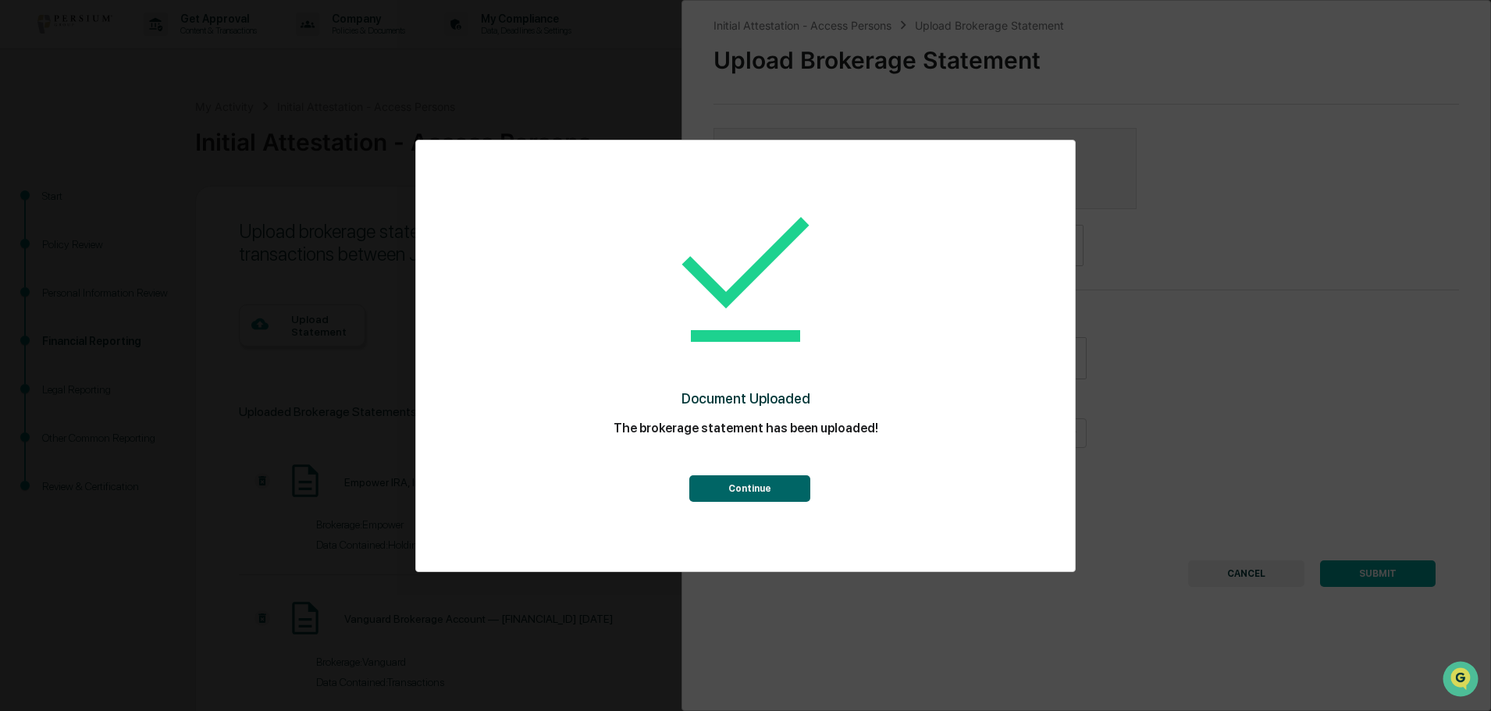
click at [778, 492] on button "Continue" at bounding box center [749, 488] width 121 height 27
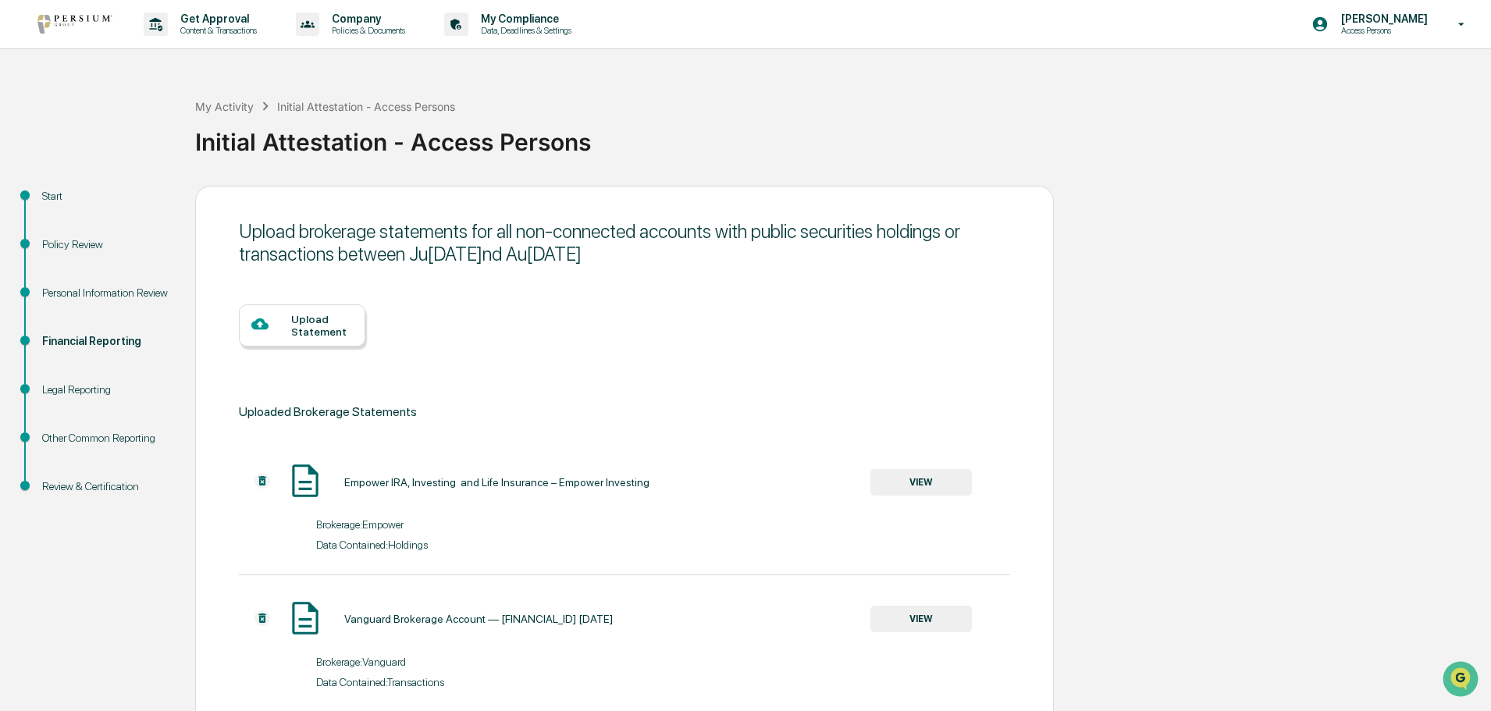
click at [302, 332] on div "Upload Statement" at bounding box center [322, 325] width 62 height 25
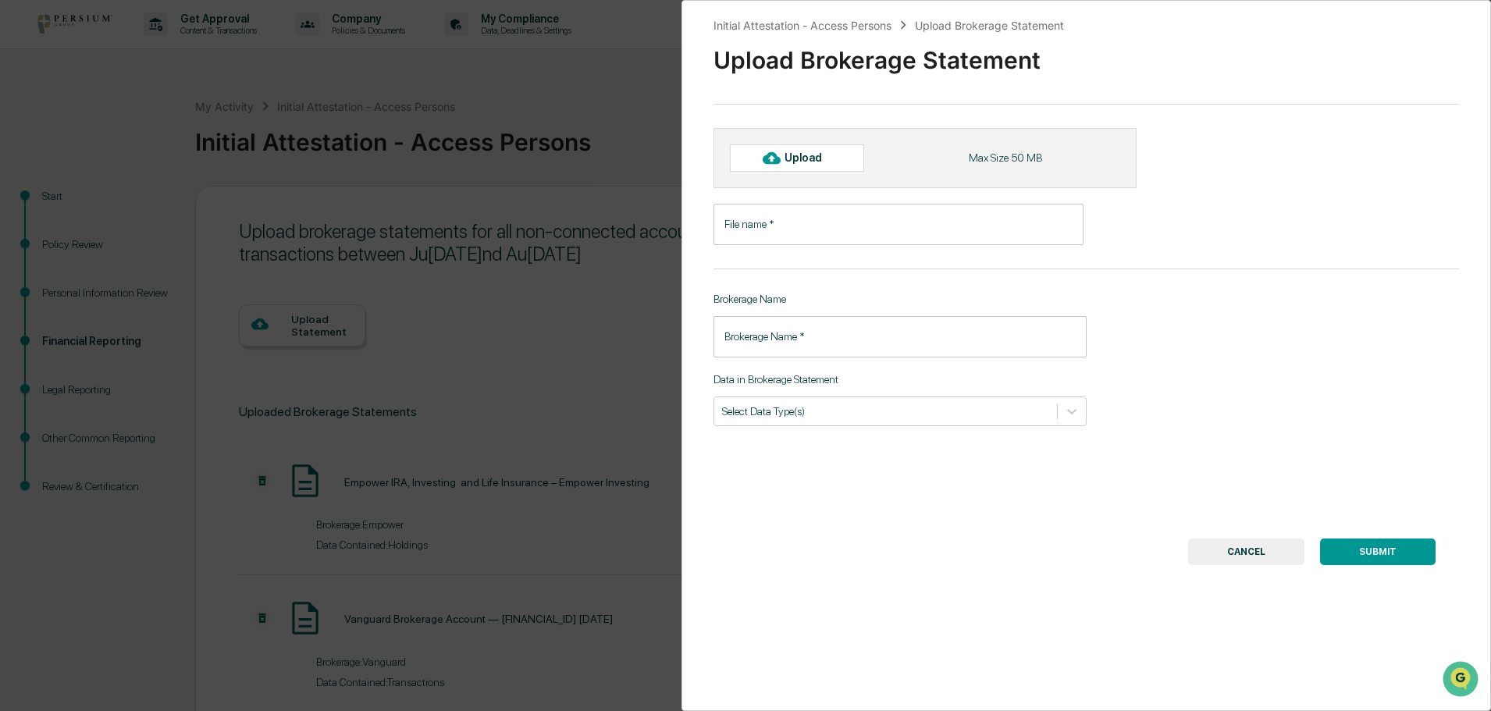
click at [791, 158] on div "Upload" at bounding box center [810, 157] width 51 height 12
type input "**********"
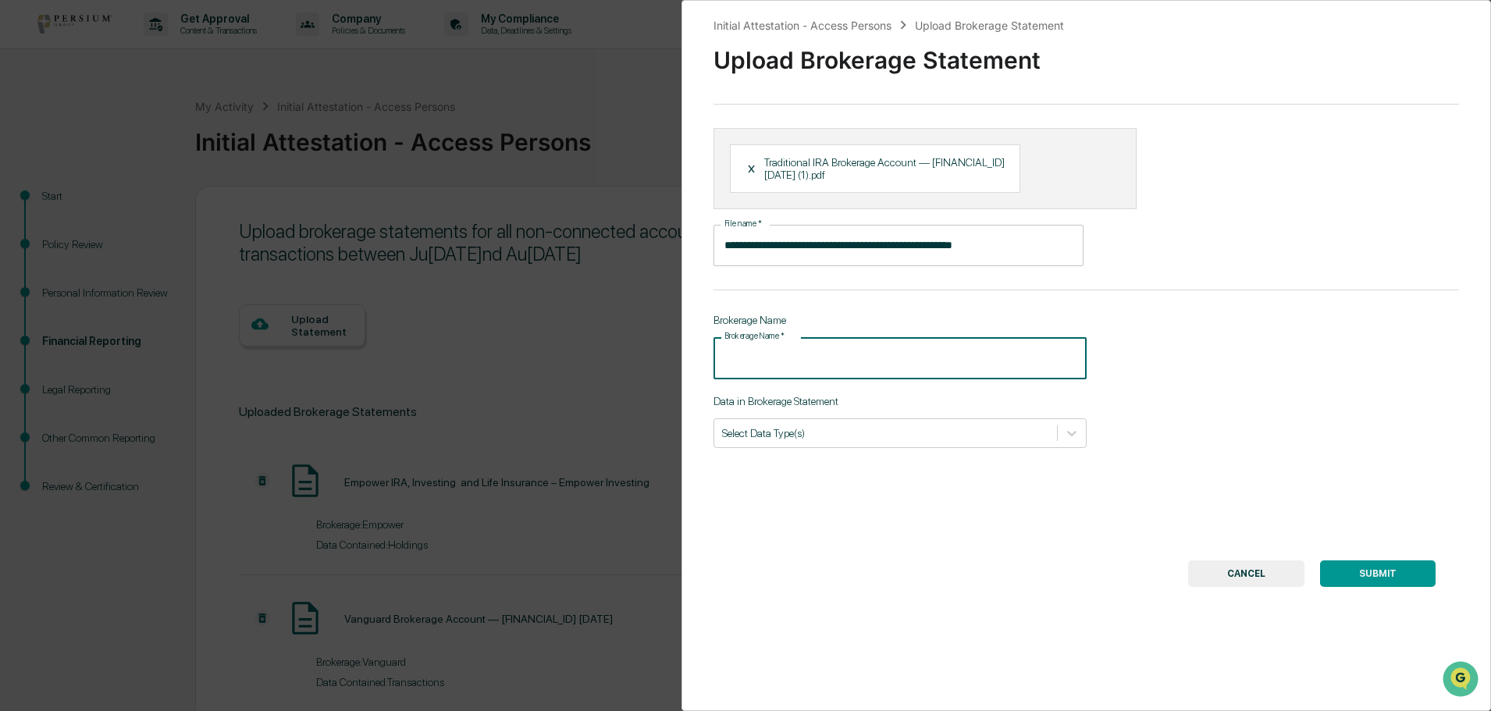
drag, startPoint x: 856, startPoint y: 364, endPoint x: 849, endPoint y: 362, distance: 8.0
click at [853, 363] on input "Brokerage Name   *" at bounding box center [900, 357] width 373 height 41
type input "*******"
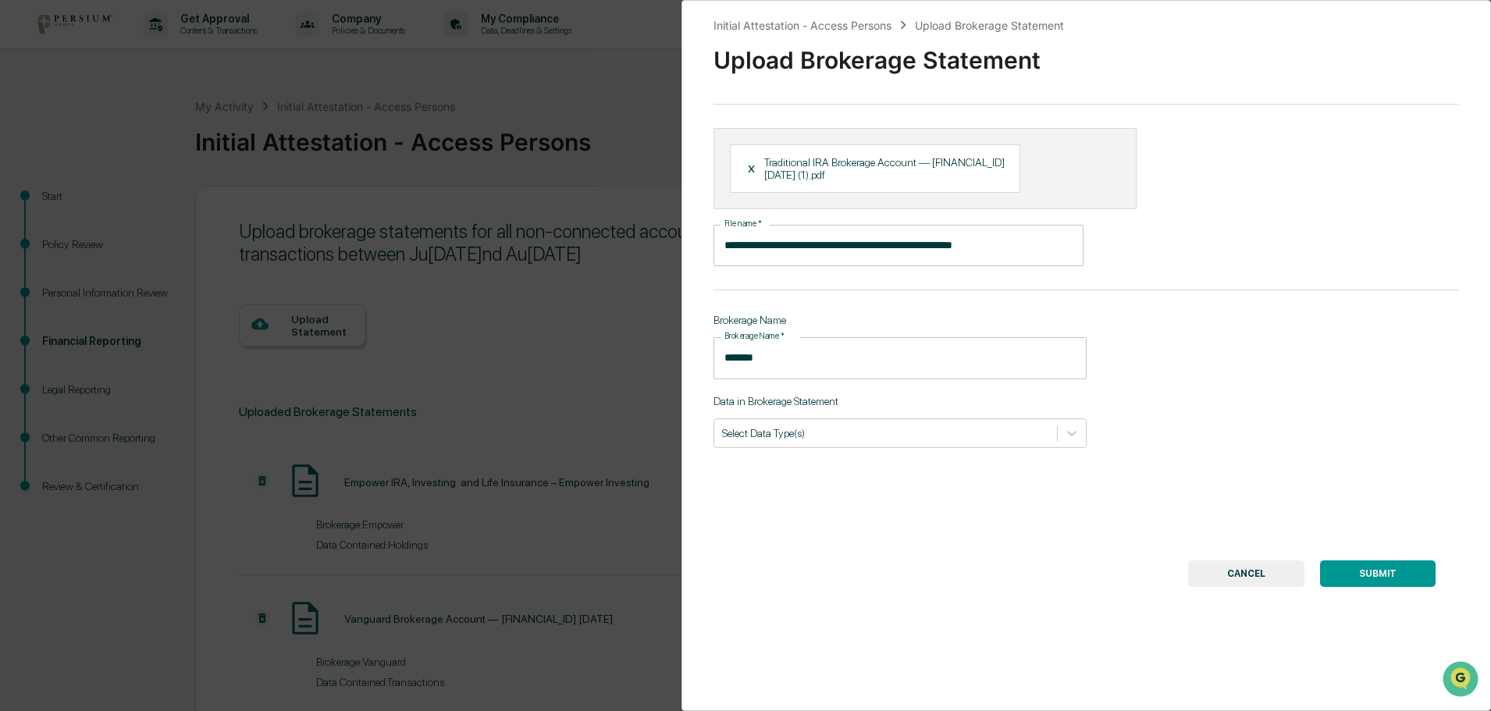
click at [826, 163] on p "Traditional IRA Brokerage Account — [FINANCIAL_ID] [DATE] (1).pdf" at bounding box center [888, 168] width 248 height 25
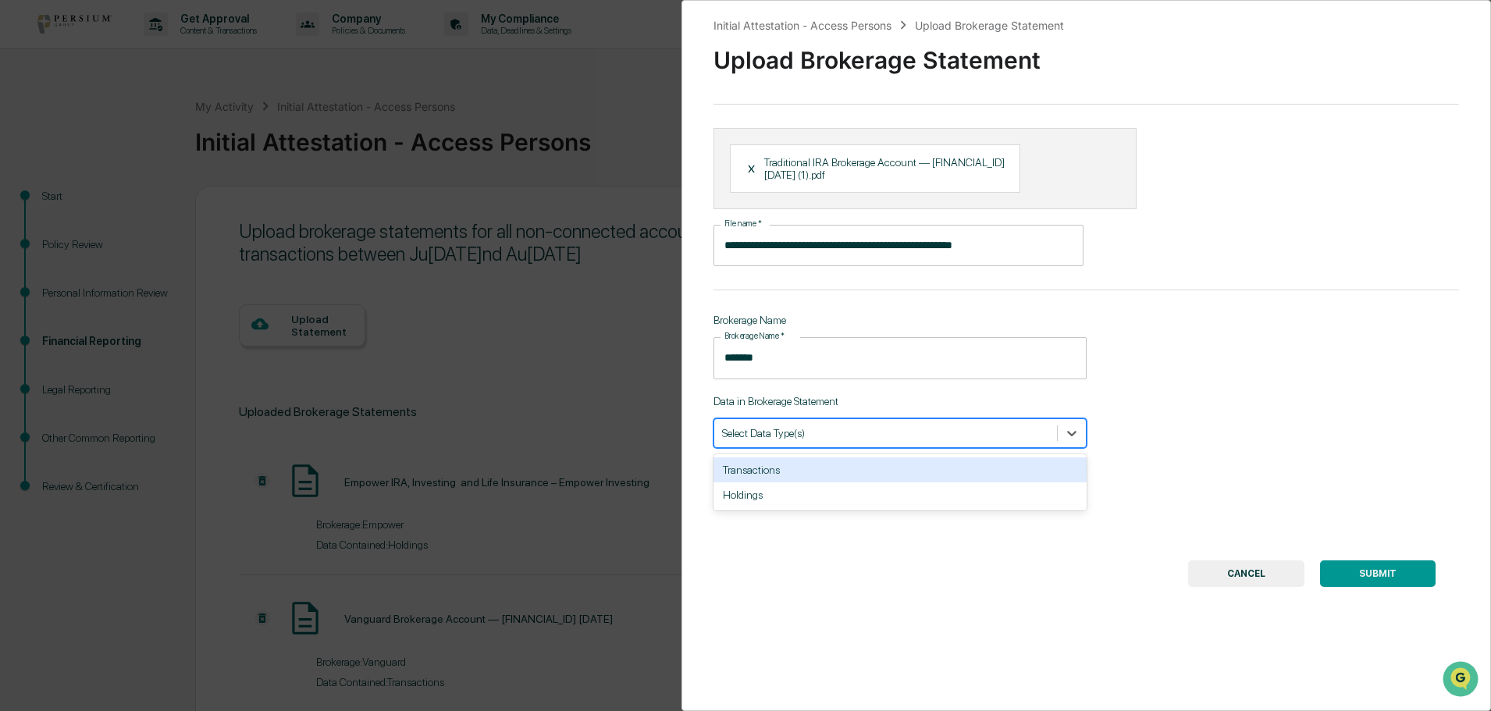
click at [820, 441] on div "Select Data Type(s)" at bounding box center [885, 432] width 343 height 21
click at [762, 467] on div "Transactions" at bounding box center [900, 470] width 373 height 25
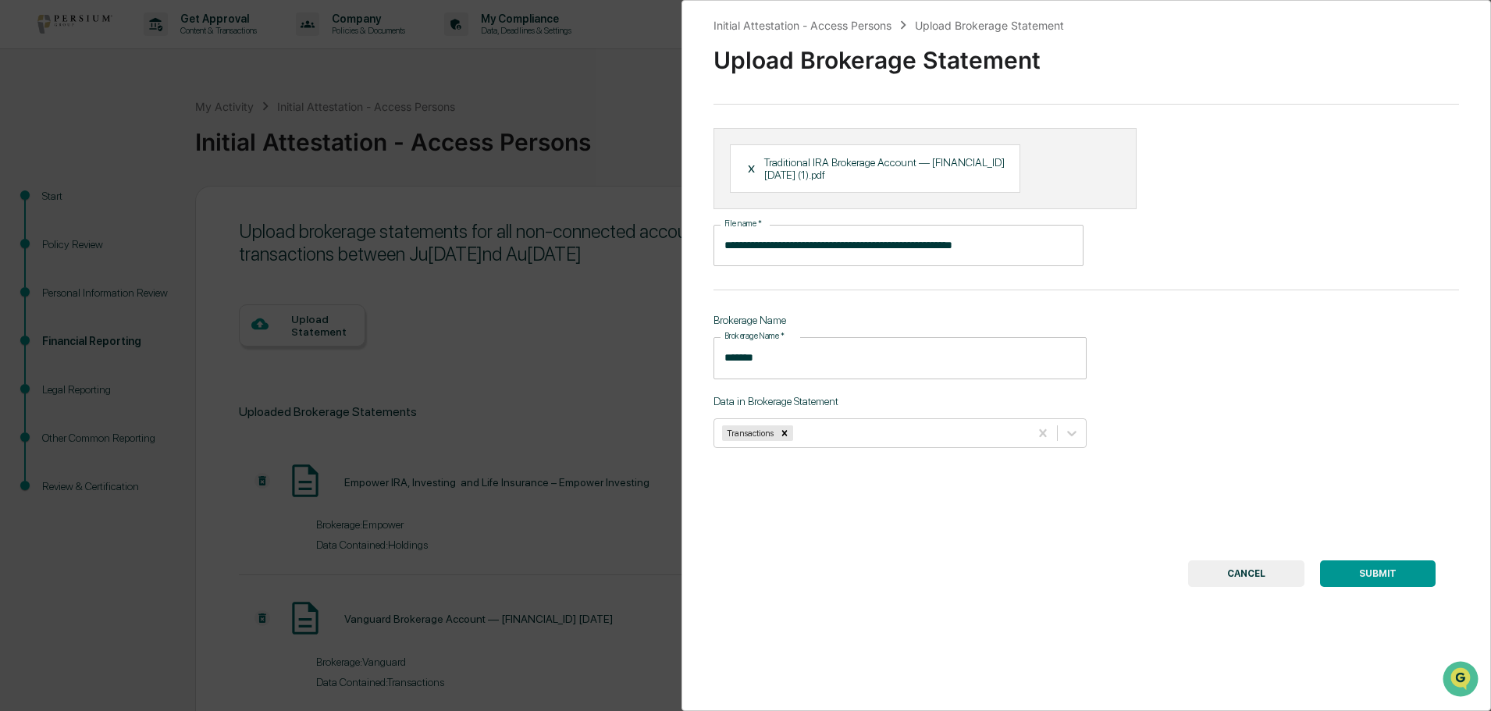
click at [1374, 578] on button "SUBMIT" at bounding box center [1378, 574] width 116 height 27
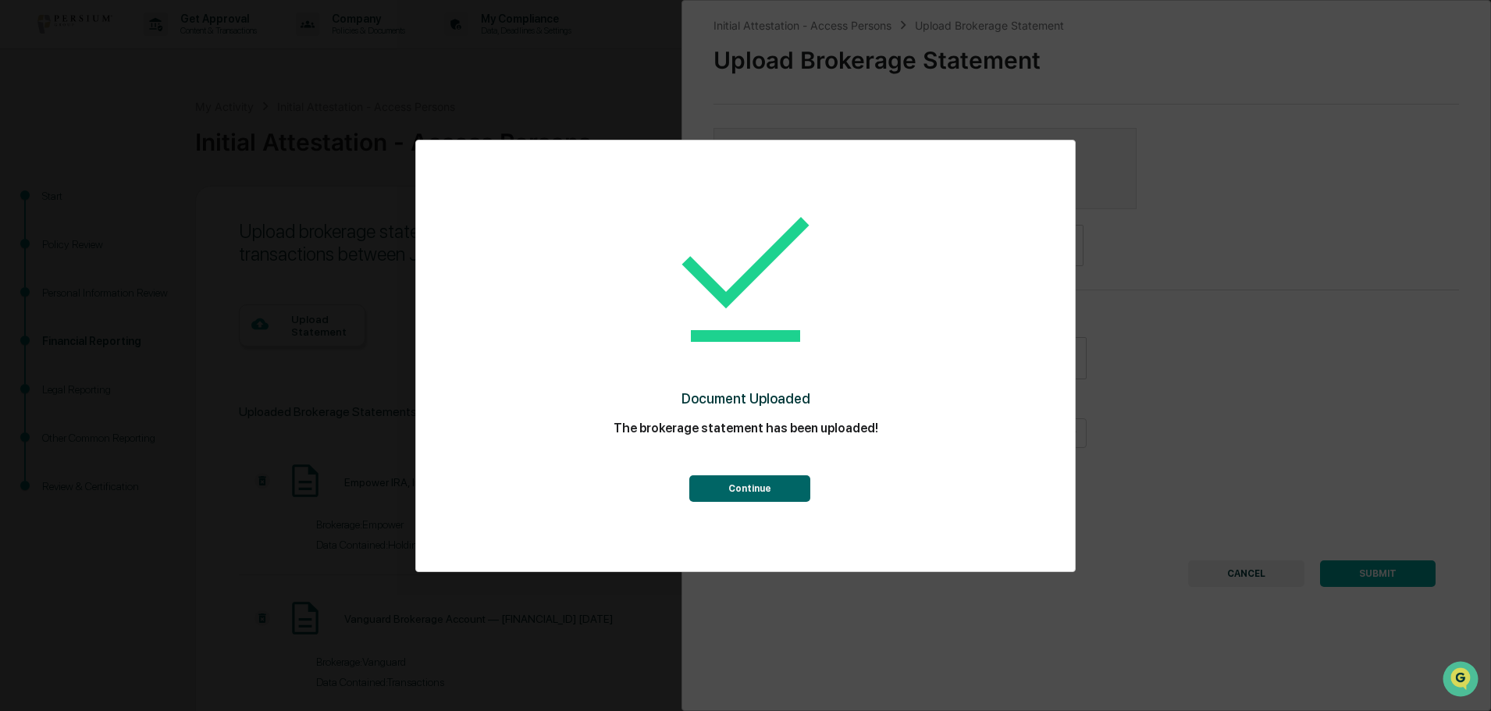
click at [780, 481] on button "Continue" at bounding box center [749, 488] width 121 height 27
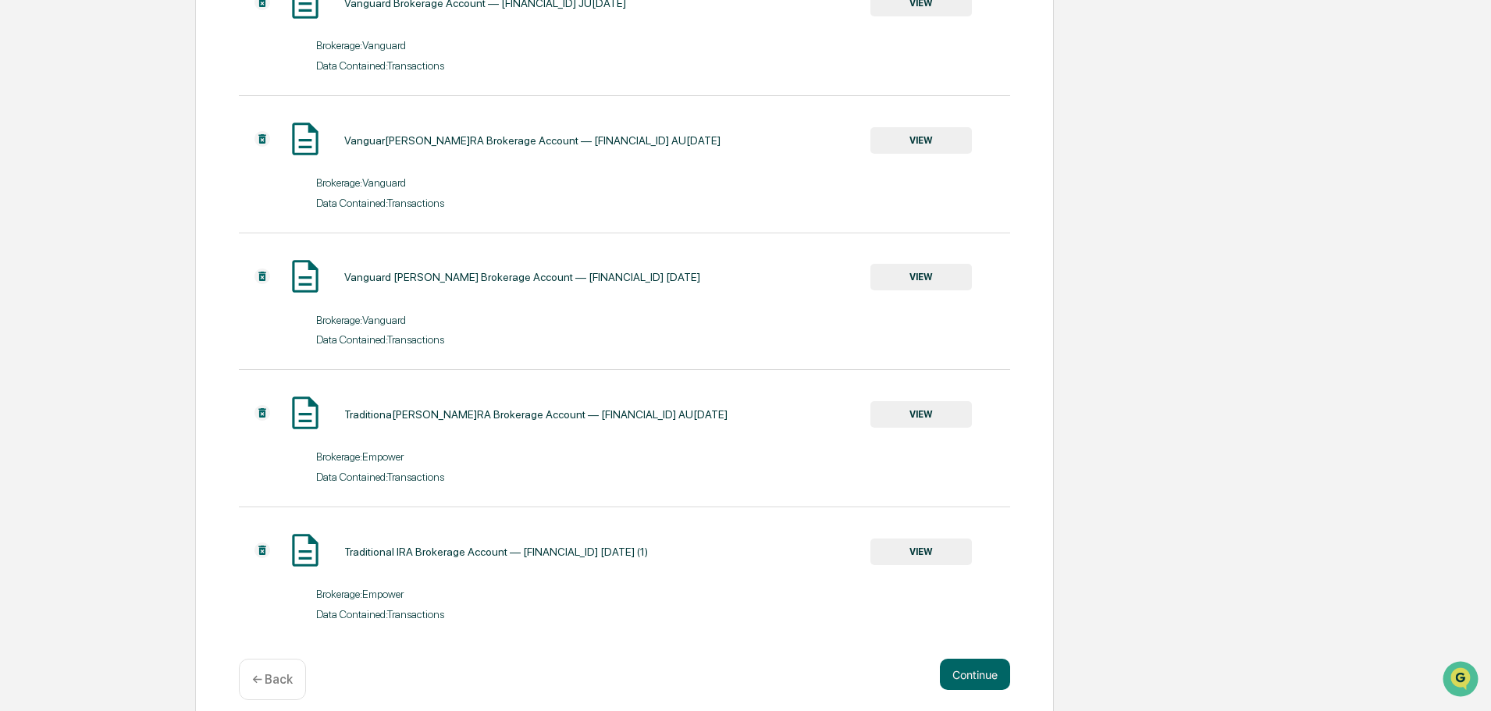
scroll to position [769, 0]
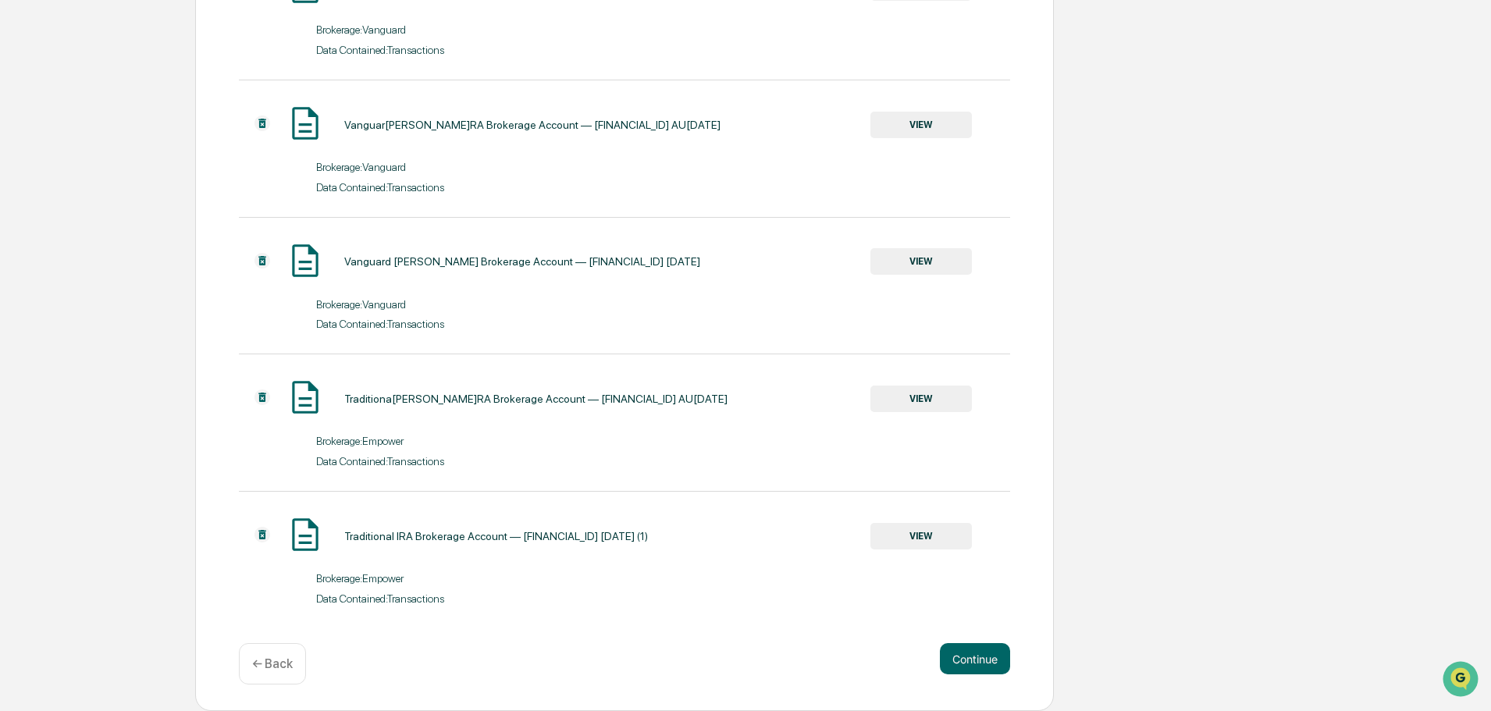
click at [903, 401] on button "VIEW" at bounding box center [921, 399] width 101 height 27
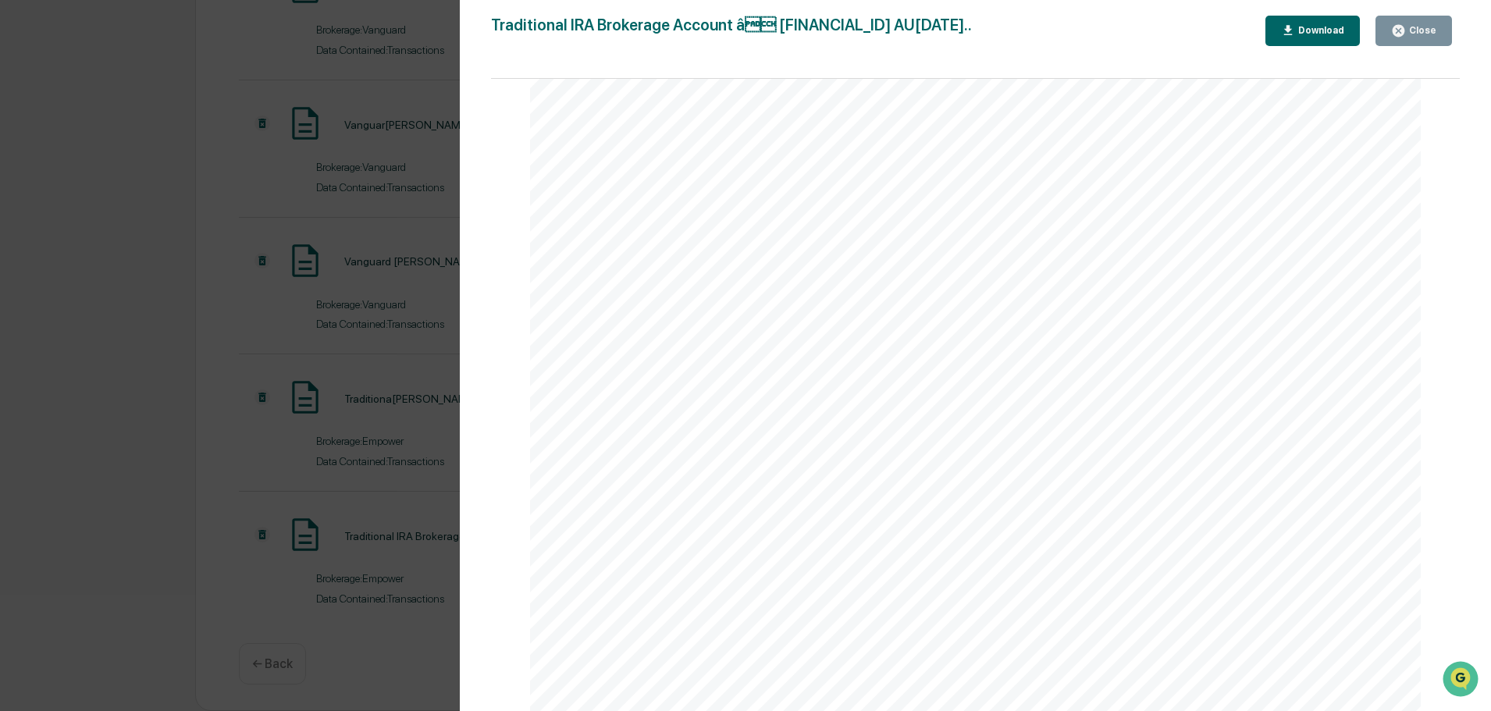
scroll to position [0, 0]
drag, startPoint x: 1430, startPoint y: 30, endPoint x: 1395, endPoint y: 27, distance: 34.6
click at [1421, 30] on div "Close" at bounding box center [1421, 30] width 30 height 11
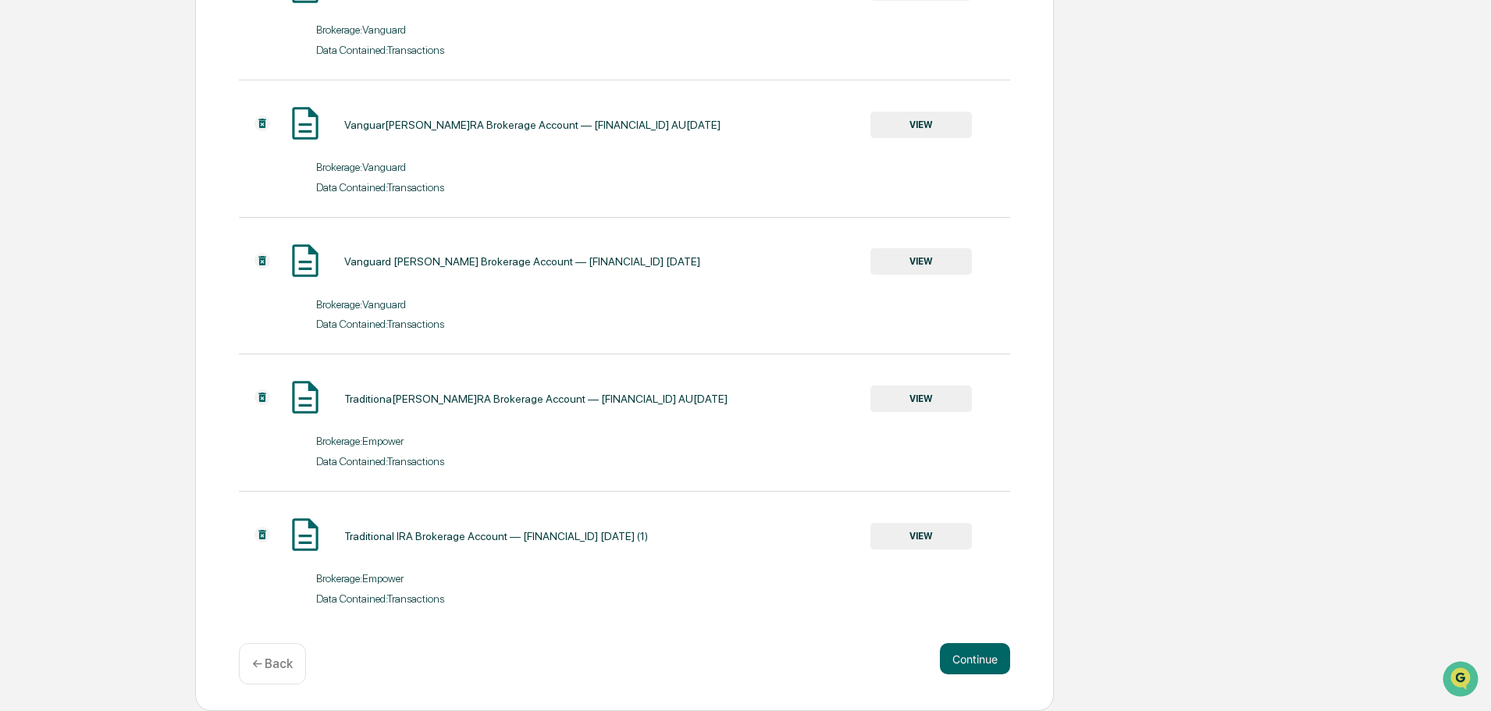
click at [308, 403] on img at bounding box center [305, 397] width 39 height 39
click at [904, 396] on button "VIEW" at bounding box center [921, 399] width 101 height 27
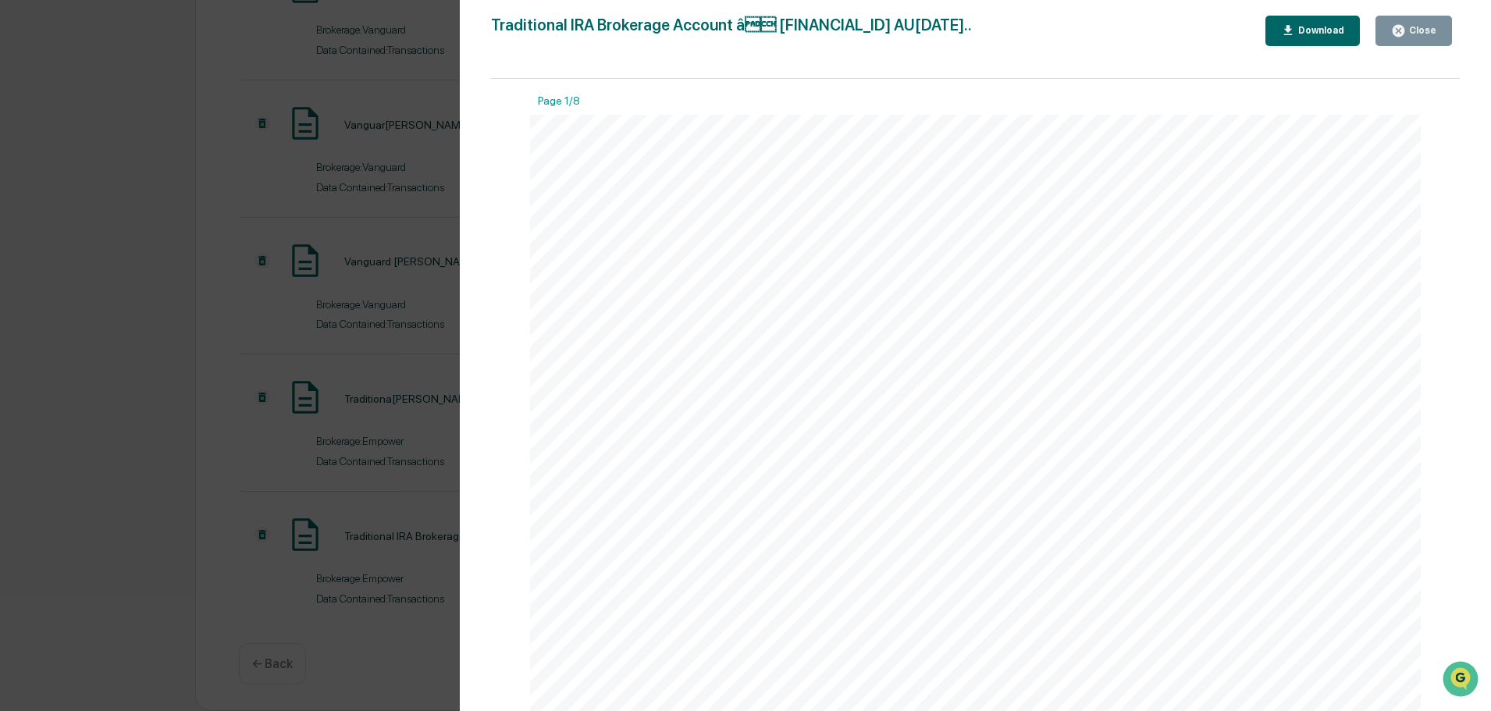
click at [1416, 20] on button "Close" at bounding box center [1414, 31] width 77 height 30
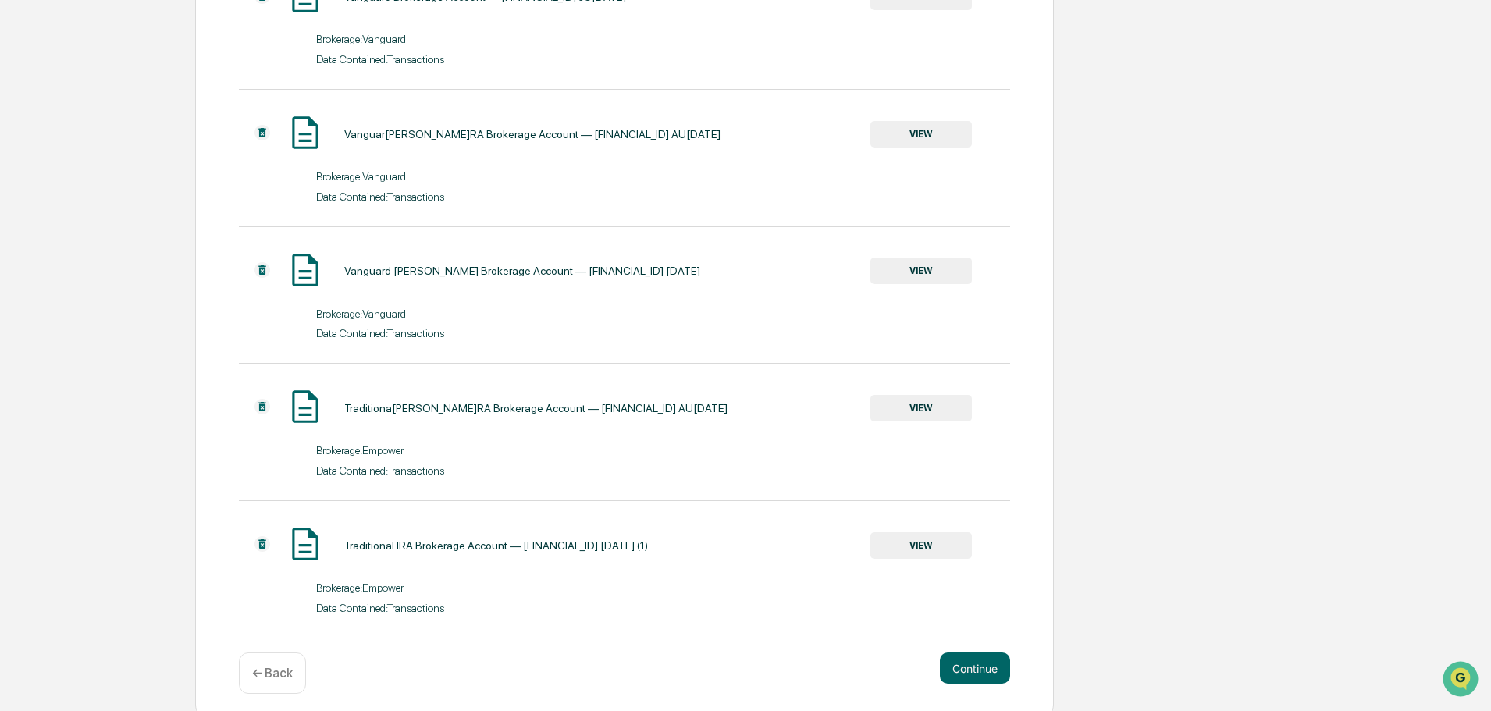
scroll to position [769, 0]
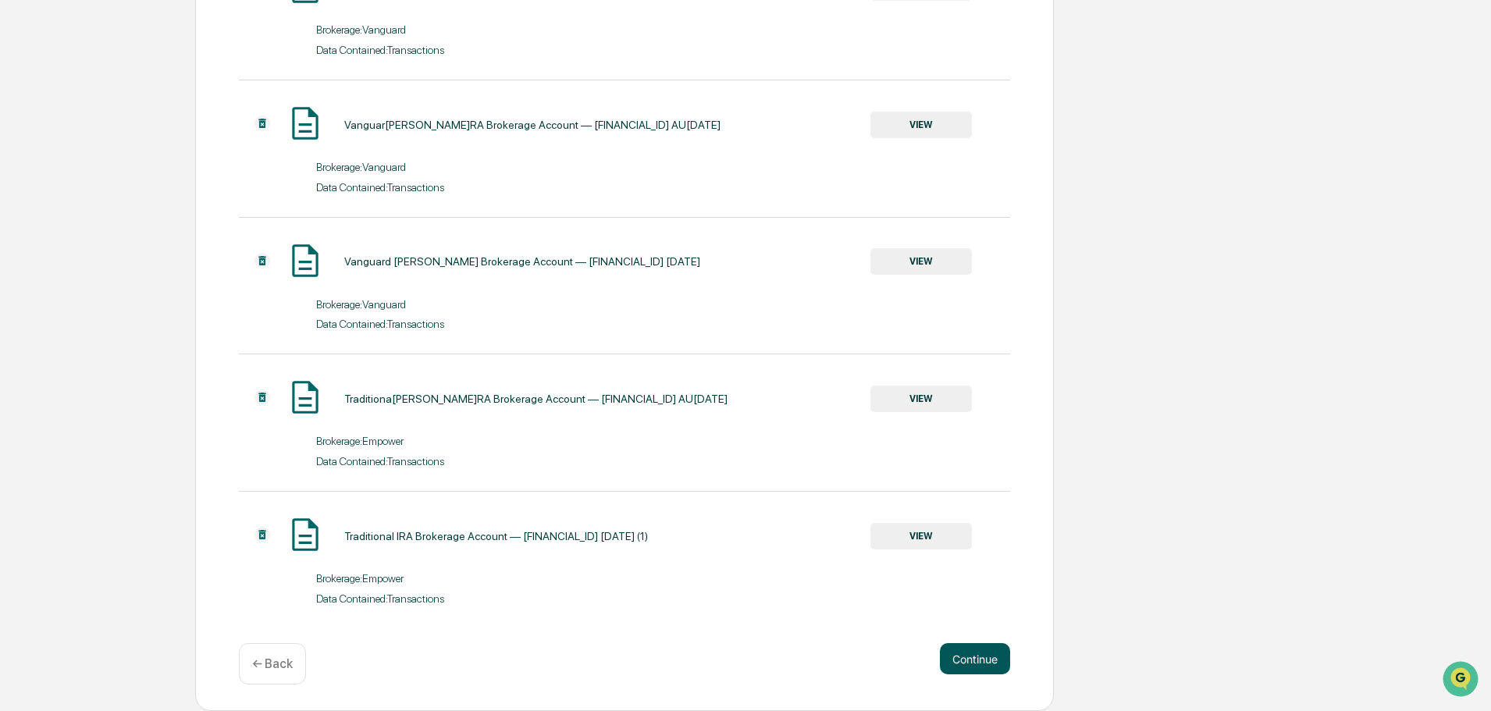
click at [985, 653] on button "Continue" at bounding box center [975, 658] width 70 height 31
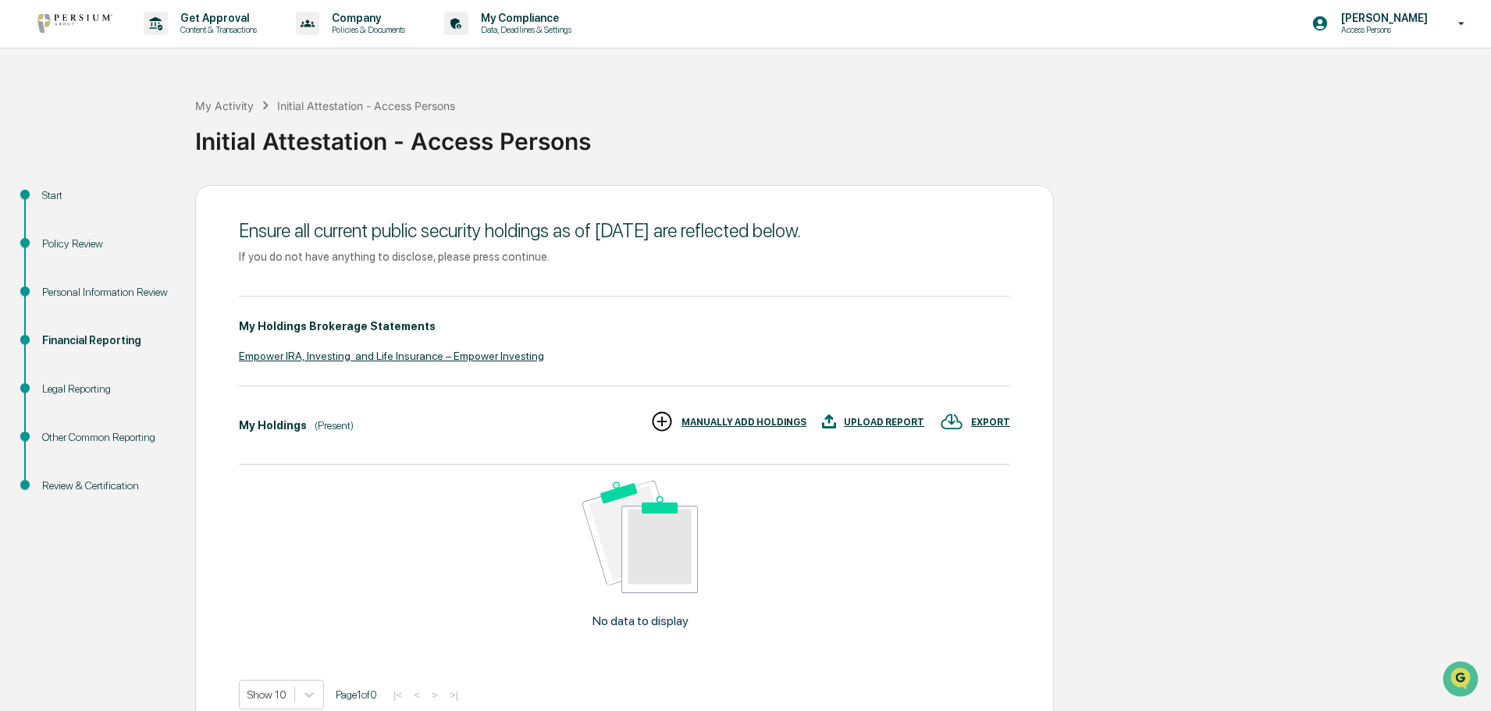
scroll to position [0, 0]
click at [375, 361] on div "Empower IRA, Investing and Life Insurance – Empower Investing" at bounding box center [624, 357] width 771 height 12
click at [77, 339] on div "Financial Reporting" at bounding box center [106, 341] width 128 height 16
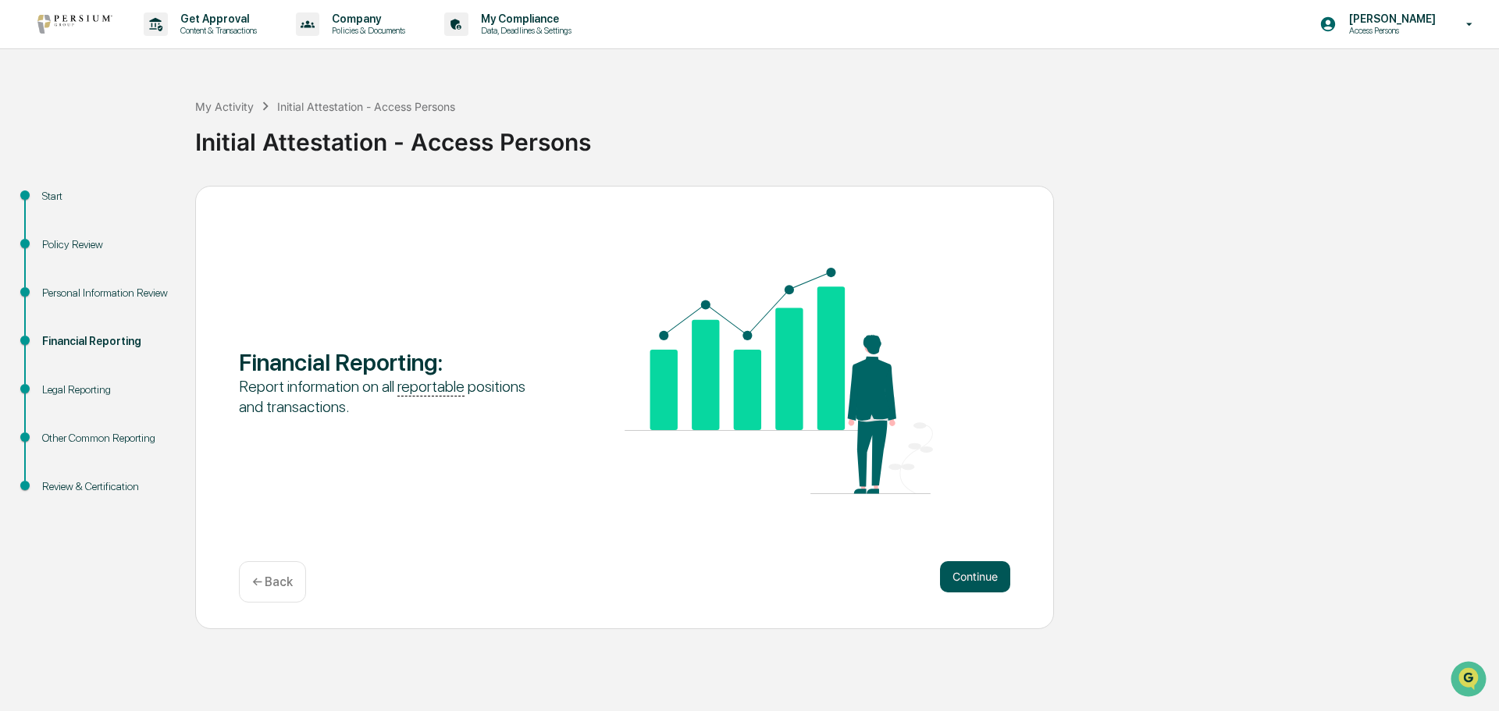
click at [962, 569] on button "Continue" at bounding box center [975, 576] width 70 height 31
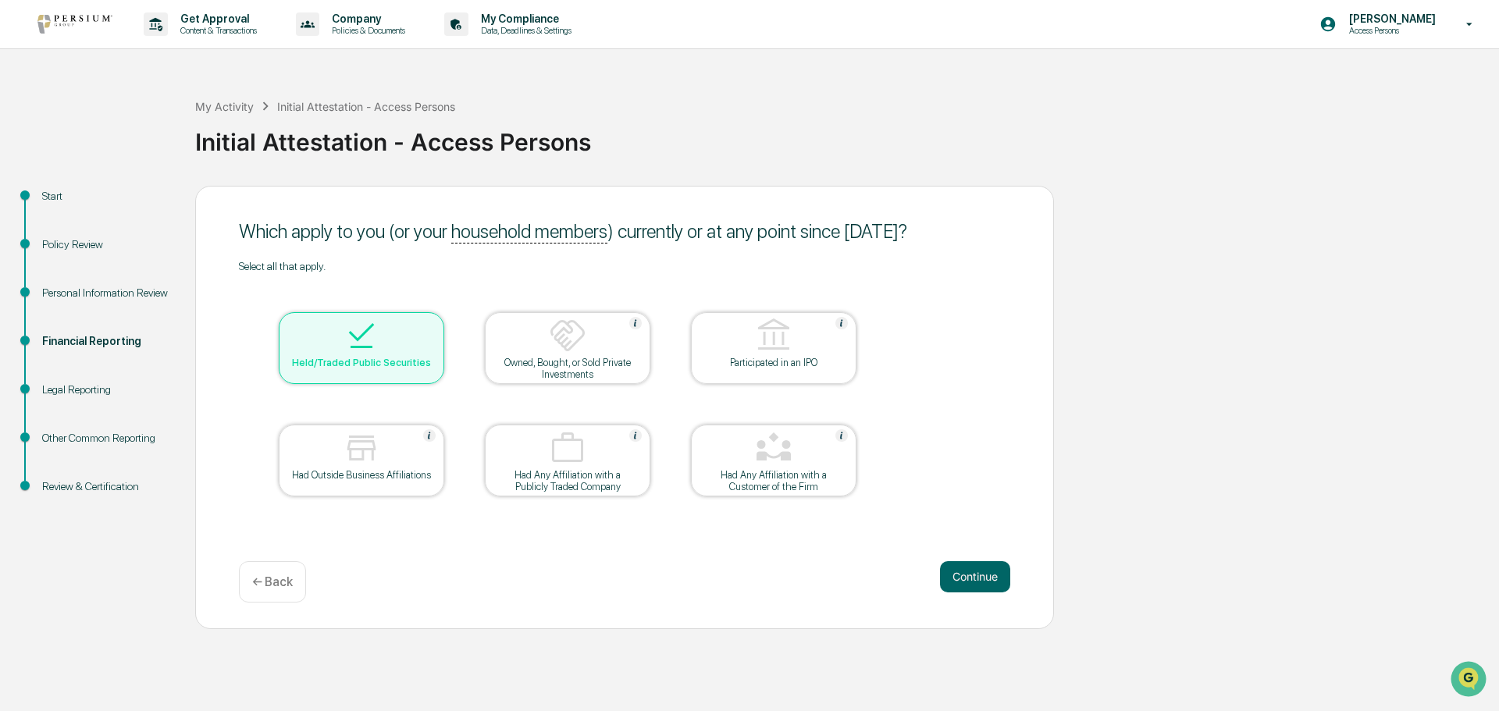
click at [364, 336] on img at bounding box center [361, 335] width 37 height 37
click at [358, 347] on img at bounding box center [361, 335] width 37 height 37
click at [967, 574] on button "Continue" at bounding box center [975, 576] width 70 height 31
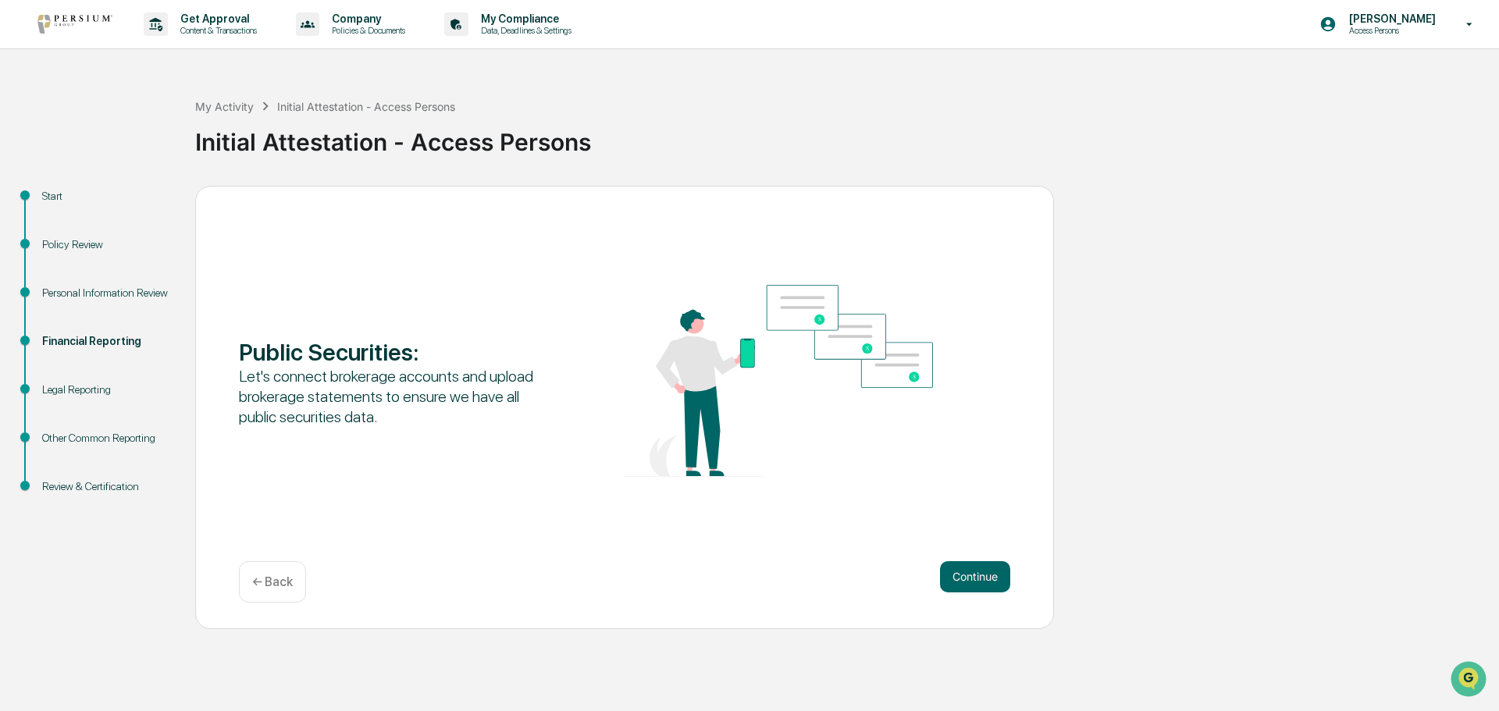
click at [967, 574] on button "Continue" at bounding box center [975, 576] width 70 height 31
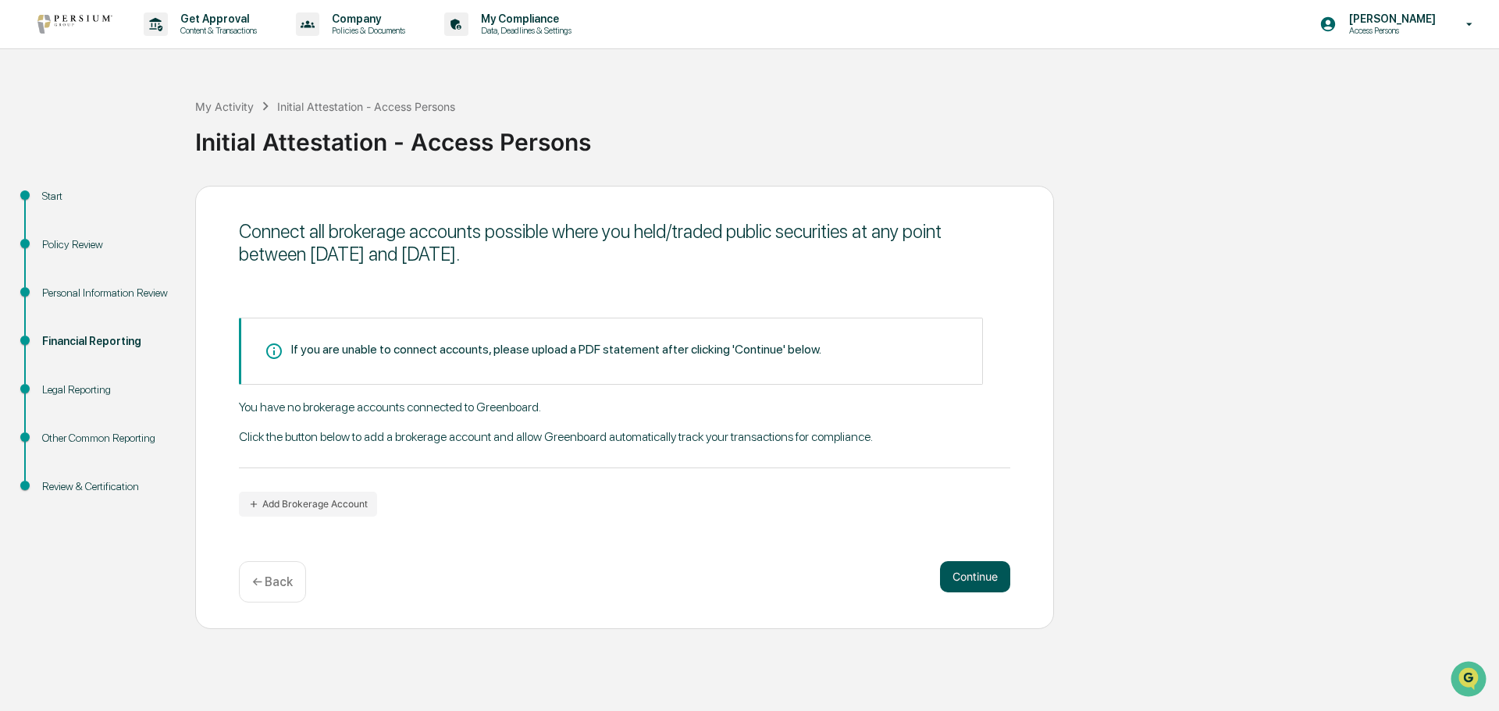
click at [963, 570] on button "Continue" at bounding box center [975, 576] width 70 height 31
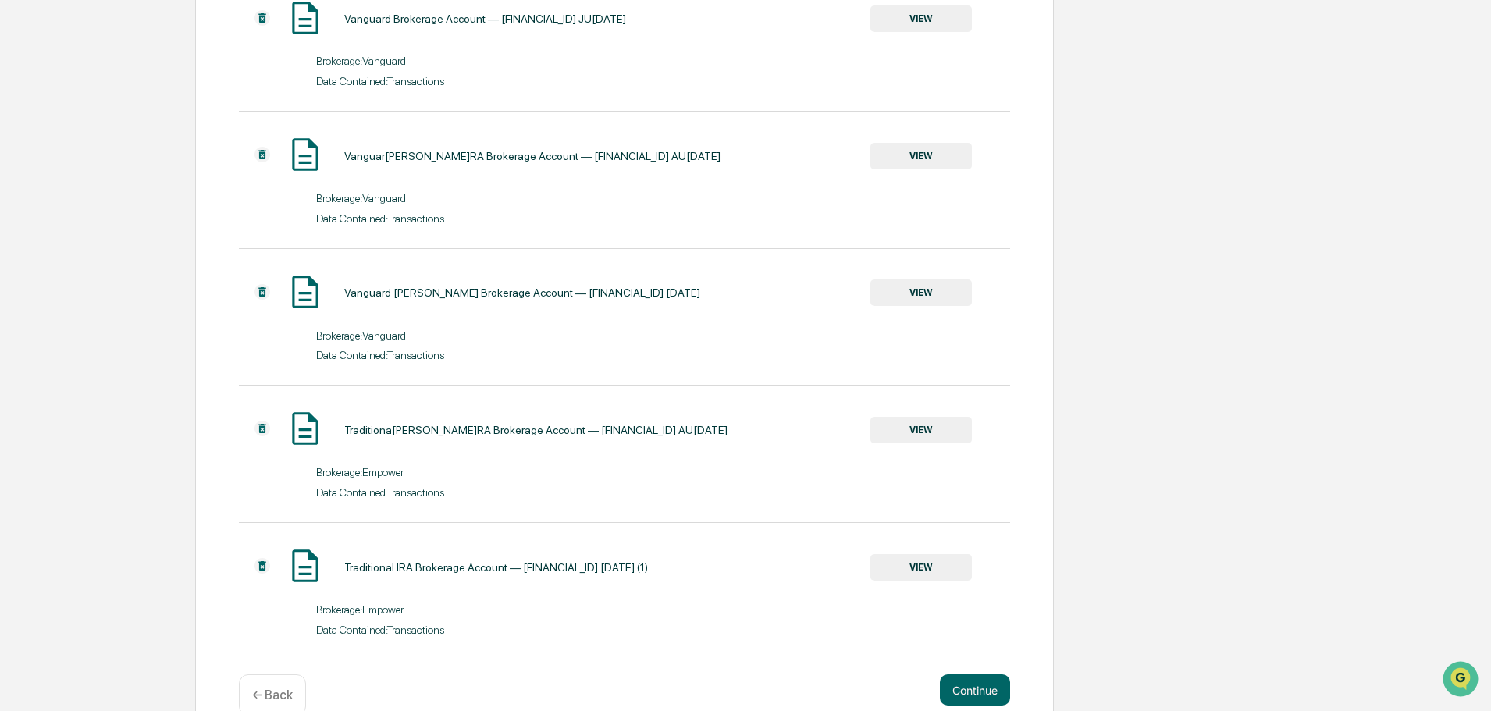
scroll to position [769, 0]
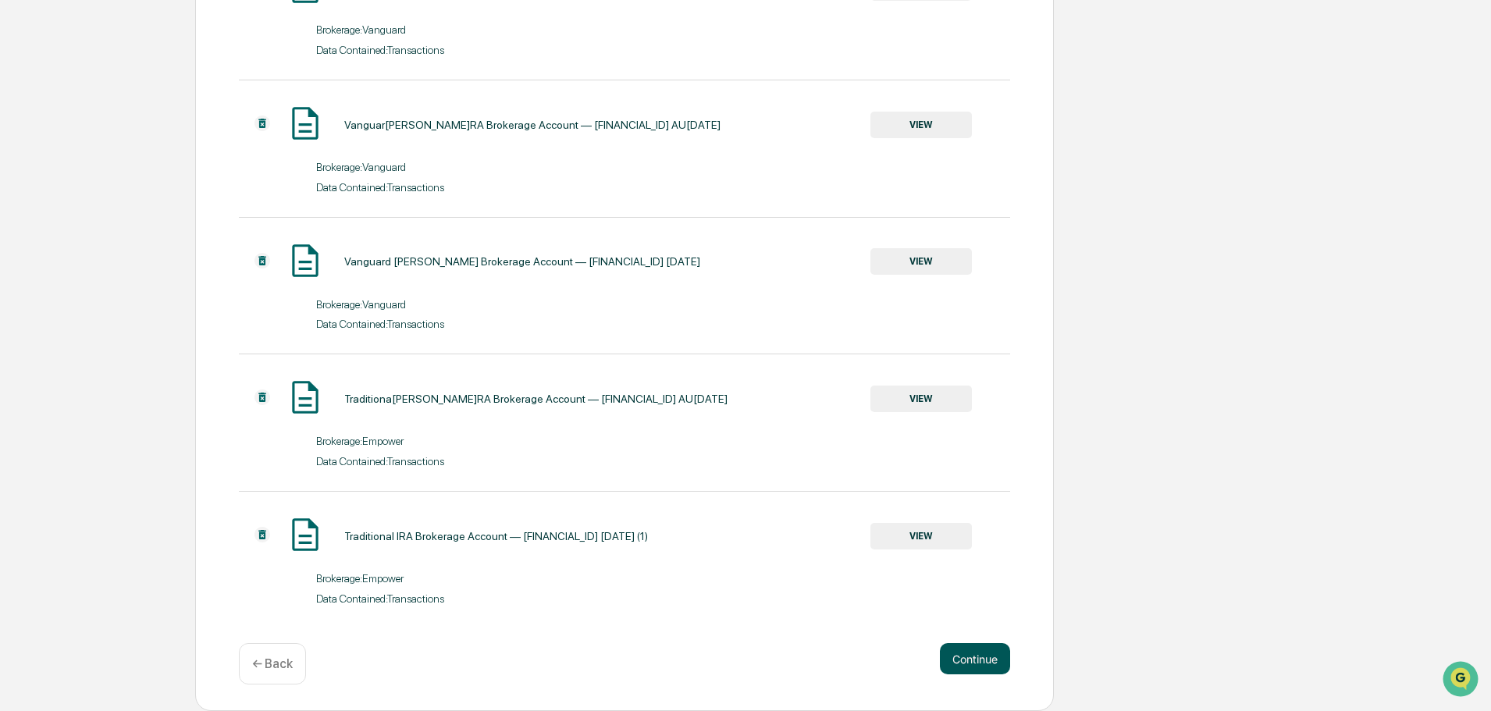
click at [968, 656] on button "Continue" at bounding box center [975, 658] width 70 height 31
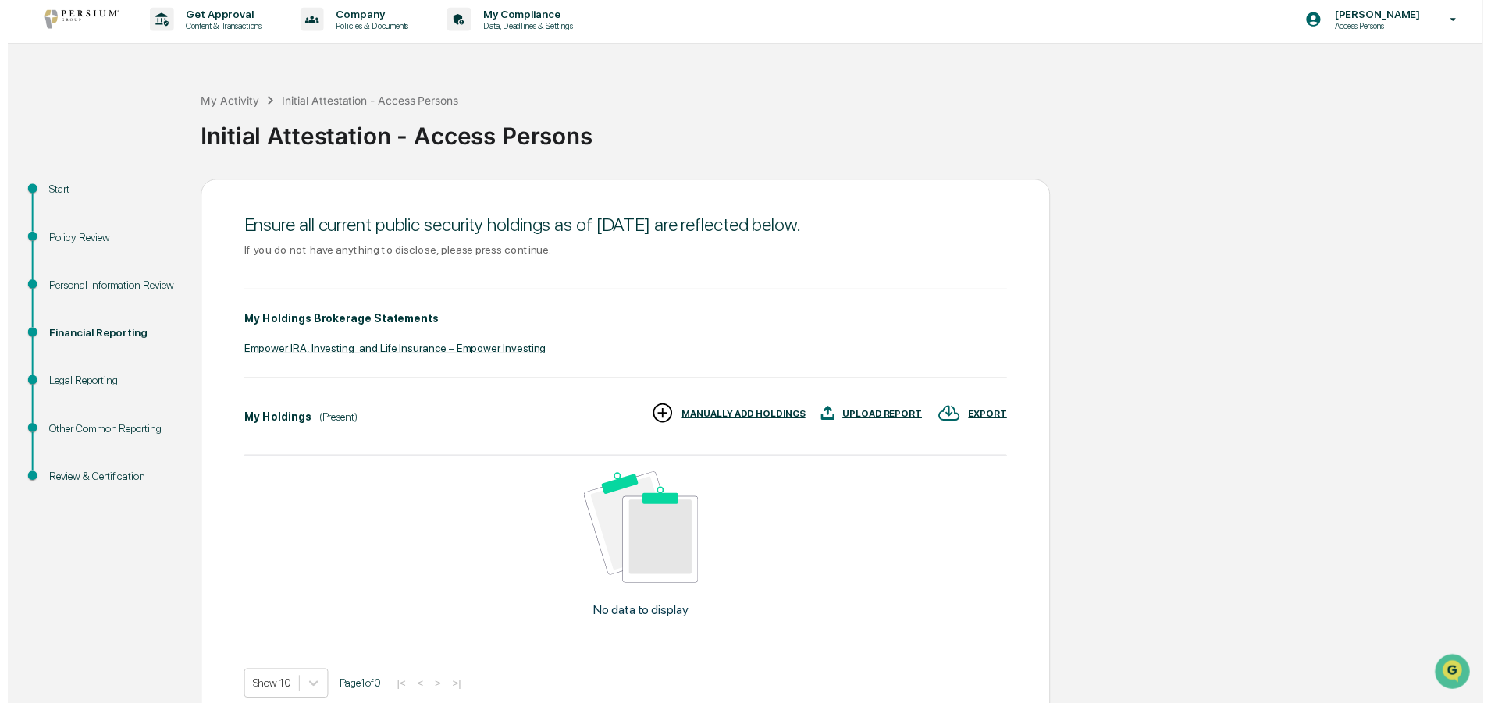
scroll to position [83, 0]
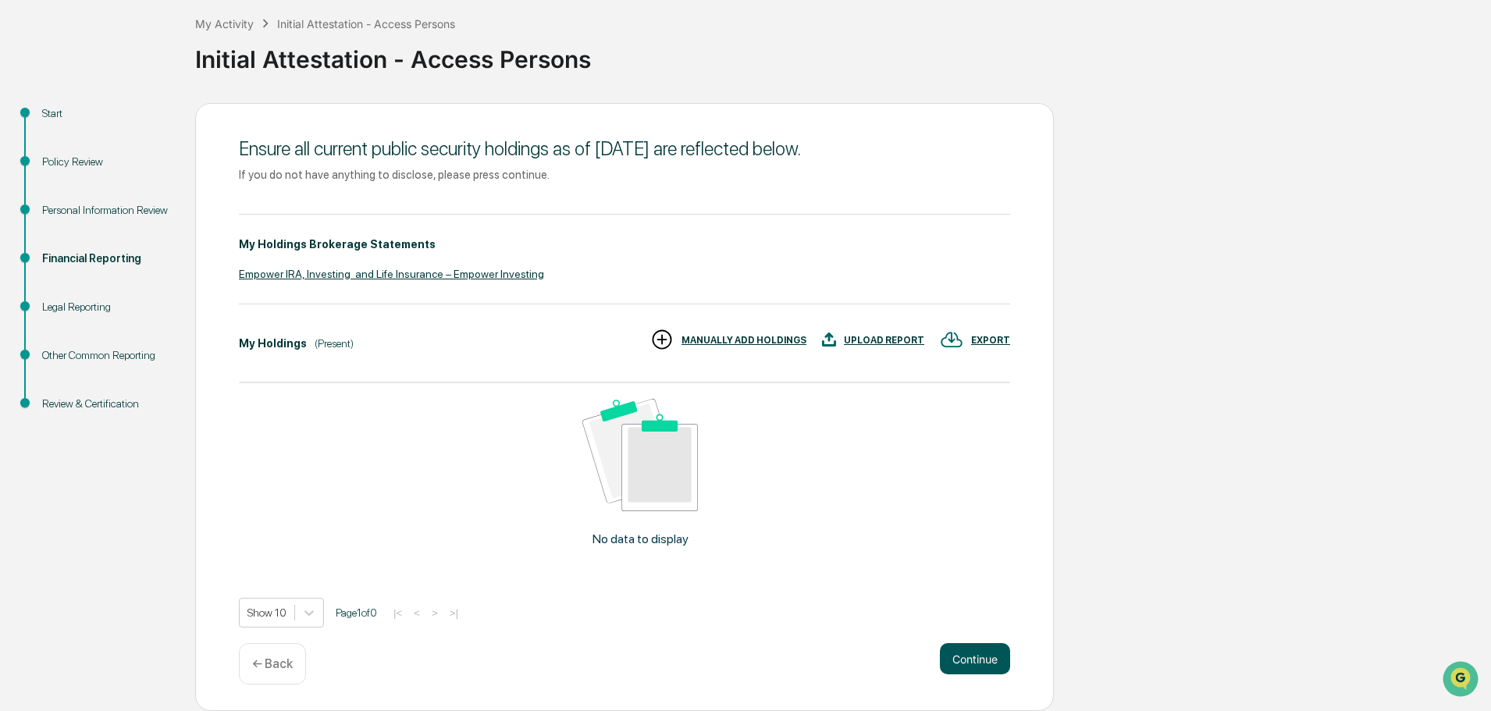
click at [965, 651] on button "Continue" at bounding box center [975, 658] width 70 height 31
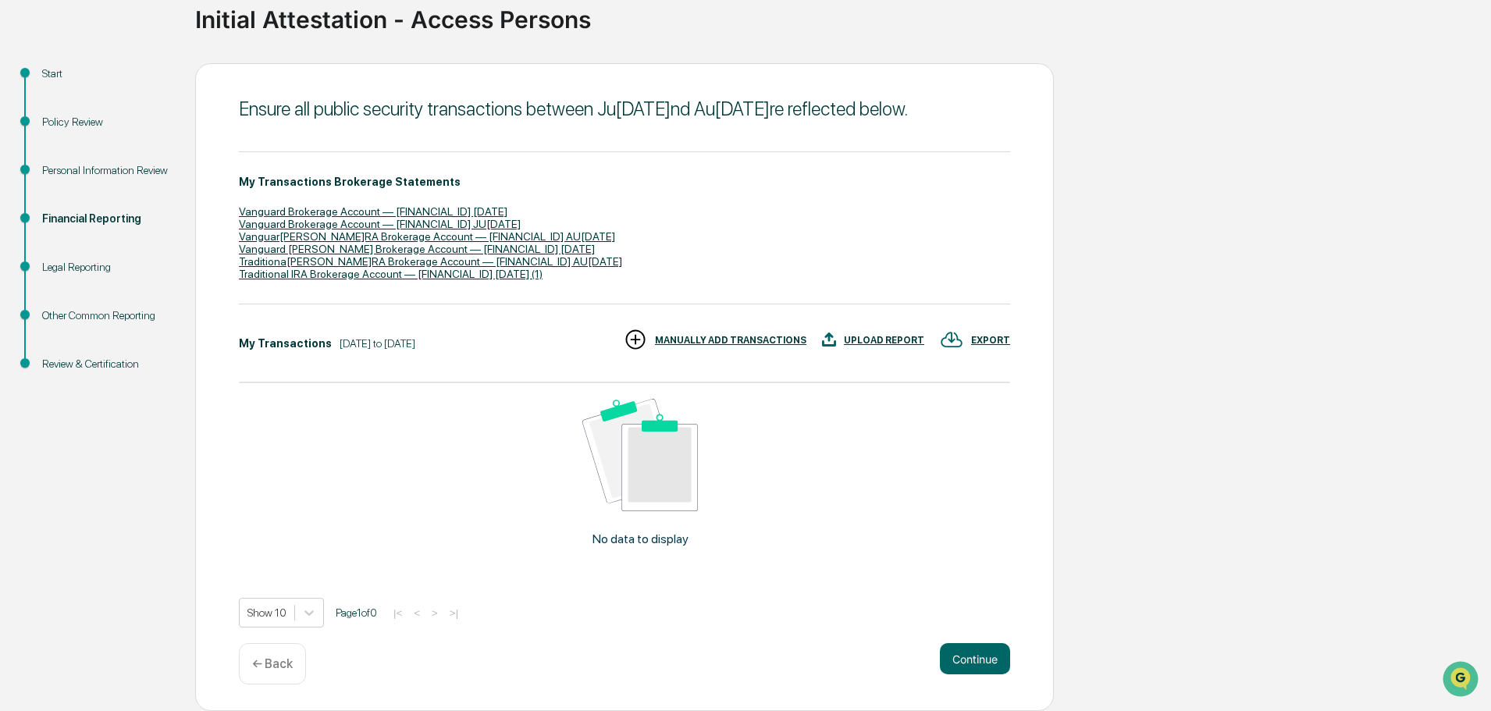
scroll to position [145, 0]
click at [971, 657] on button "Continue" at bounding box center [975, 658] width 70 height 31
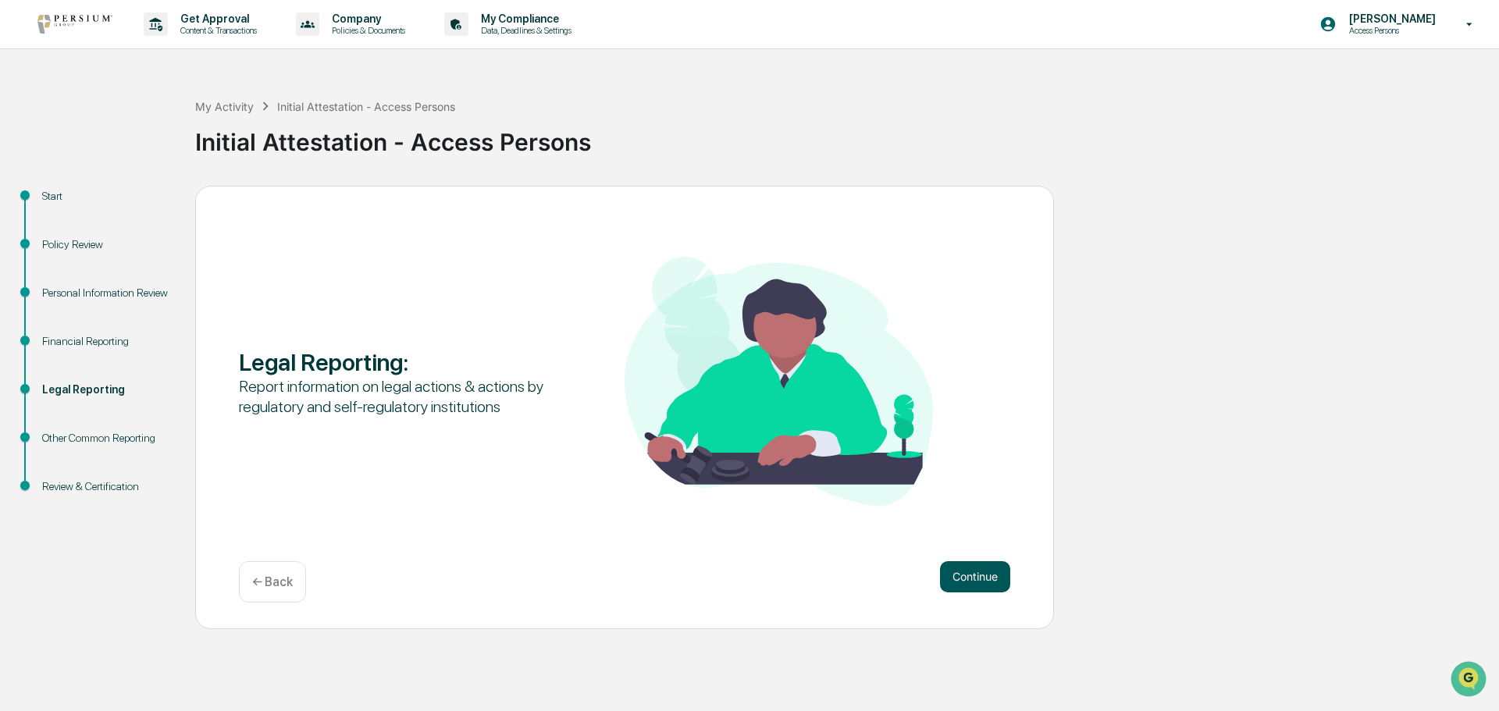
click at [959, 578] on button "Continue" at bounding box center [975, 576] width 70 height 31
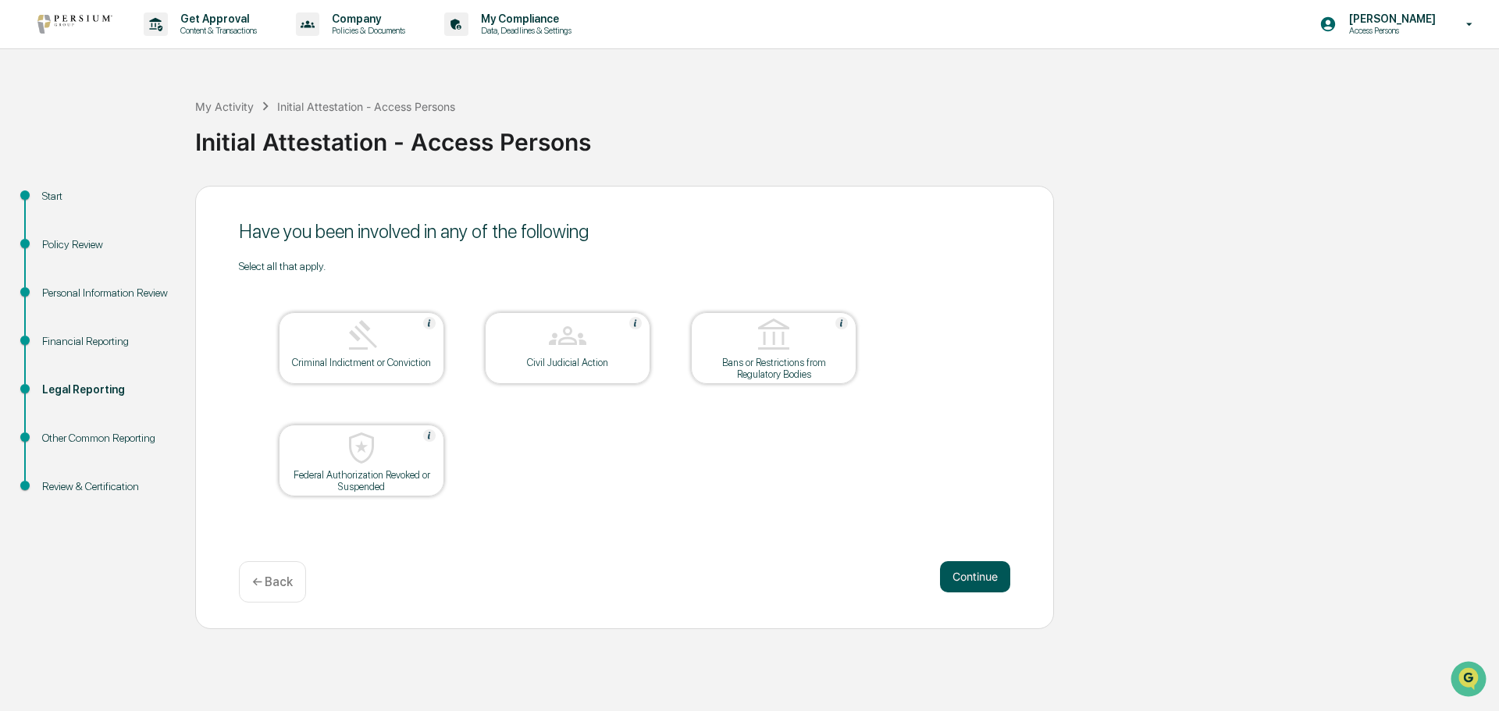
click at [960, 575] on button "Continue" at bounding box center [975, 576] width 70 height 31
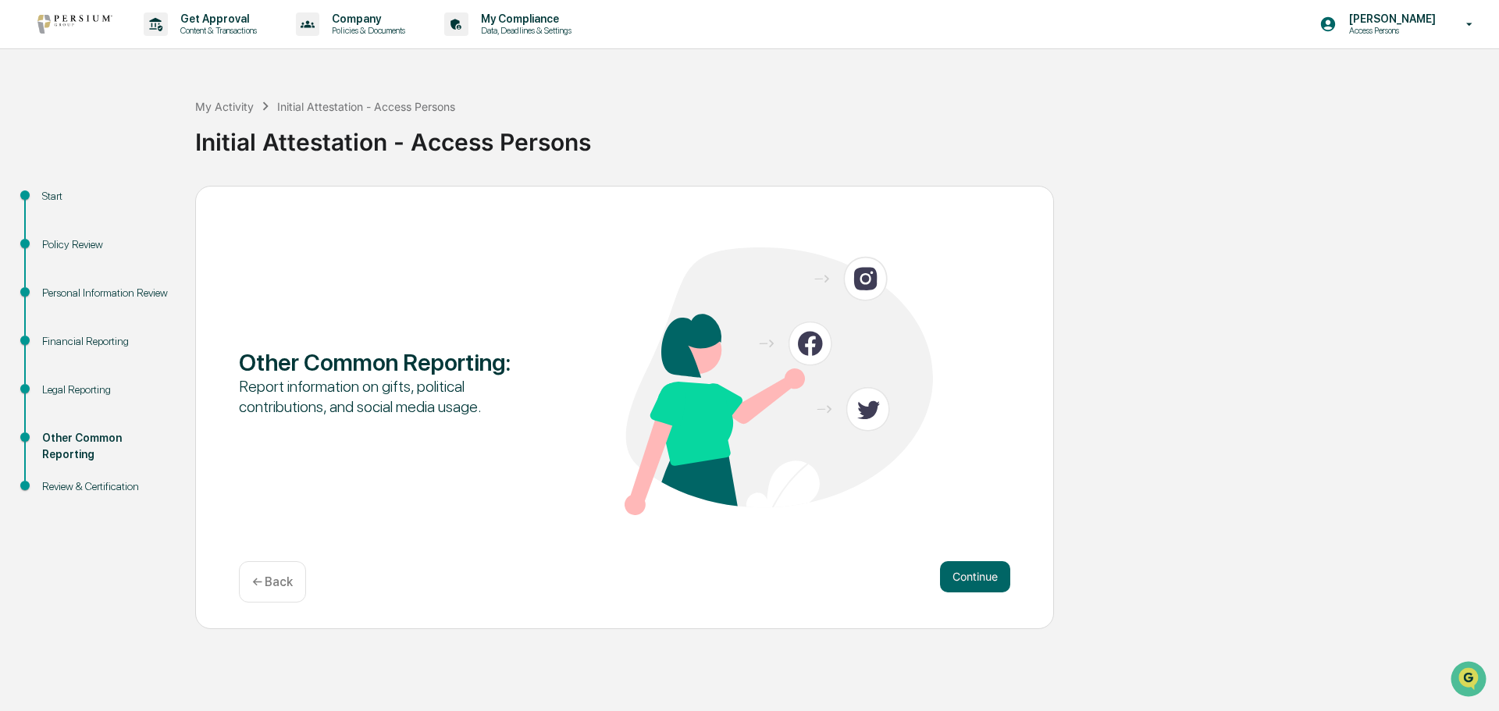
click at [960, 575] on button "Continue" at bounding box center [975, 576] width 70 height 31
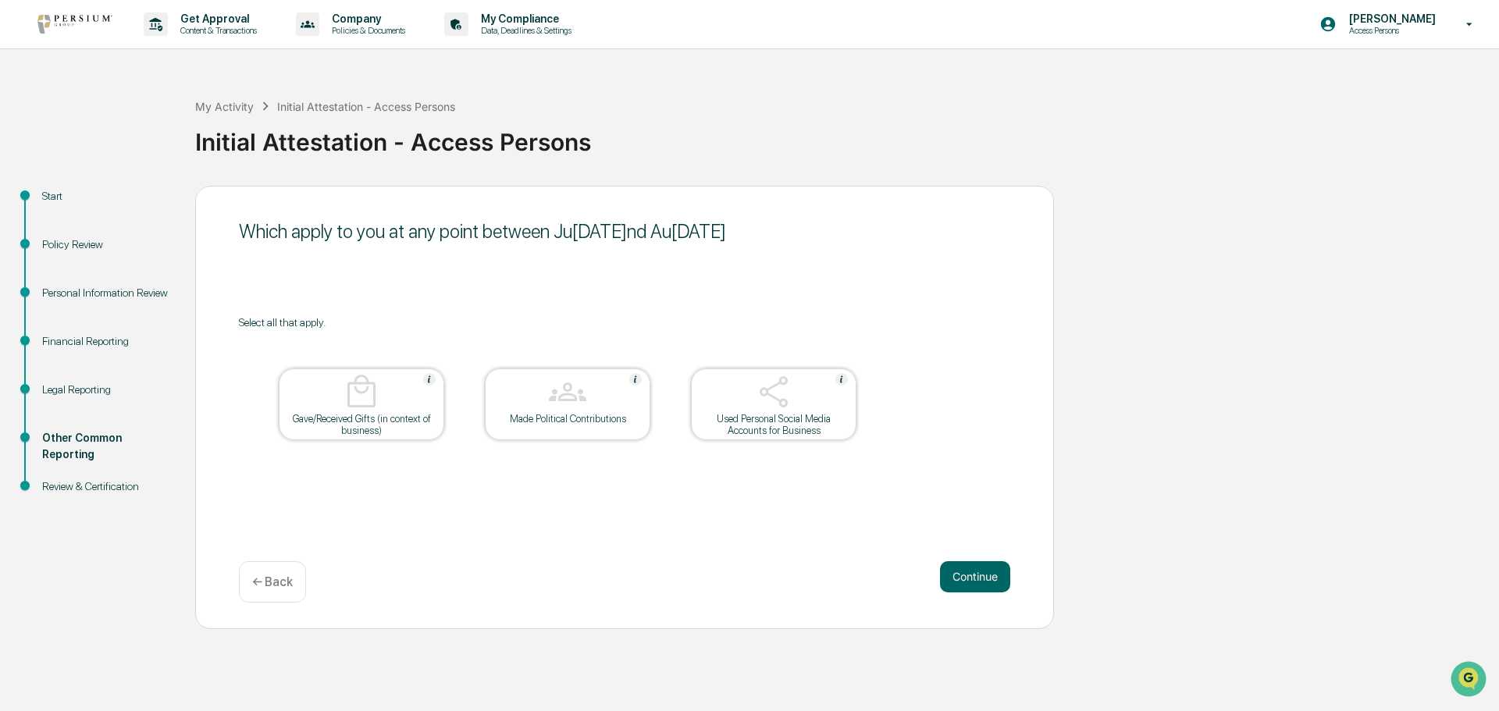
click at [960, 575] on button "Continue" at bounding box center [975, 576] width 70 height 31
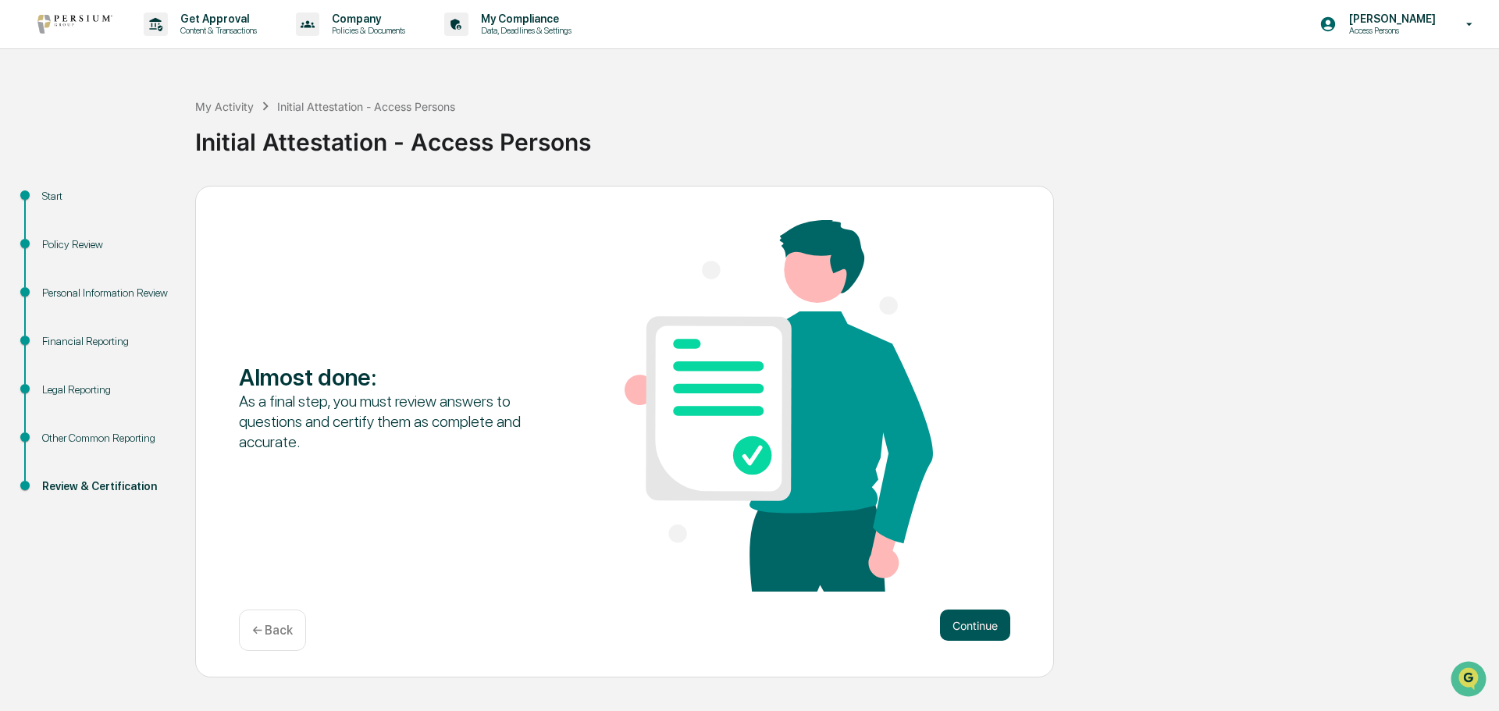
click at [971, 625] on button "Continue" at bounding box center [975, 625] width 70 height 31
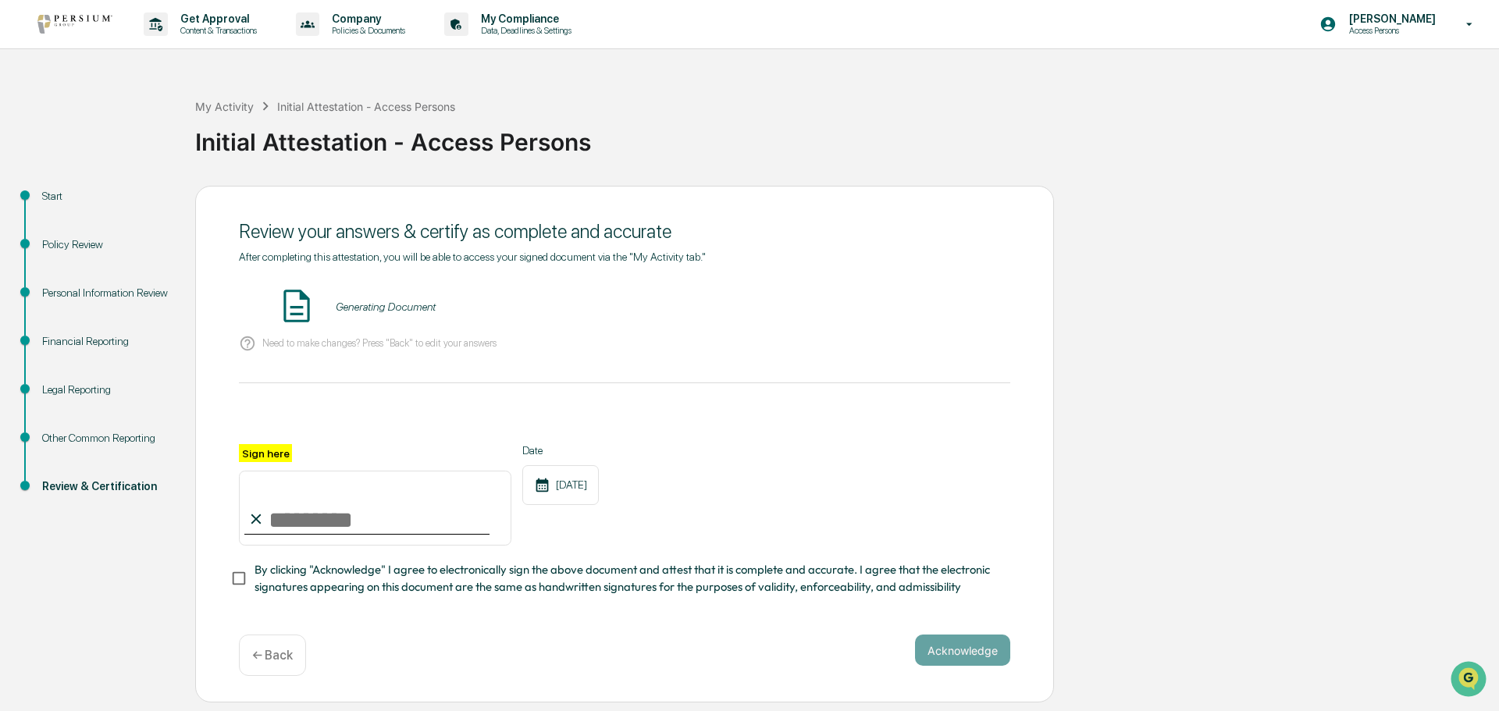
click at [344, 507] on input "Sign here" at bounding box center [375, 508] width 272 height 75
type input "**********"
click at [932, 657] on button "Acknowledge" at bounding box center [962, 650] width 95 height 31
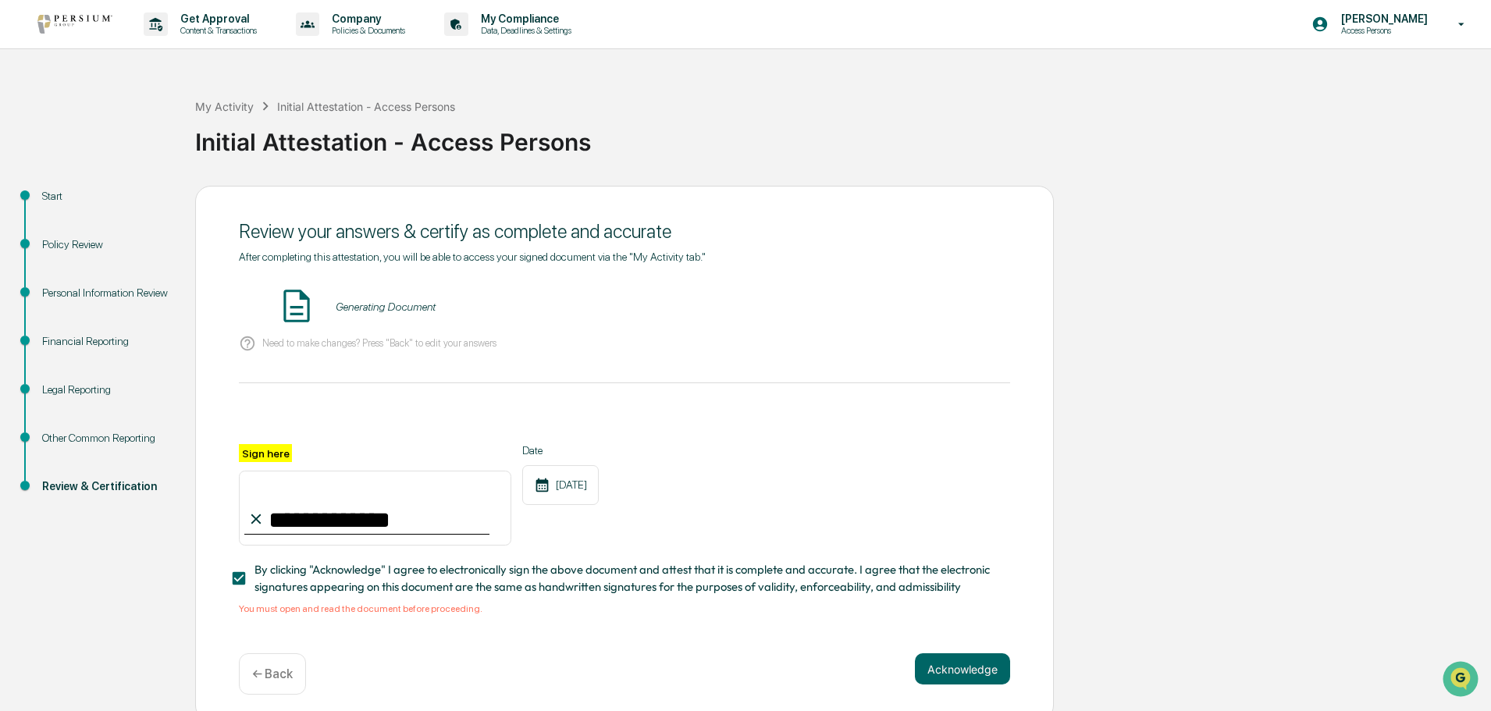
click at [379, 310] on div "Generating Document" at bounding box center [386, 307] width 100 height 12
click at [293, 296] on img at bounding box center [296, 306] width 39 height 39
click at [375, 310] on div "Generating Document" at bounding box center [386, 307] width 100 height 12
click at [295, 301] on img at bounding box center [296, 306] width 39 height 39
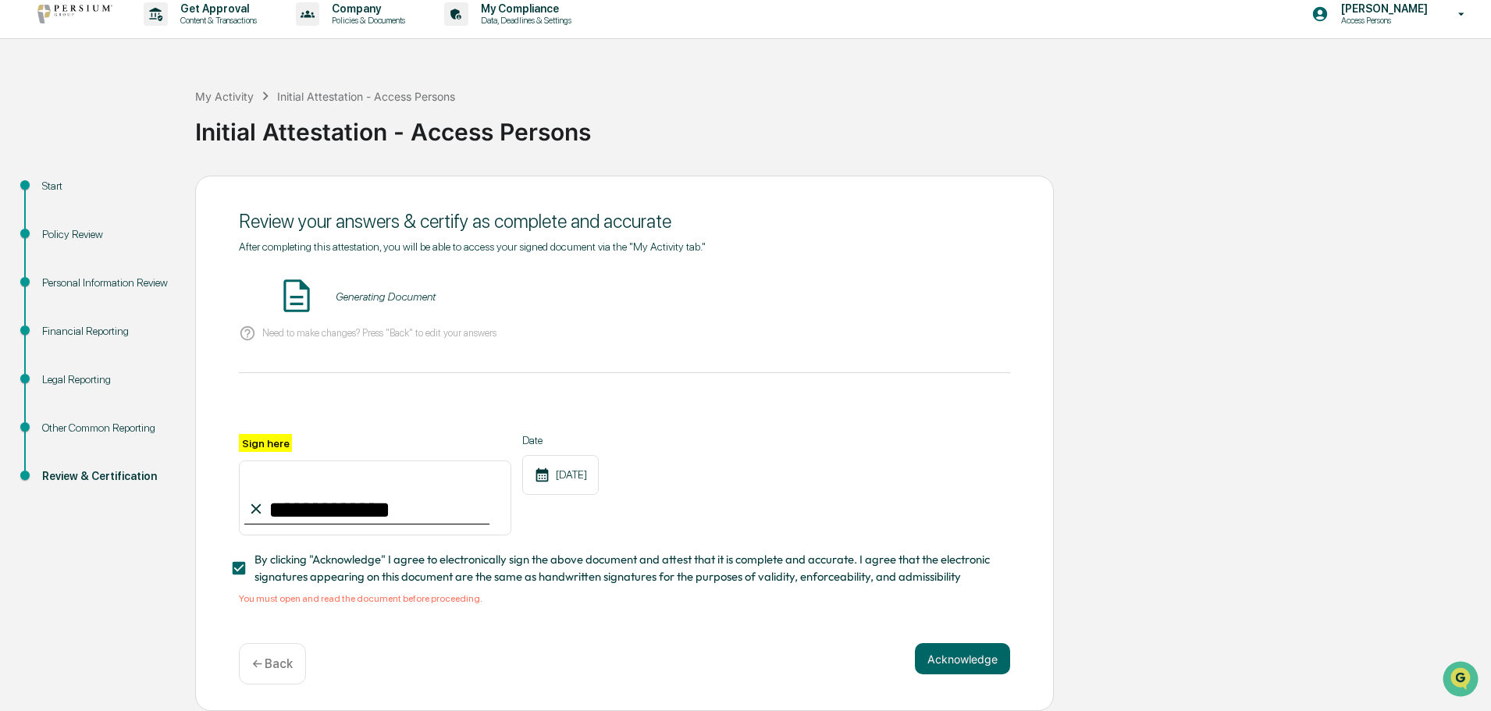
scroll to position [15, 0]
click at [294, 289] on img at bounding box center [296, 295] width 39 height 39
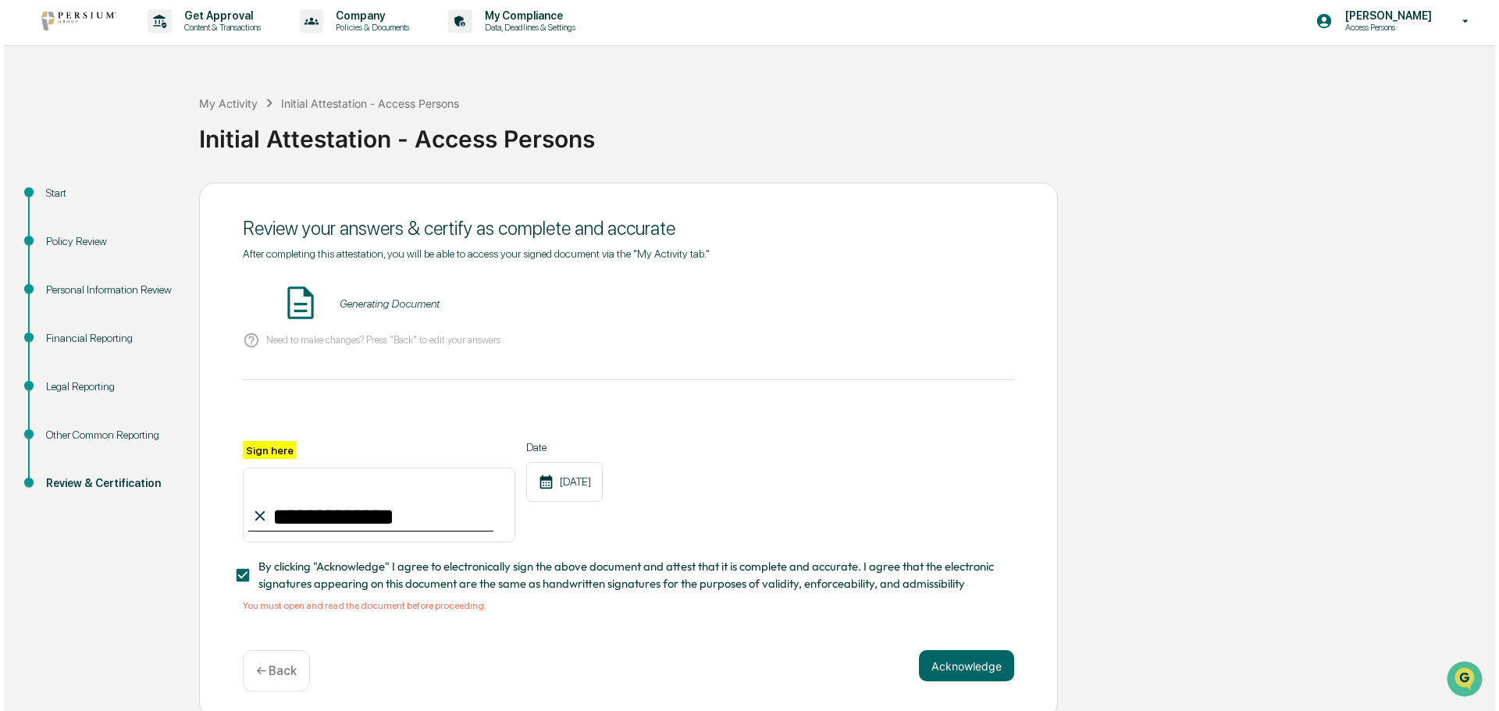
scroll to position [0, 0]
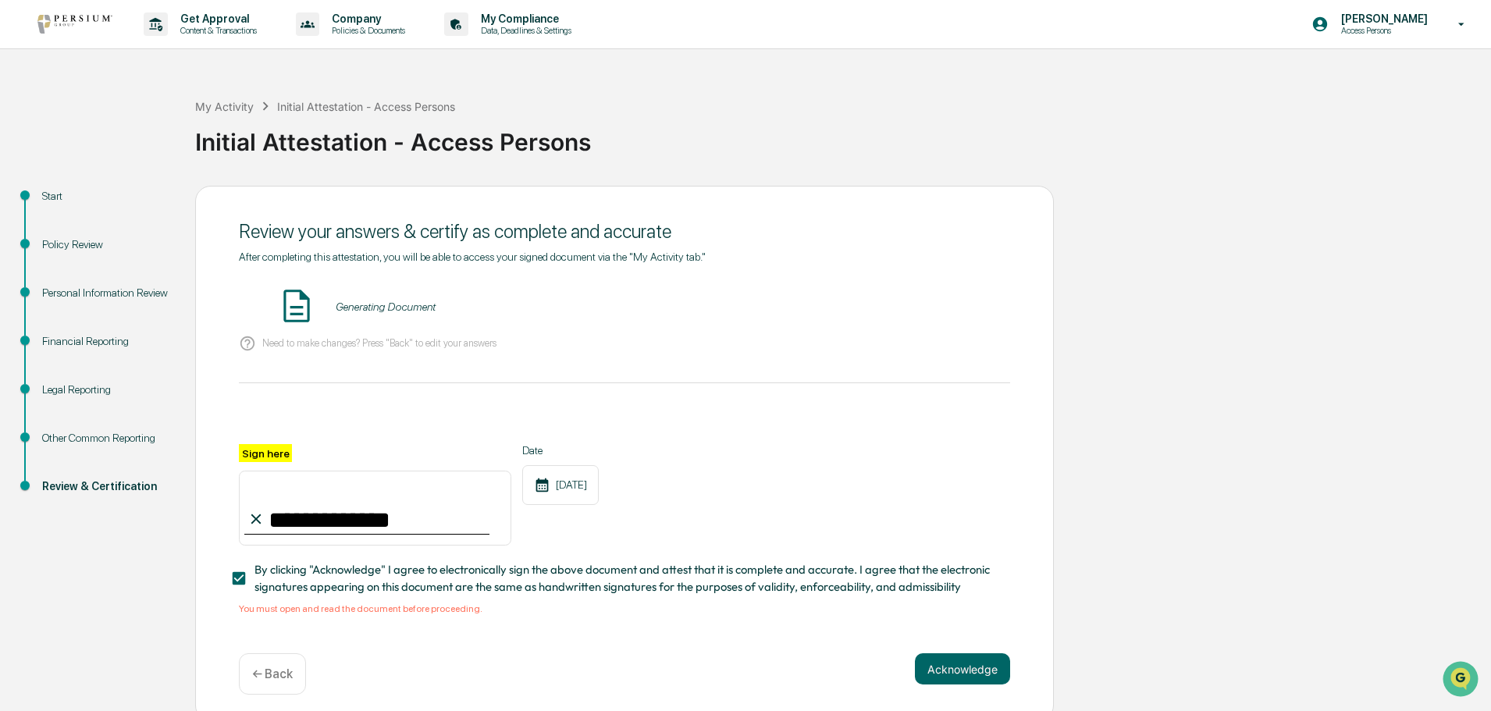
click at [40, 434] on div "Other Common Reporting" at bounding box center [106, 457] width 153 height 48
click at [54, 433] on div "Other Common Reporting" at bounding box center [106, 438] width 128 height 16
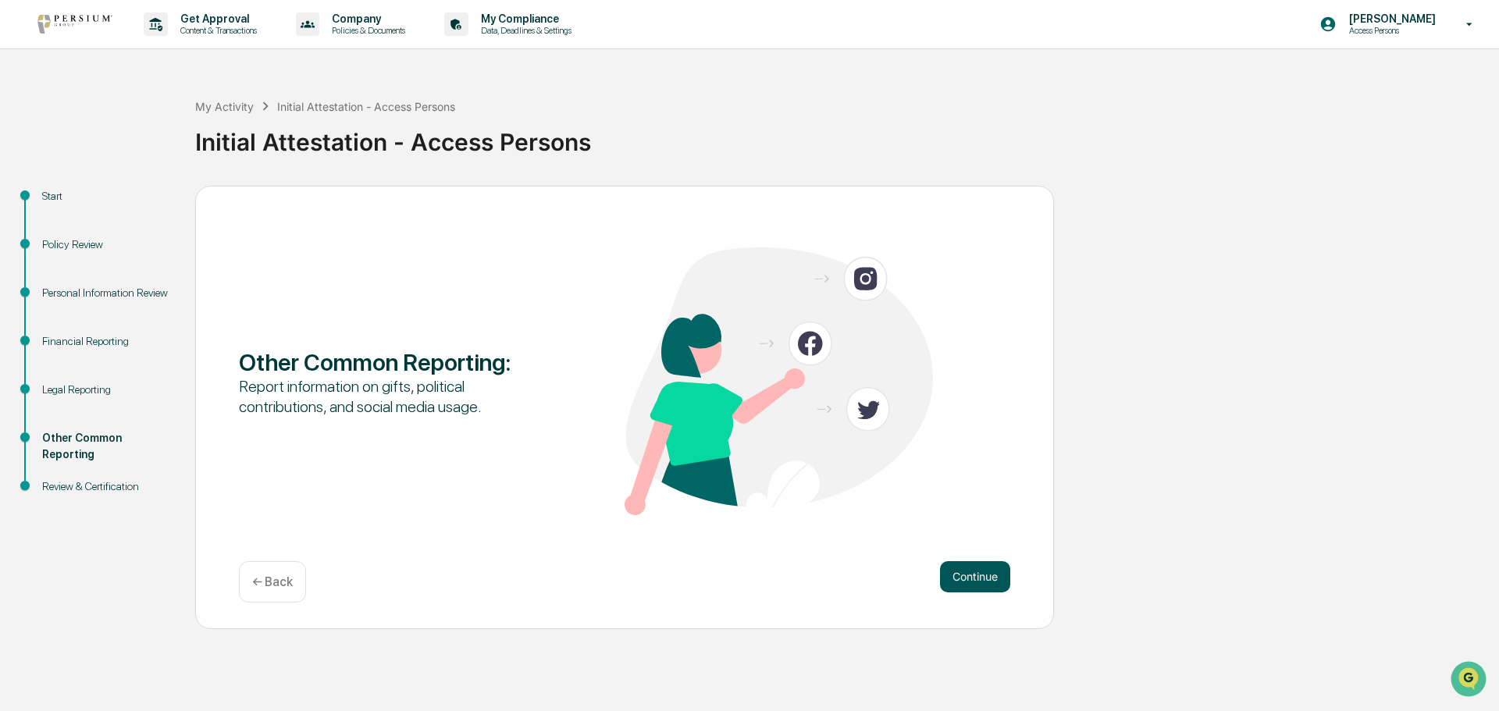
click at [969, 579] on button "Continue" at bounding box center [975, 576] width 70 height 31
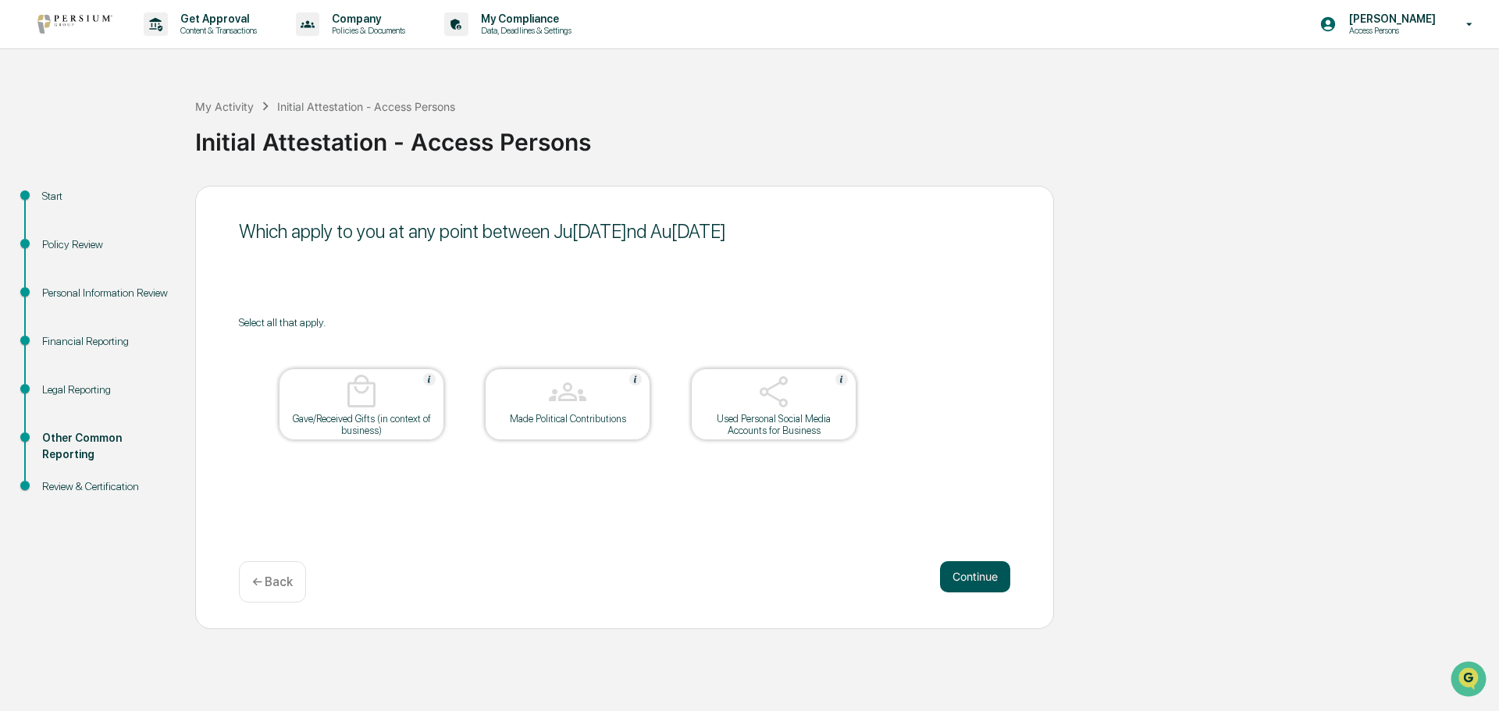
click at [988, 576] on button "Continue" at bounding box center [975, 576] width 70 height 31
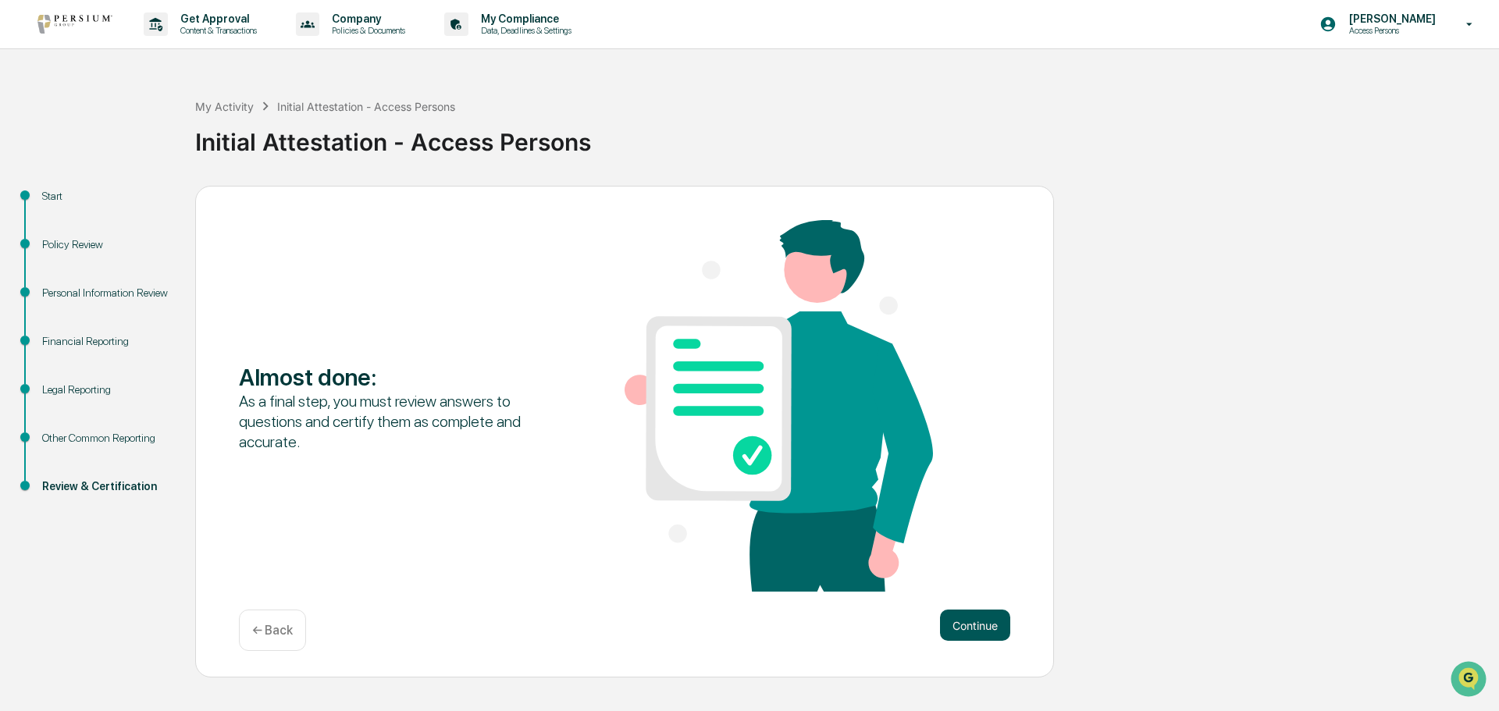
click at [971, 624] on button "Continue" at bounding box center [975, 625] width 70 height 31
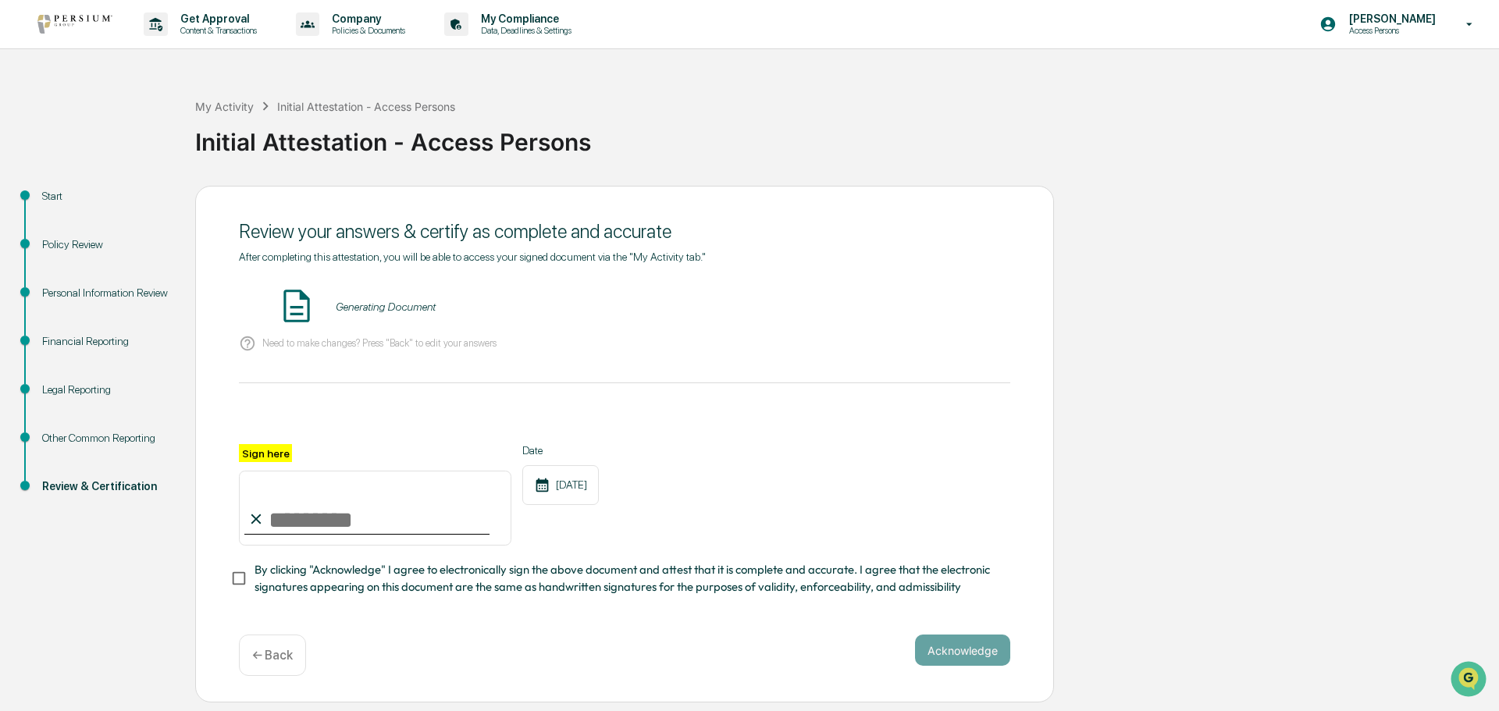
click at [400, 308] on div "Generating Document" at bounding box center [386, 307] width 100 height 12
click at [336, 522] on input "Sign here" at bounding box center [375, 508] width 272 height 75
type input "**********"
click at [951, 663] on button "Acknowledge" at bounding box center [962, 650] width 95 height 31
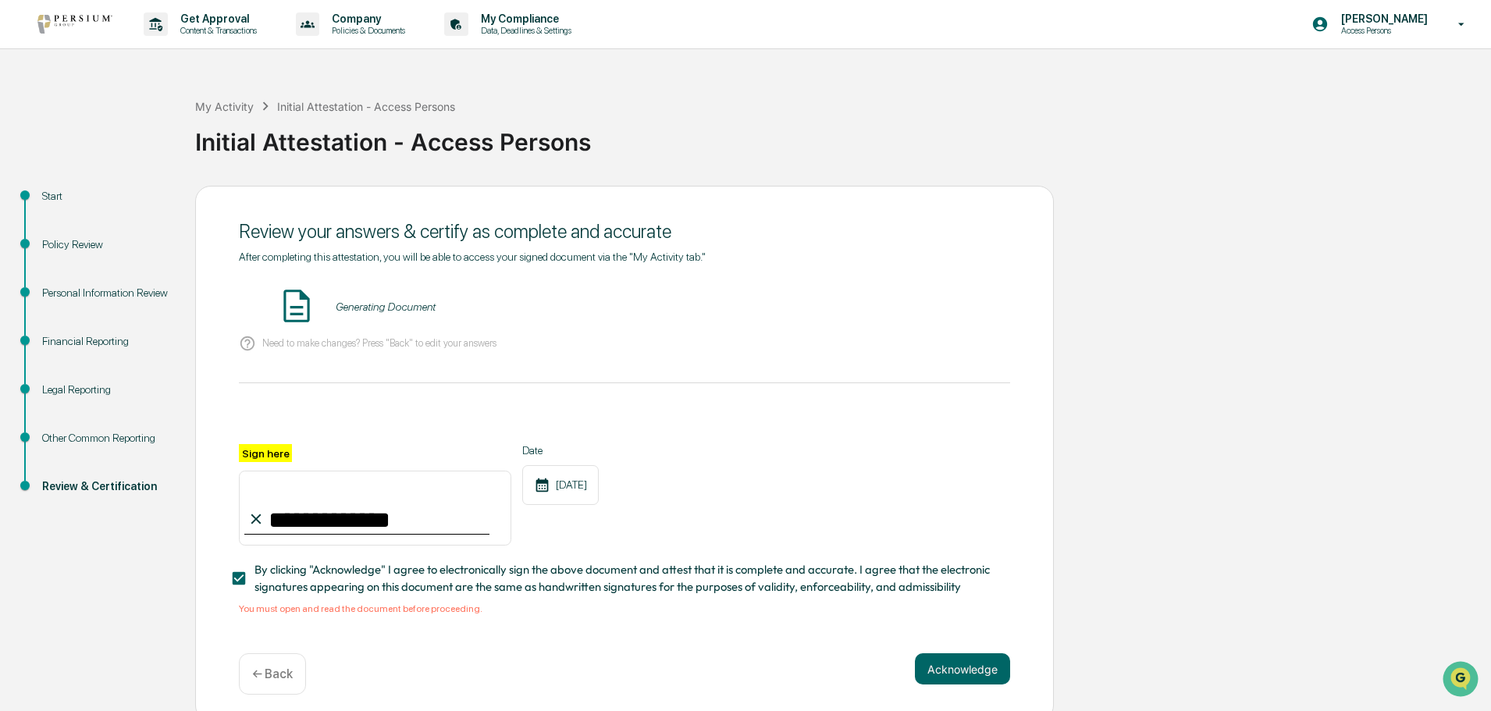
click at [404, 307] on div "Generating Document" at bounding box center [386, 307] width 100 height 12
